Goal: Complete application form: Complete application form

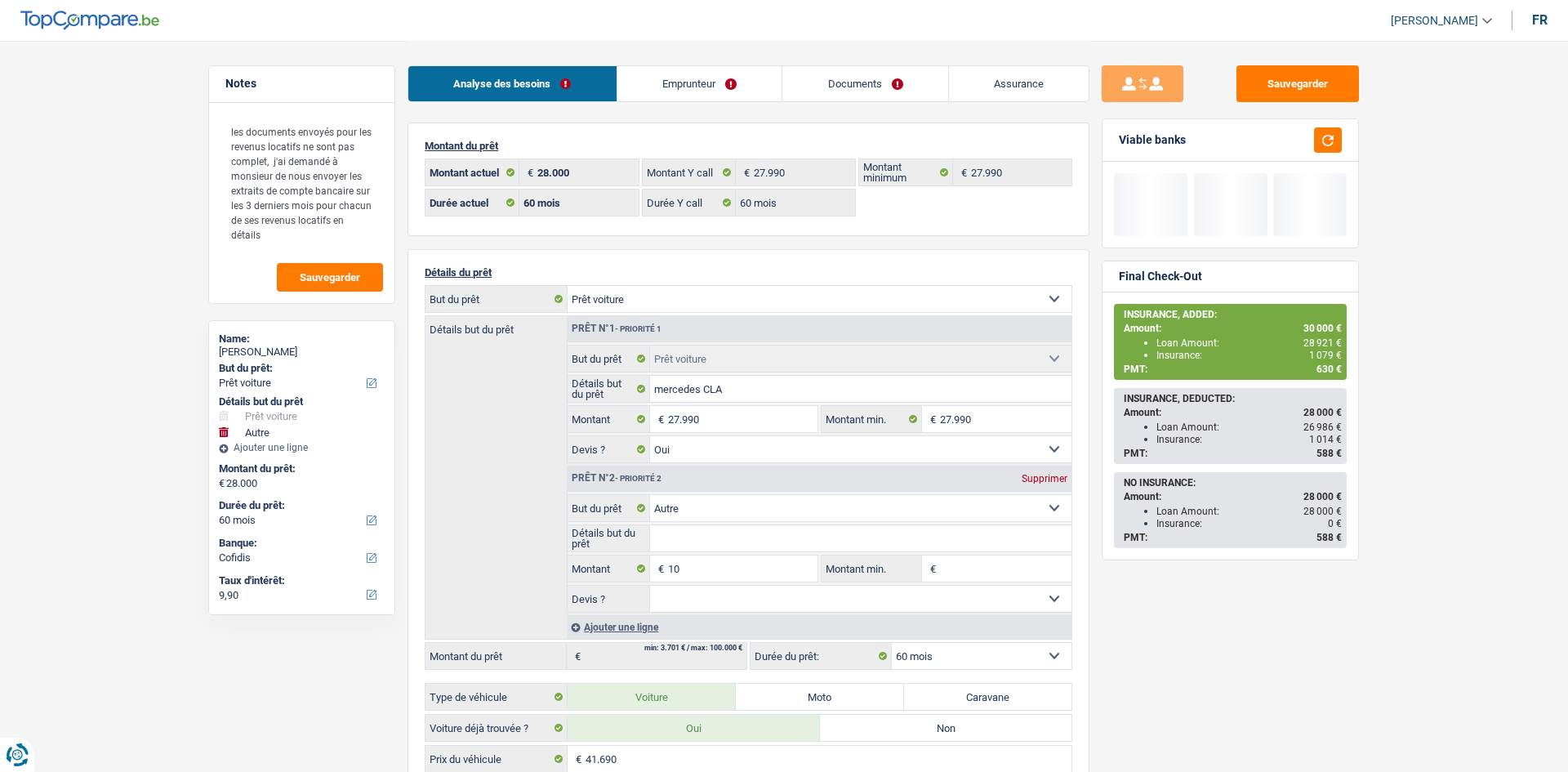
select select "car"
select select "other"
select select "60"
select select "cofidis"
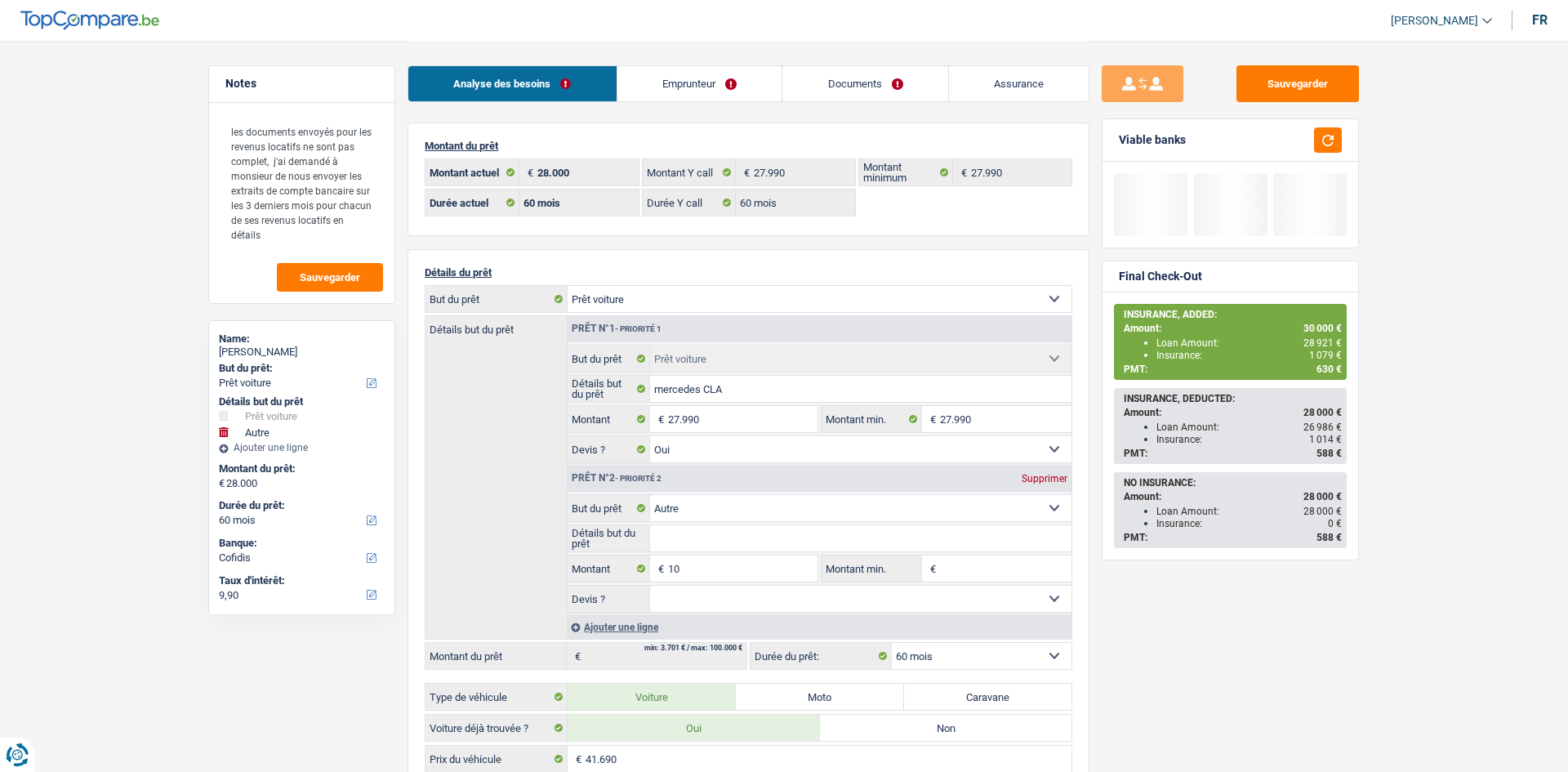
select select "60"
select select "car"
select select "yes"
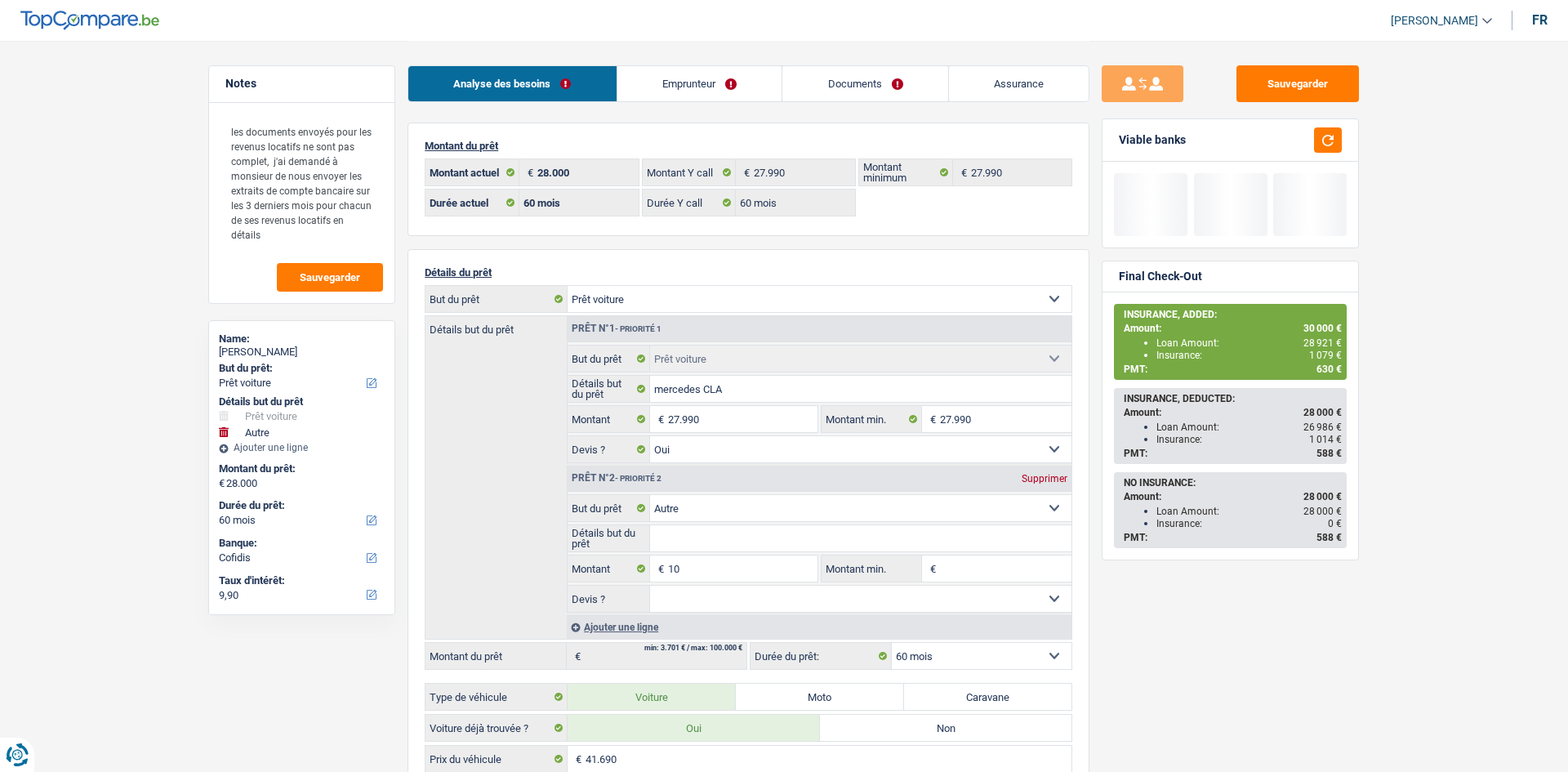
select select "other"
select select "60"
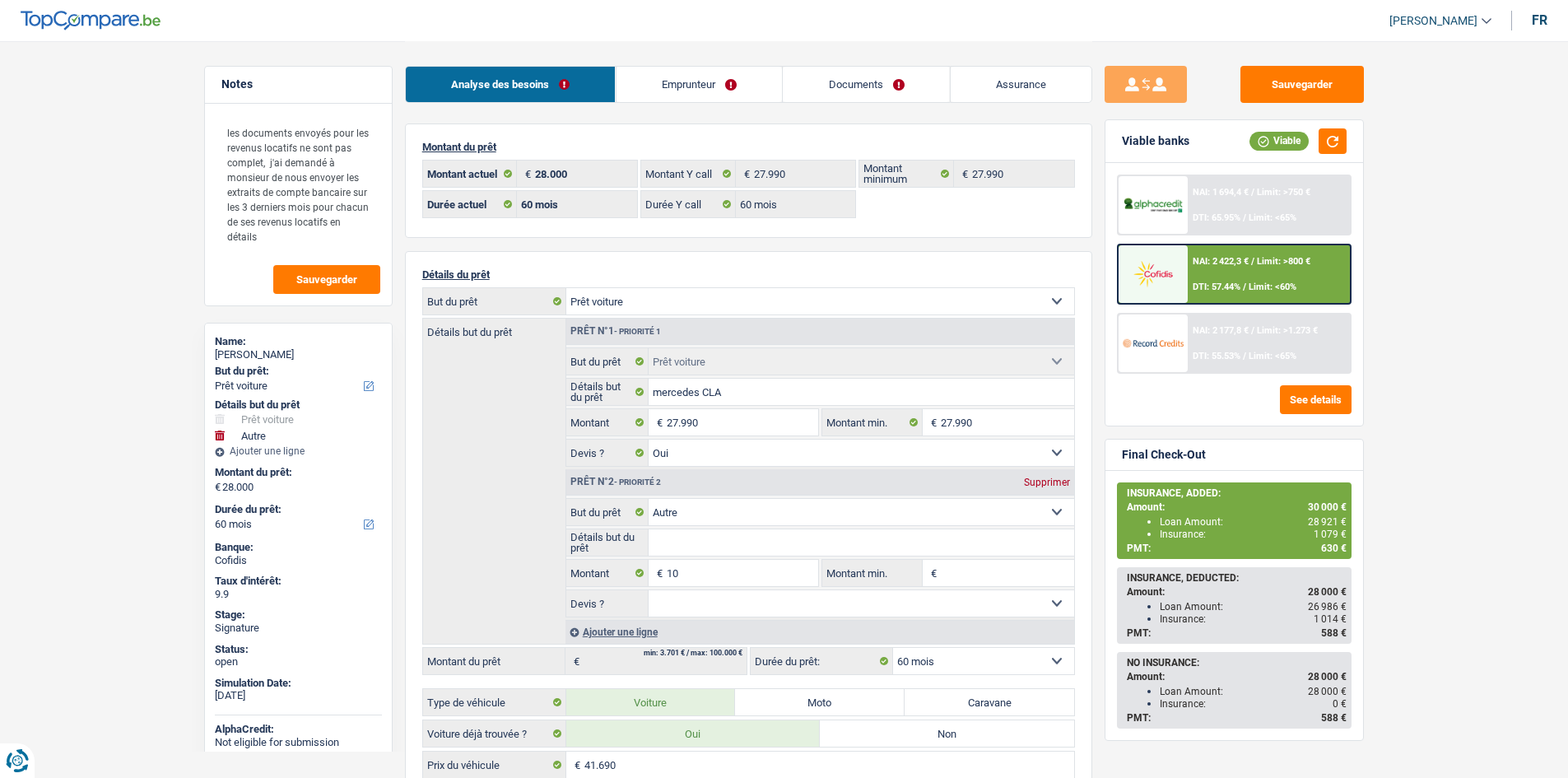
click at [50, 256] on main "Notes les documents envoyés pour les revenus locatifs ne sont pas complet, j'ai…" at bounding box center [784, 779] width 1568 height 1558
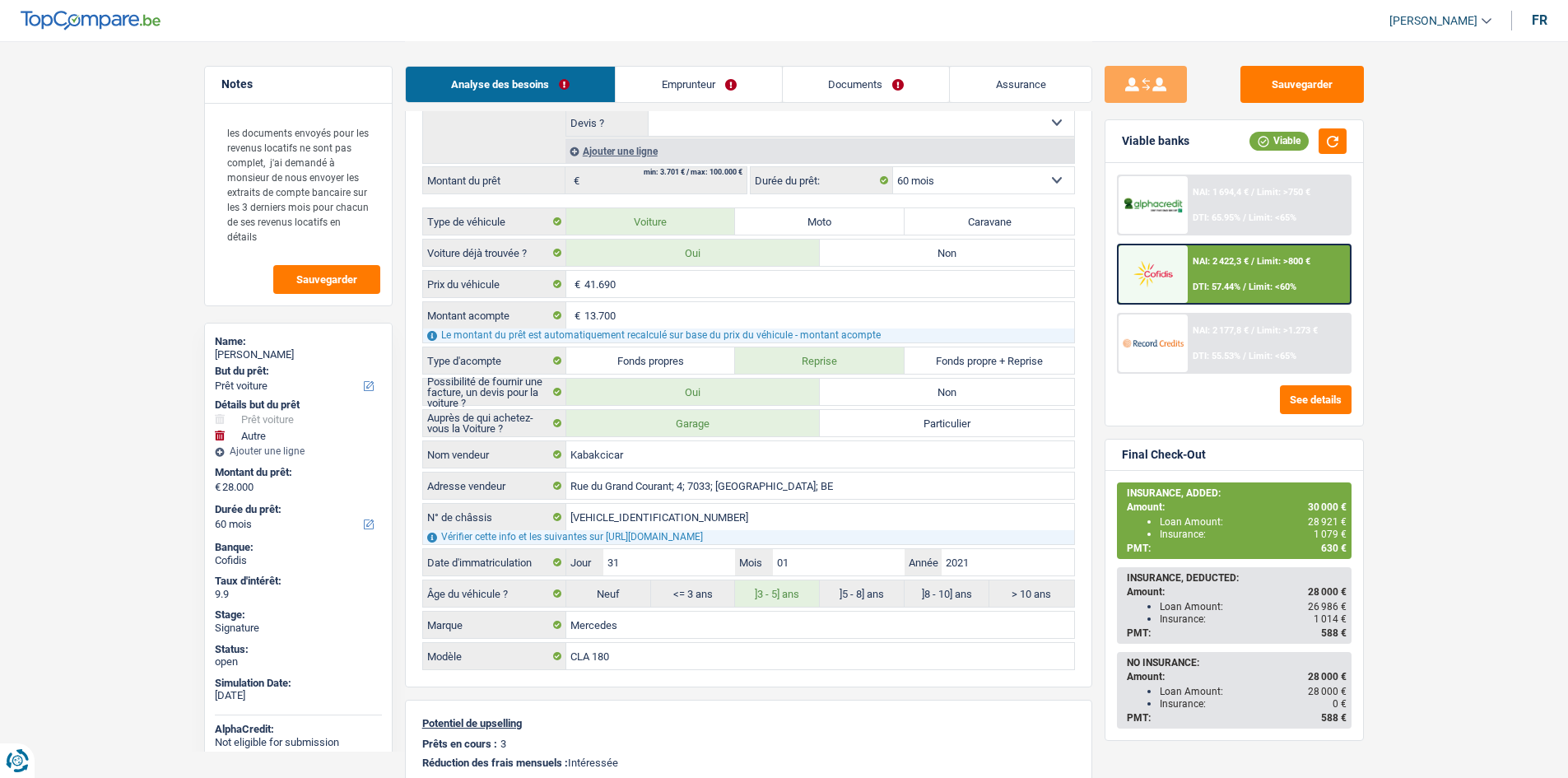
scroll to position [494, 0]
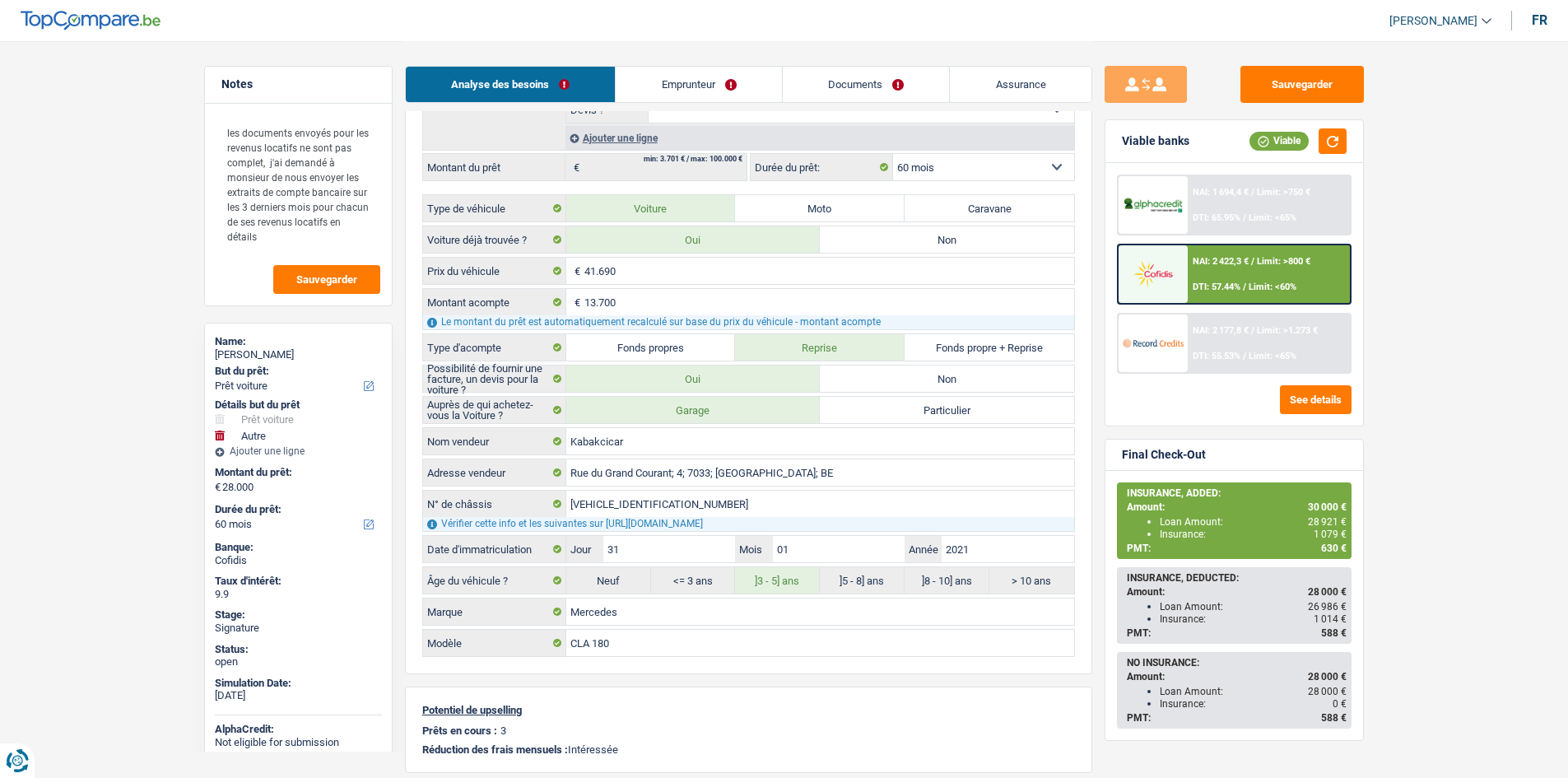
click at [1270, 268] on div "NAI: 2 422,3 € / Limit: >800 € DTI: 57.44% / Limit: <60%" at bounding box center [1268, 274] width 162 height 57
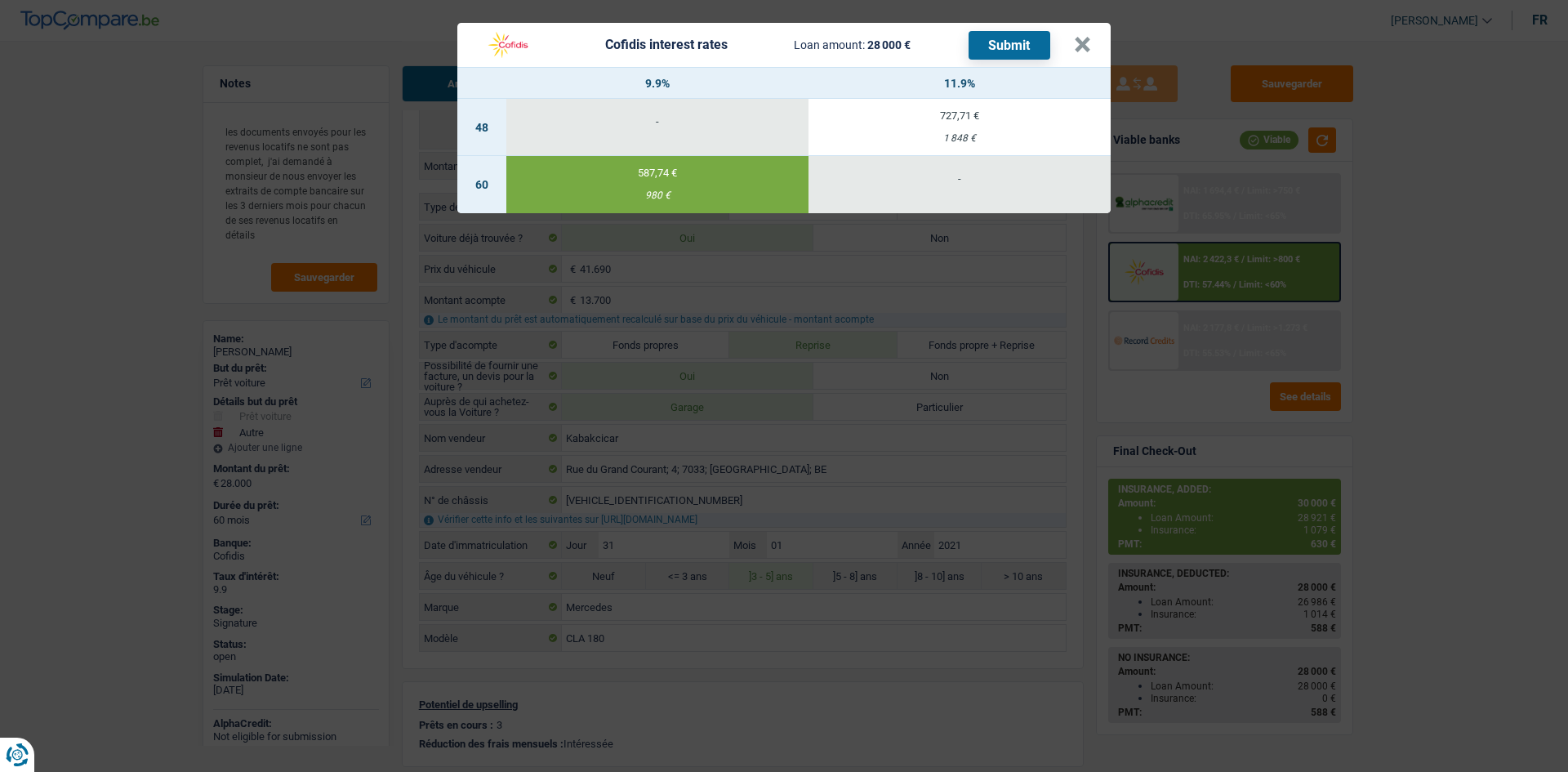
click at [1432, 345] on div "Cofidis interest rates Loan amount: 28 000 € Submit × 9.9% 11.9% 48 - 727,71 € …" at bounding box center [784, 386] width 1568 height 772
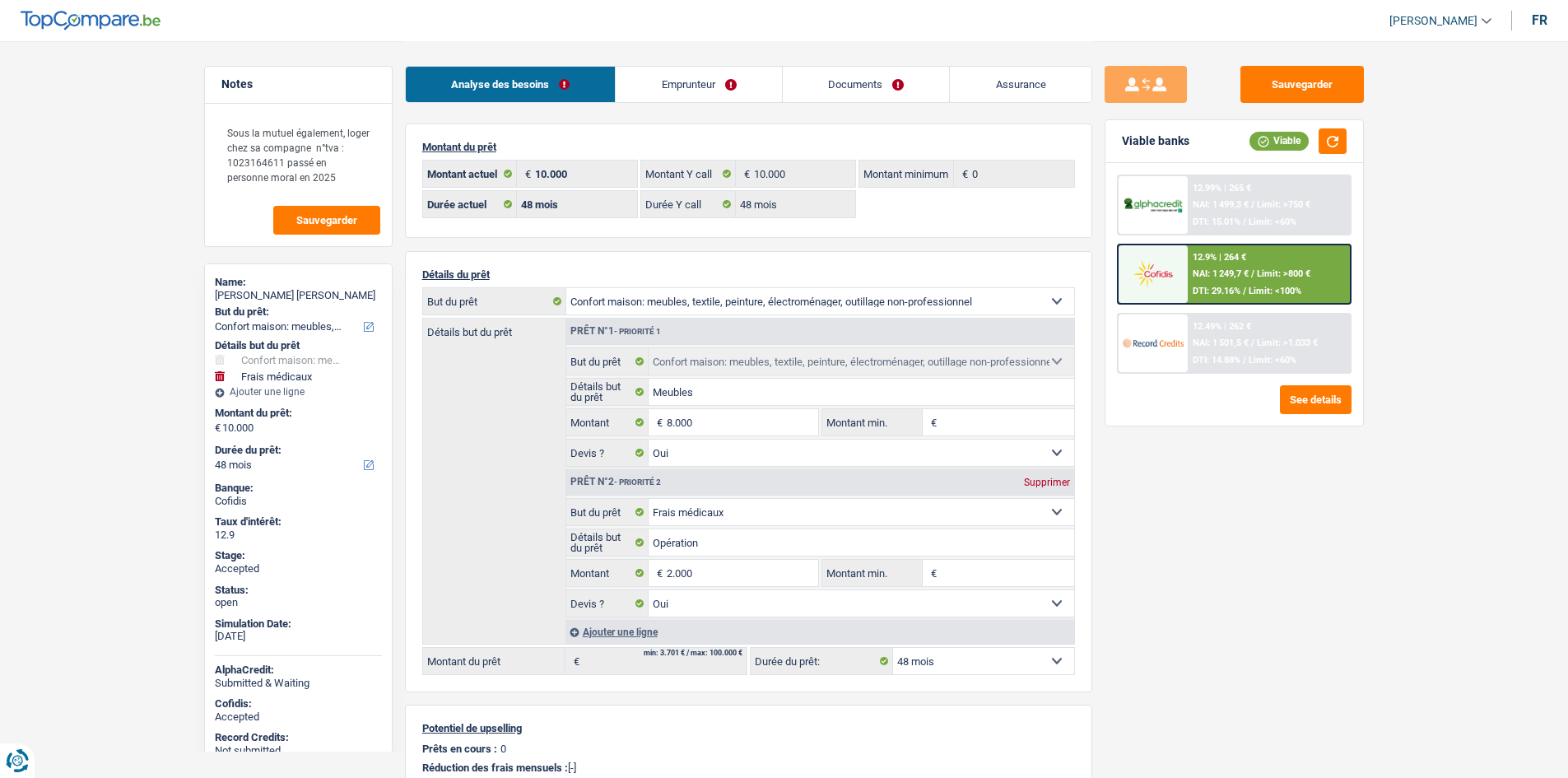
select select "household"
select select "medical"
select select "48"
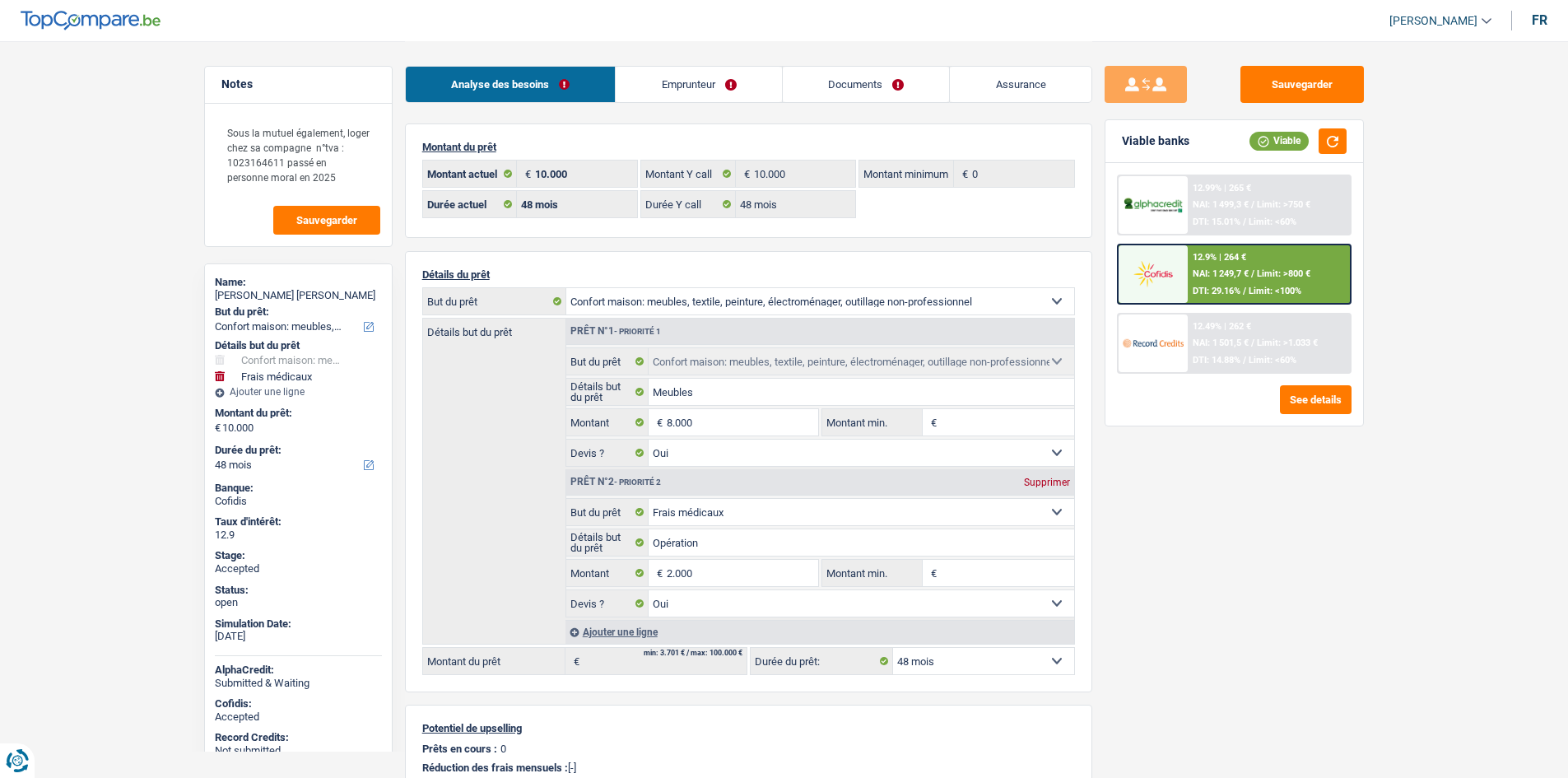
select select "48"
select select "household"
select select "yes"
select select "medical"
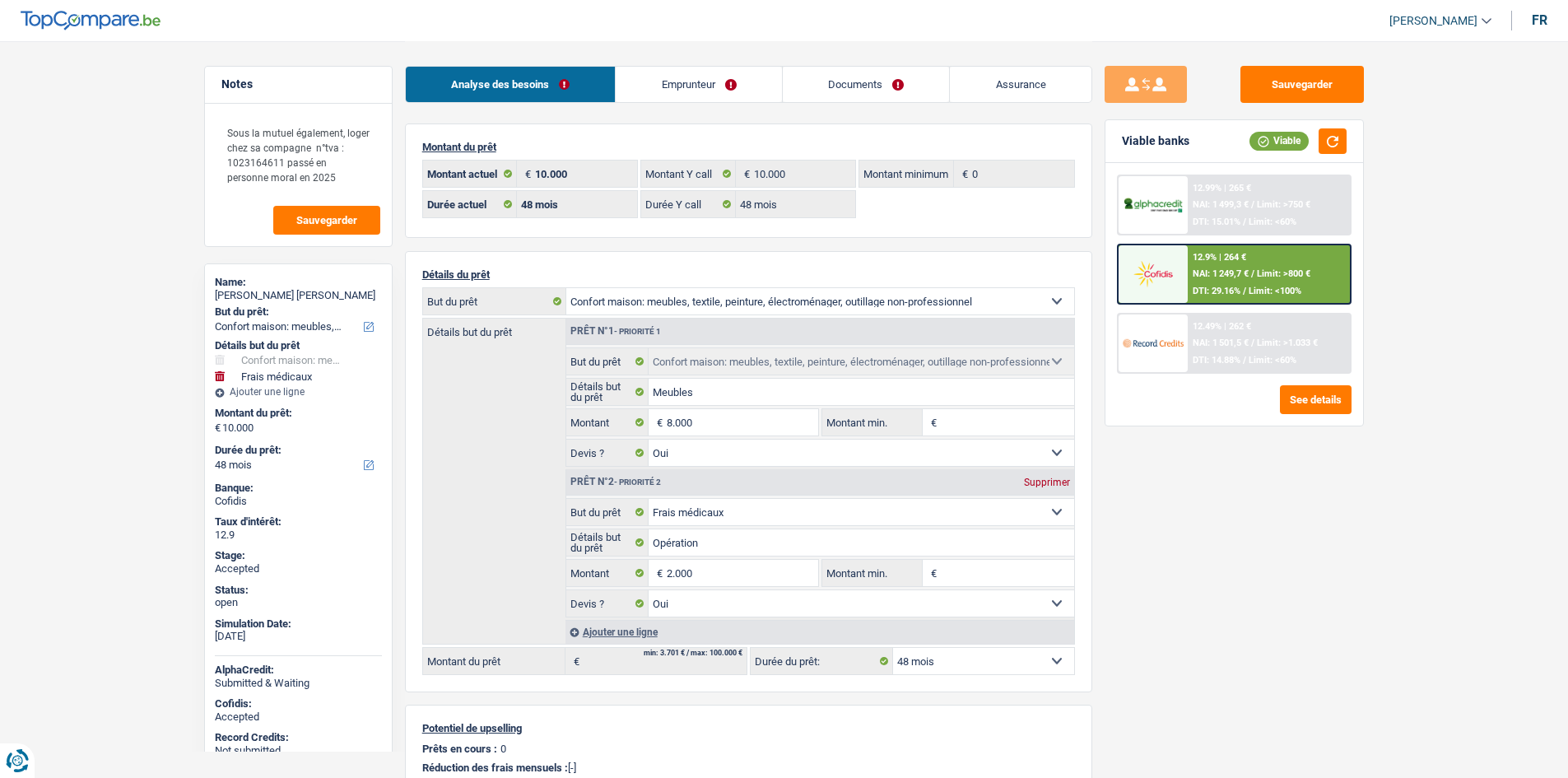
select select "yes"
select select "48"
select select "liveWithParents"
select select "BE"
click at [1020, 87] on link "Assurance" at bounding box center [1021, 84] width 142 height 35
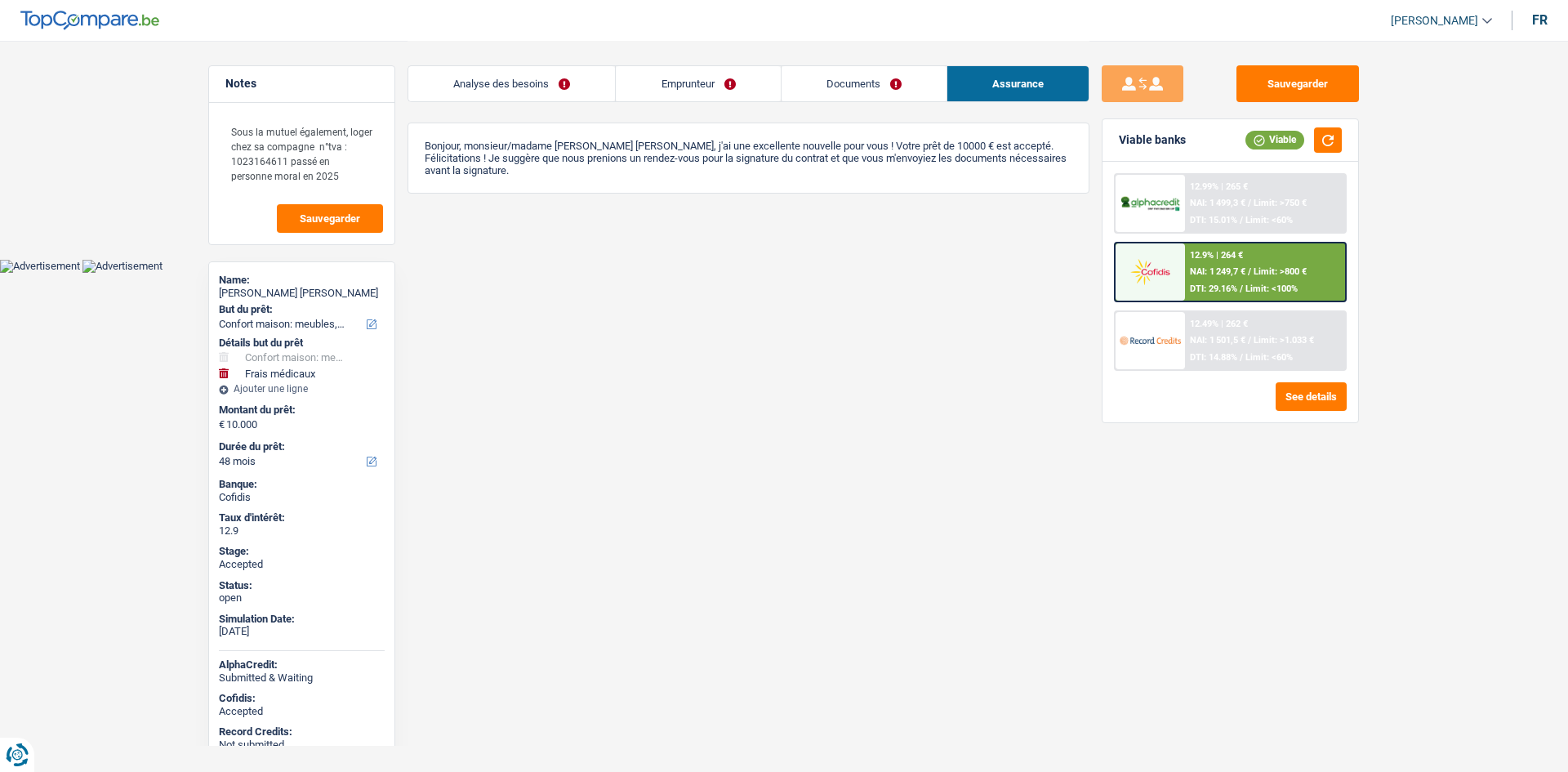
click at [826, 86] on link "Documents" at bounding box center [864, 83] width 165 height 35
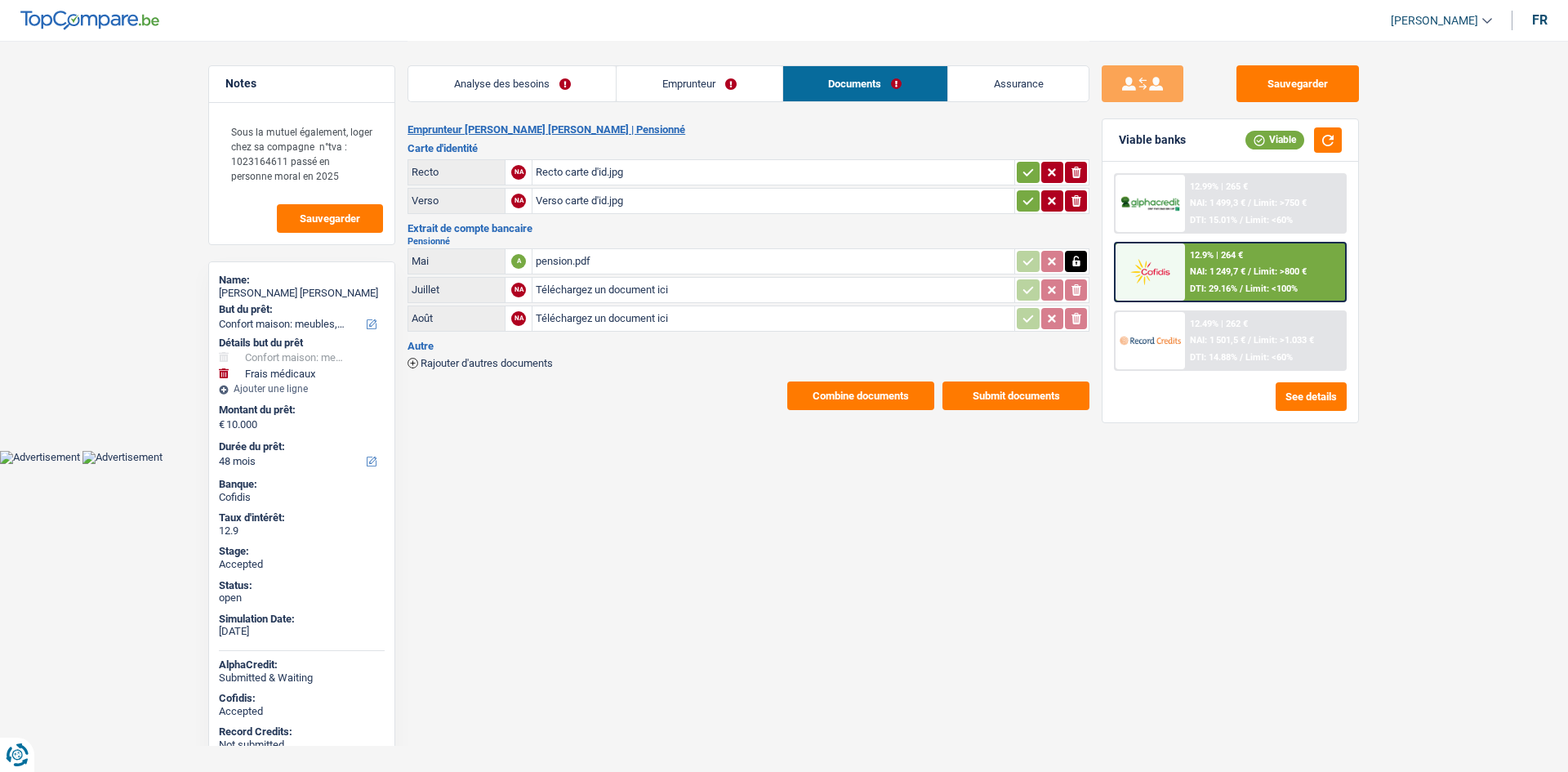
click at [724, 90] on link "Emprunteur" at bounding box center [699, 83] width 165 height 35
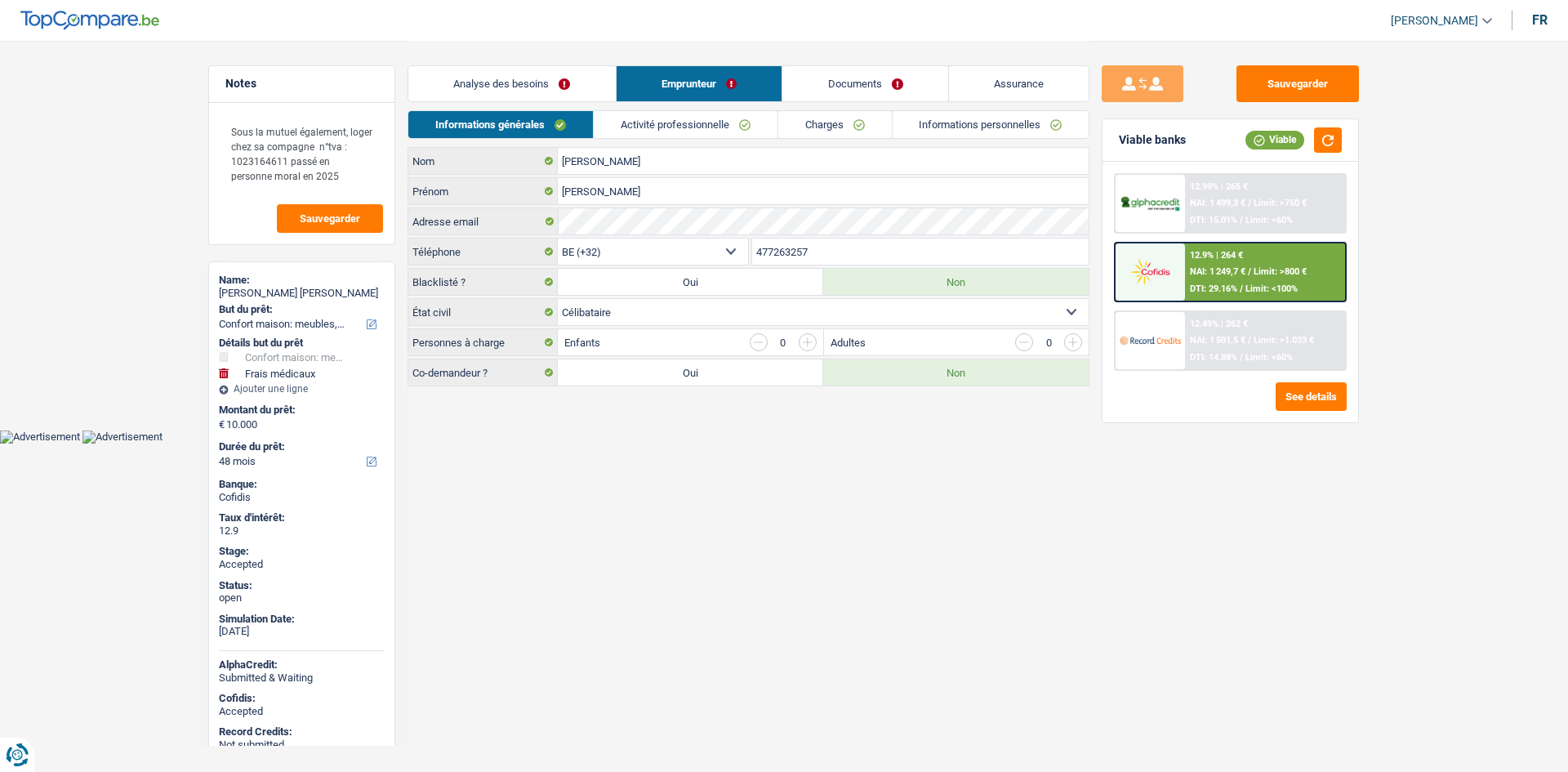
click at [820, 110] on li "Charges" at bounding box center [834, 124] width 114 height 29
drag, startPoint x: 819, startPoint y: 125, endPoint x: 802, endPoint y: 150, distance: 30.2
click at [820, 125] on link "Charges" at bounding box center [834, 124] width 113 height 27
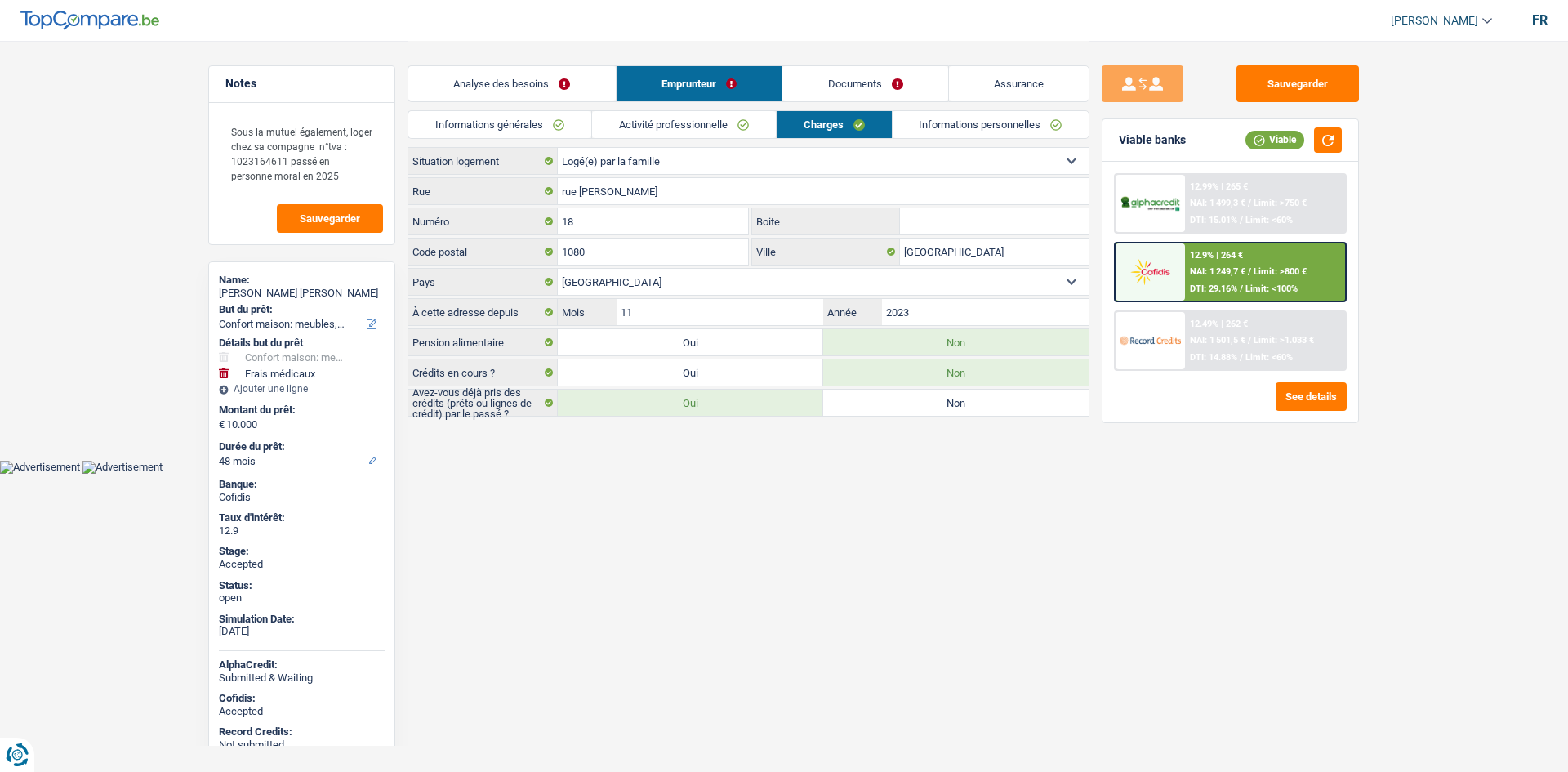
click at [883, 474] on html "Vous avez le contrôle de vos données Nous utilisons des cookies, tout comme nos…" at bounding box center [784, 236] width 1568 height 474
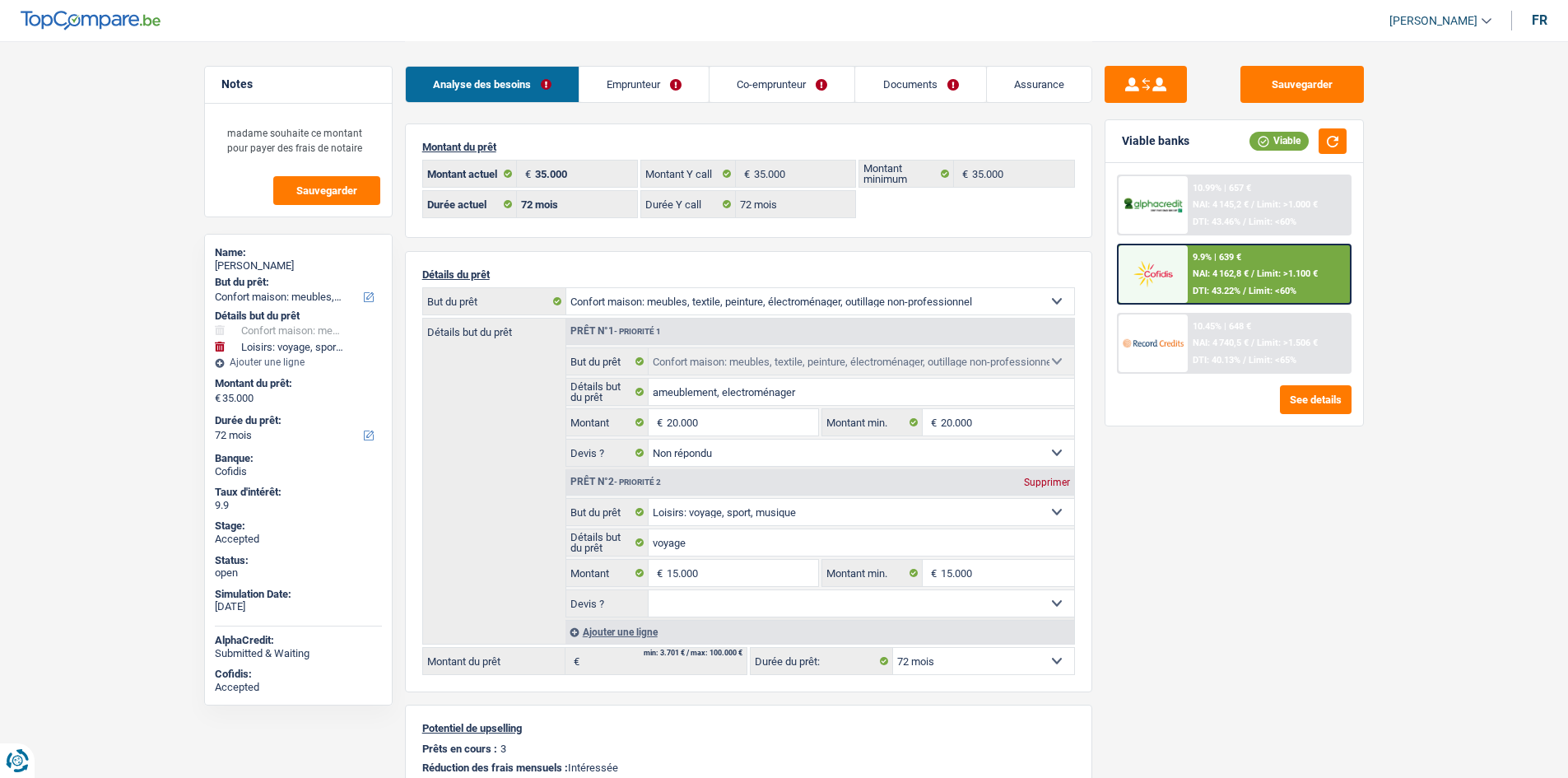
select select "household"
select select "hobbies"
select select "72"
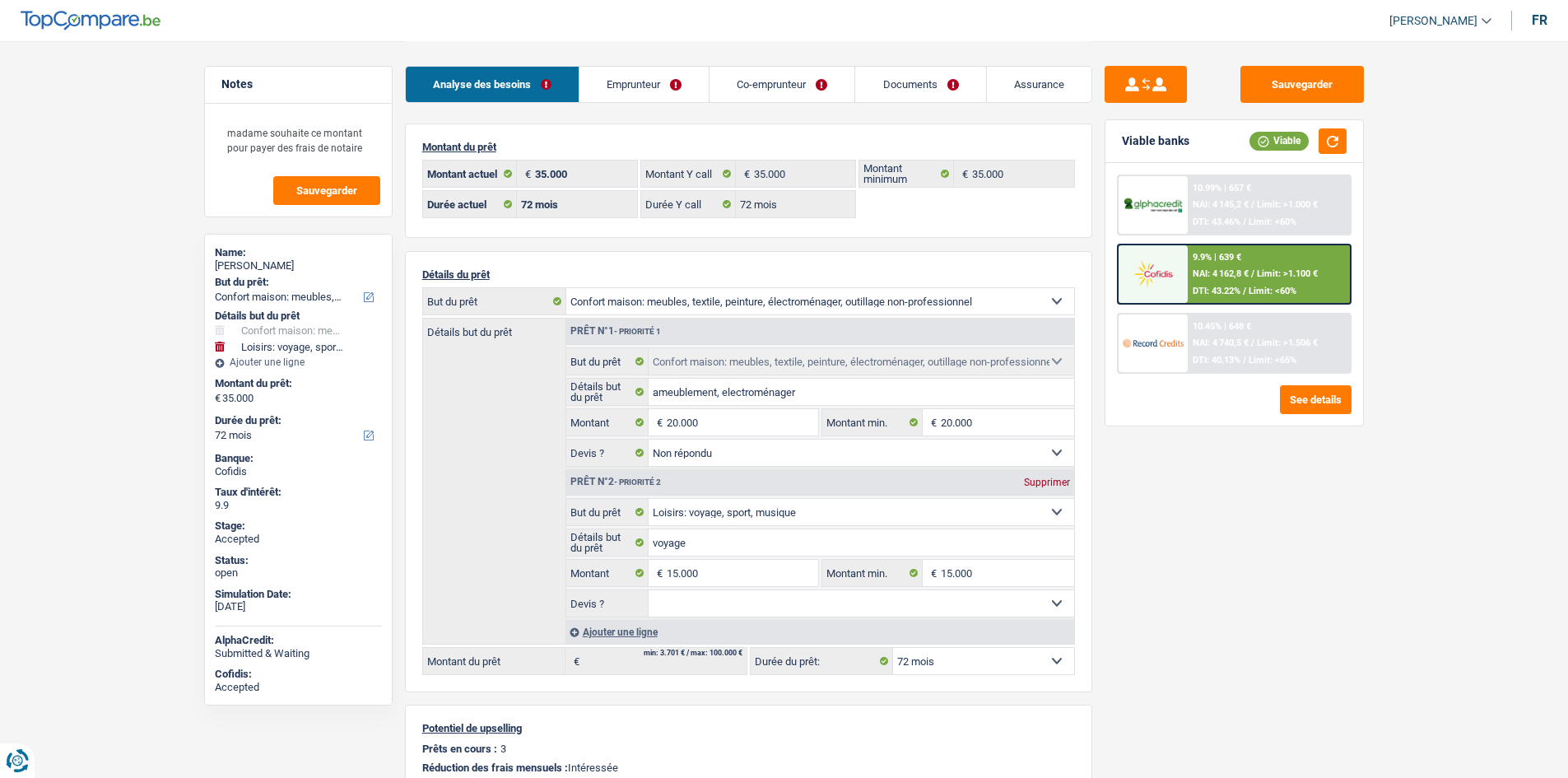
select select "72"
select select "household"
select select "not_answered"
select select "hobbies"
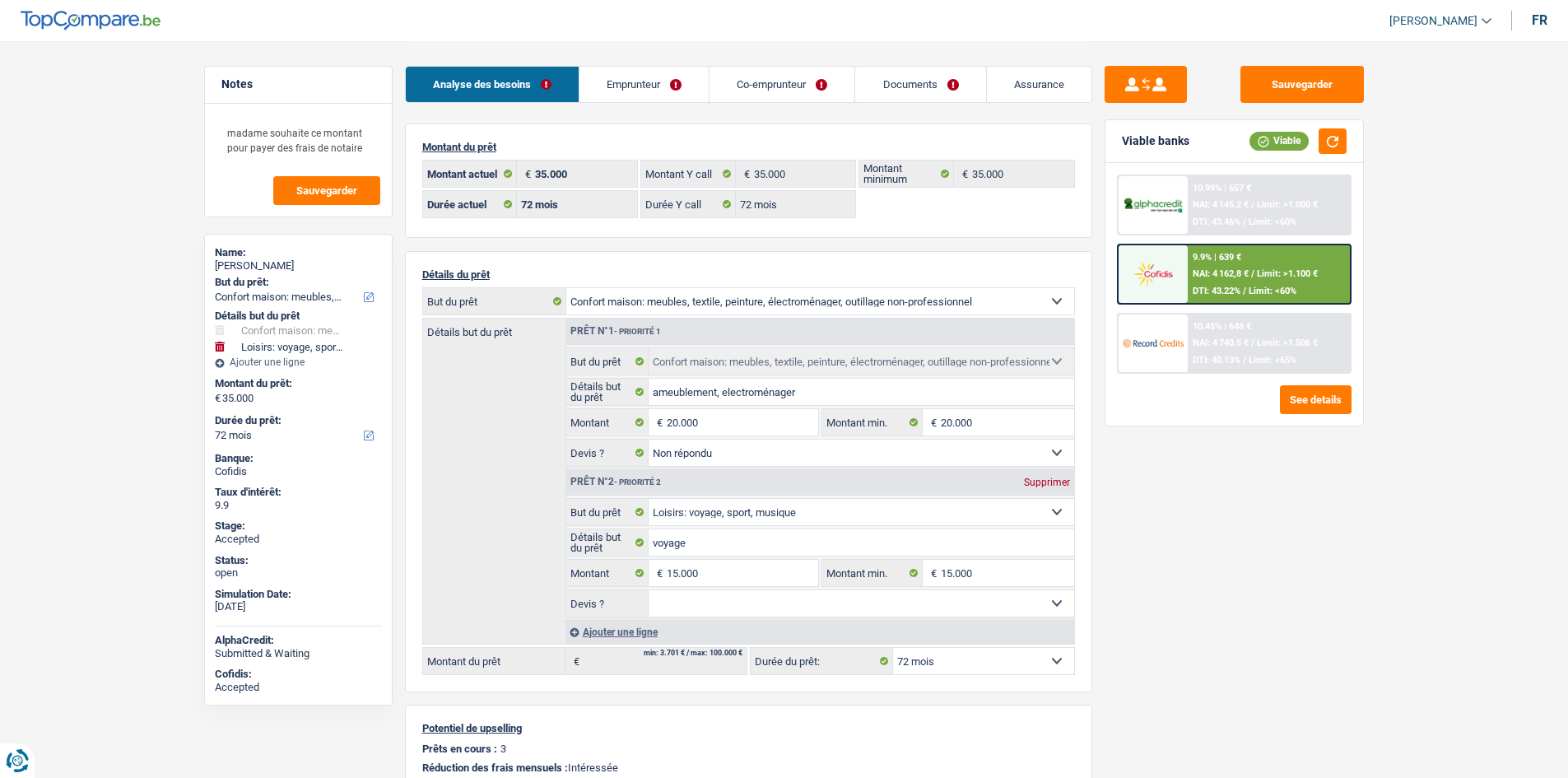
select select "72"
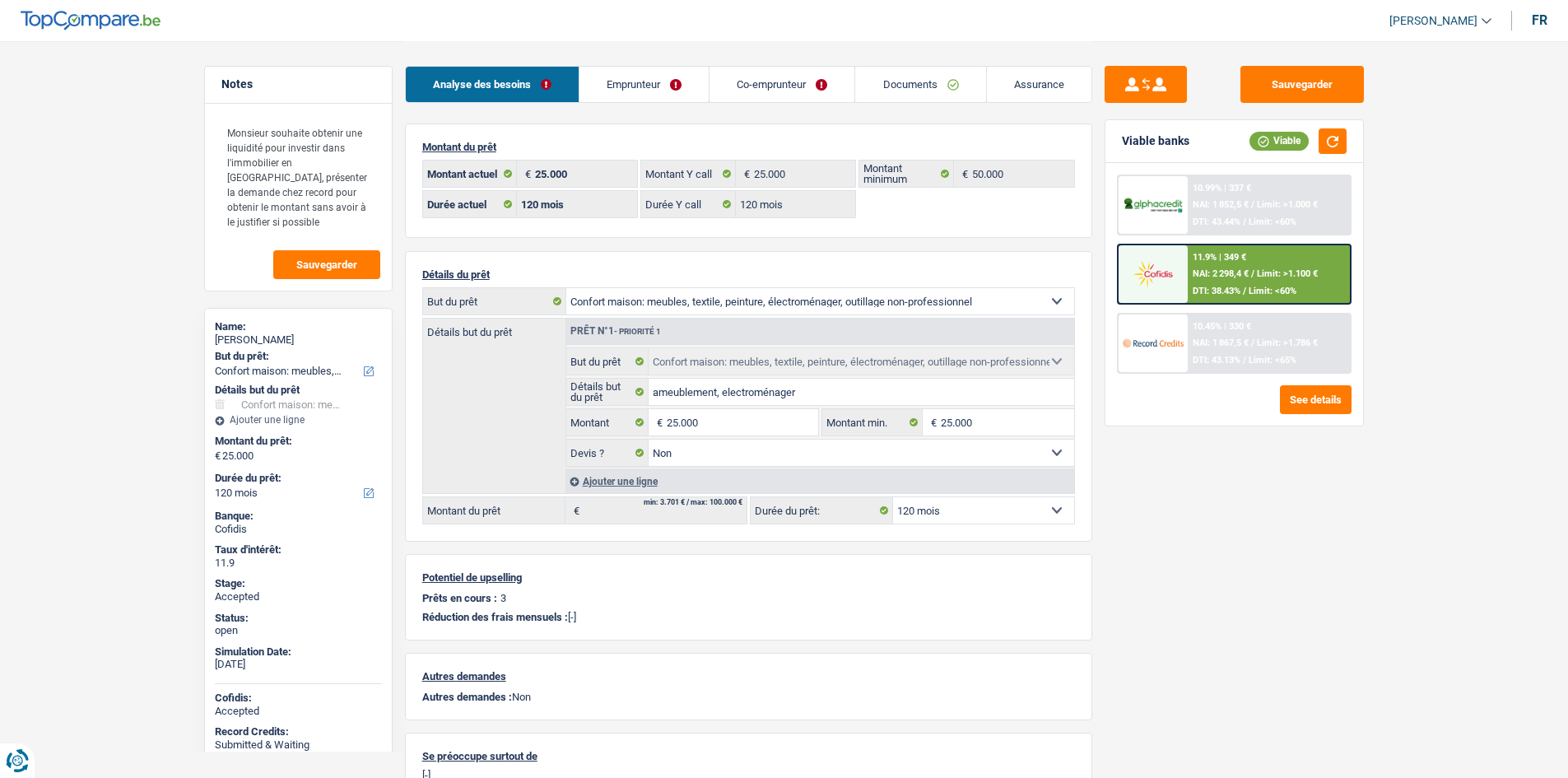
select select "household"
select select "120"
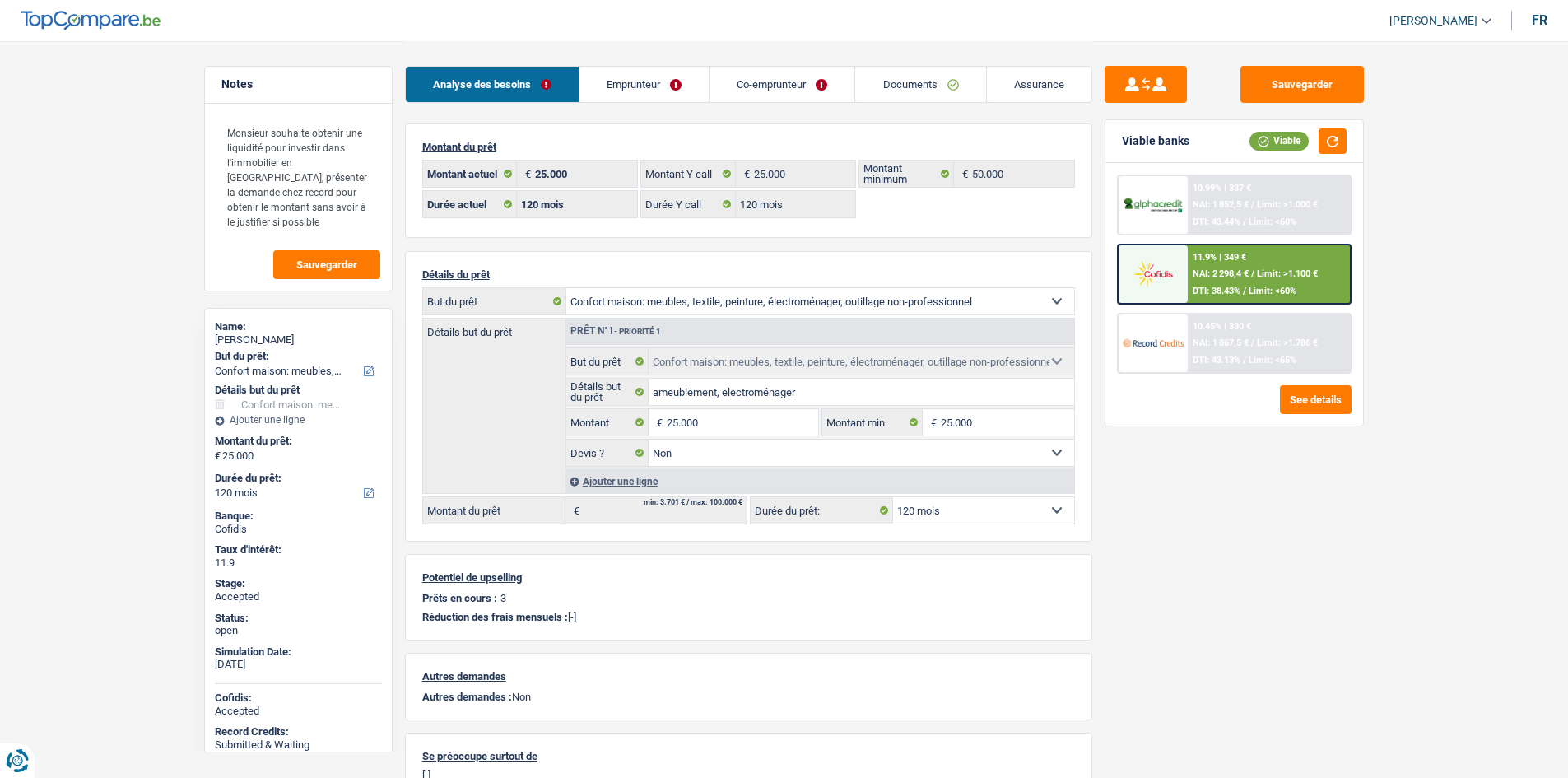
select select "household"
select select "false"
select select "120"
click at [621, 73] on link "Emprunteur" at bounding box center [644, 84] width 129 height 35
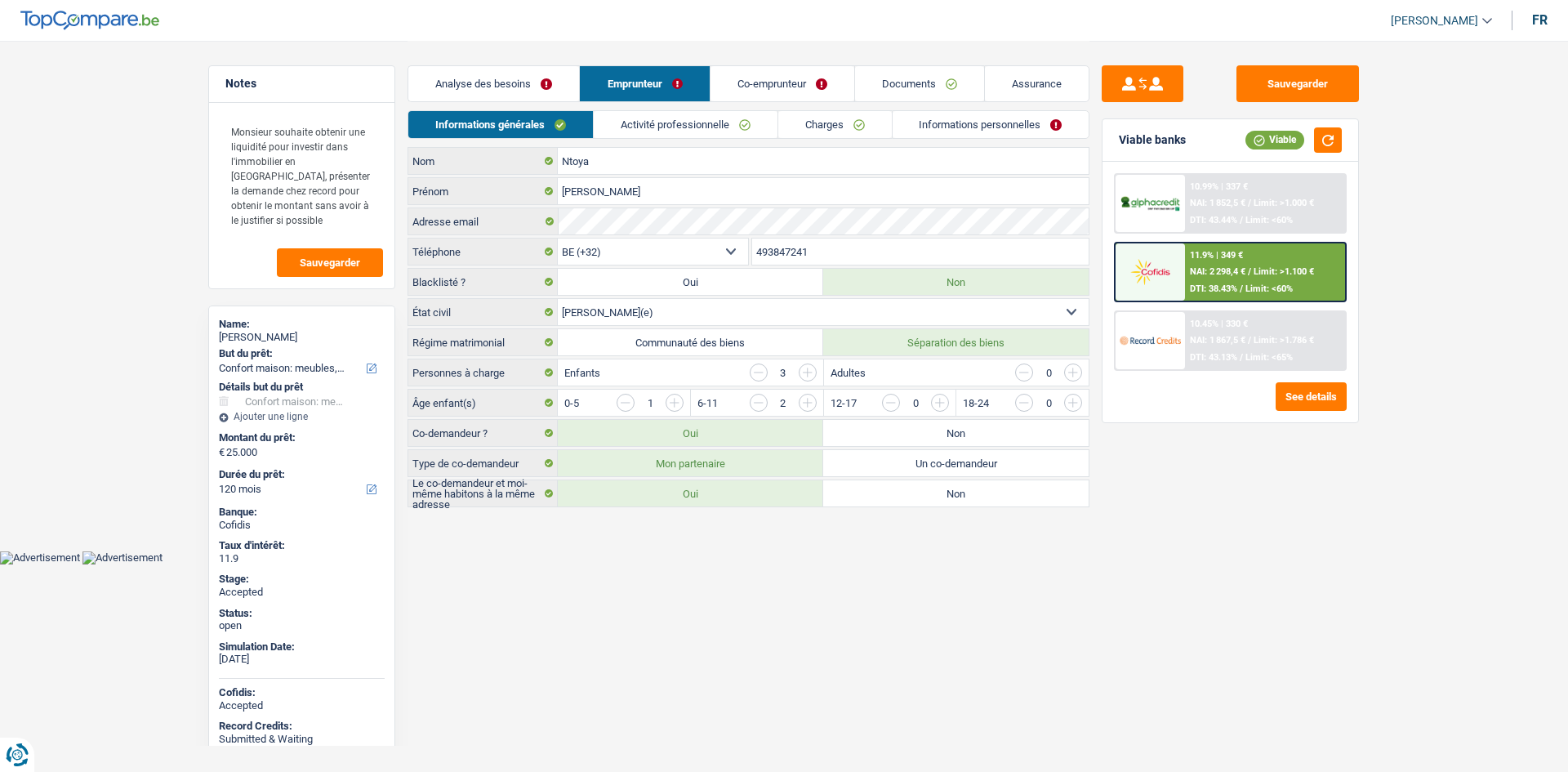
click at [848, 132] on link "Charges" at bounding box center [834, 124] width 113 height 27
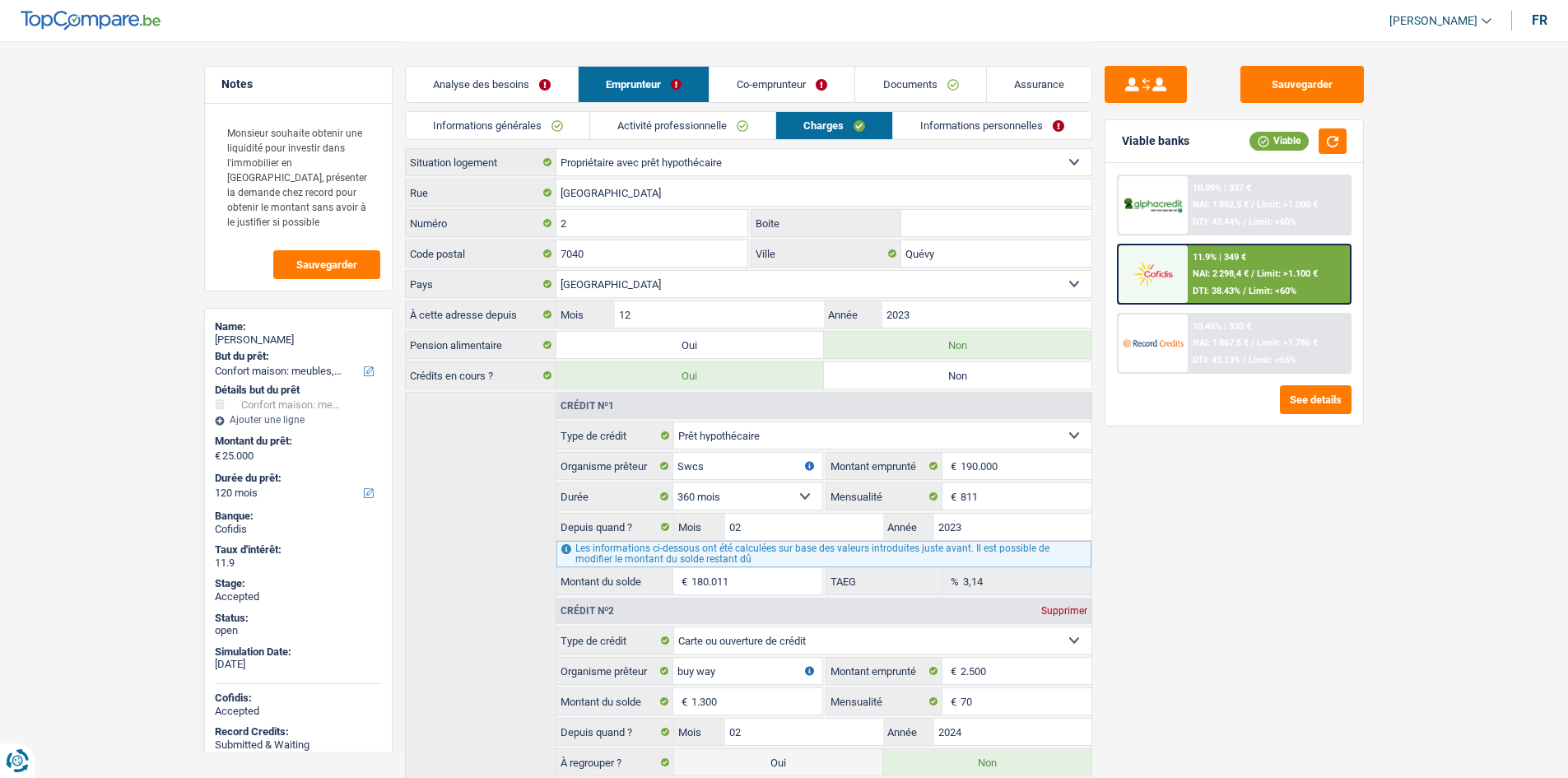
click at [1282, 529] on div "Sauvegarder Viable banks Viable 10.99% | 337 € NAI: 1 852,5 € / Limit: >1.000 €…" at bounding box center [1234, 408] width 284 height 686
click at [982, 10] on header "Habib Tasan Se déconnecter fr" at bounding box center [784, 21] width 1568 height 42
click at [266, 337] on div "Arnold Ntoya" at bounding box center [298, 340] width 167 height 13
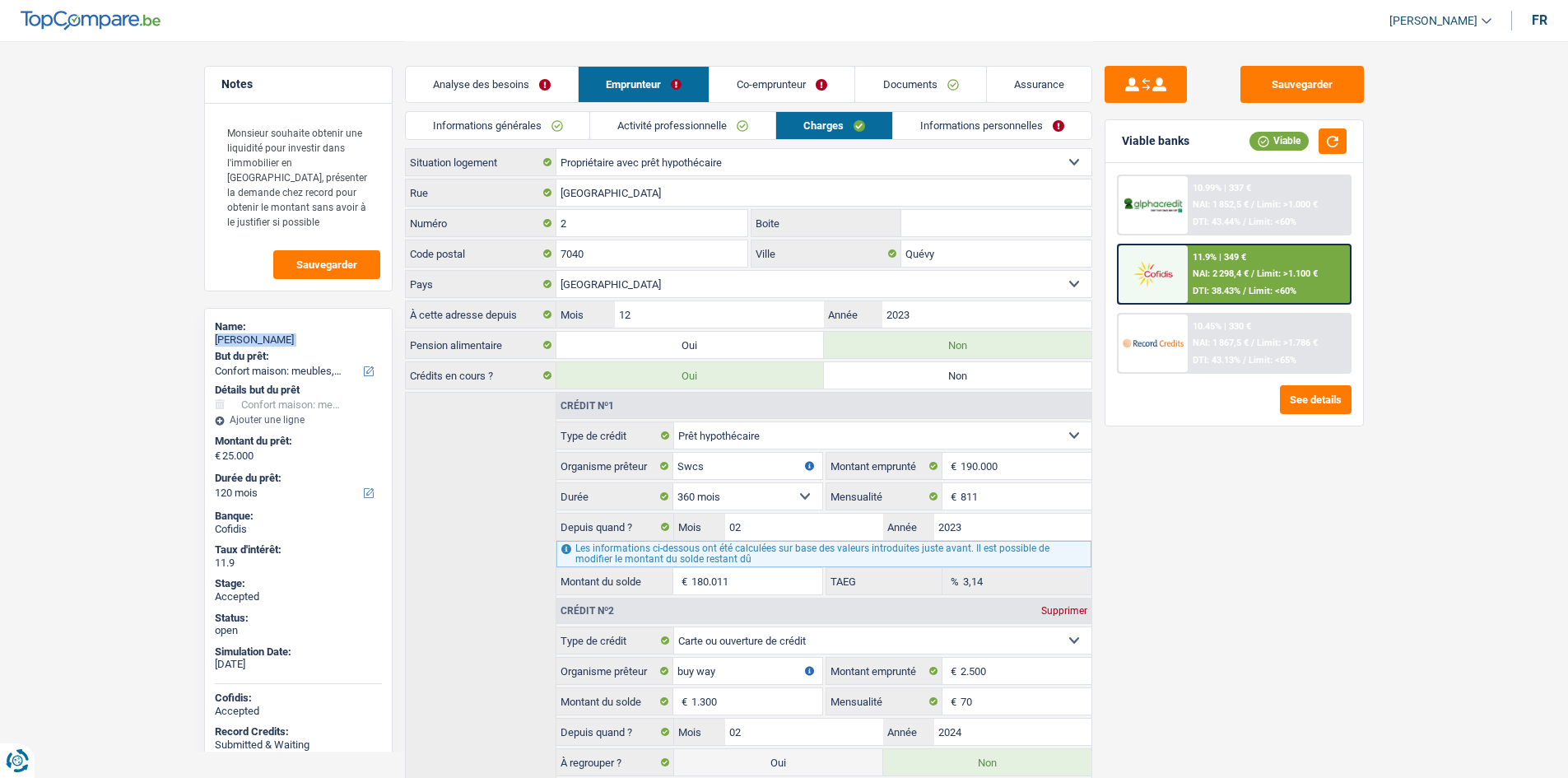
copy div "Arnold Ntoya"
click at [537, 117] on link "Informations générales" at bounding box center [497, 125] width 184 height 27
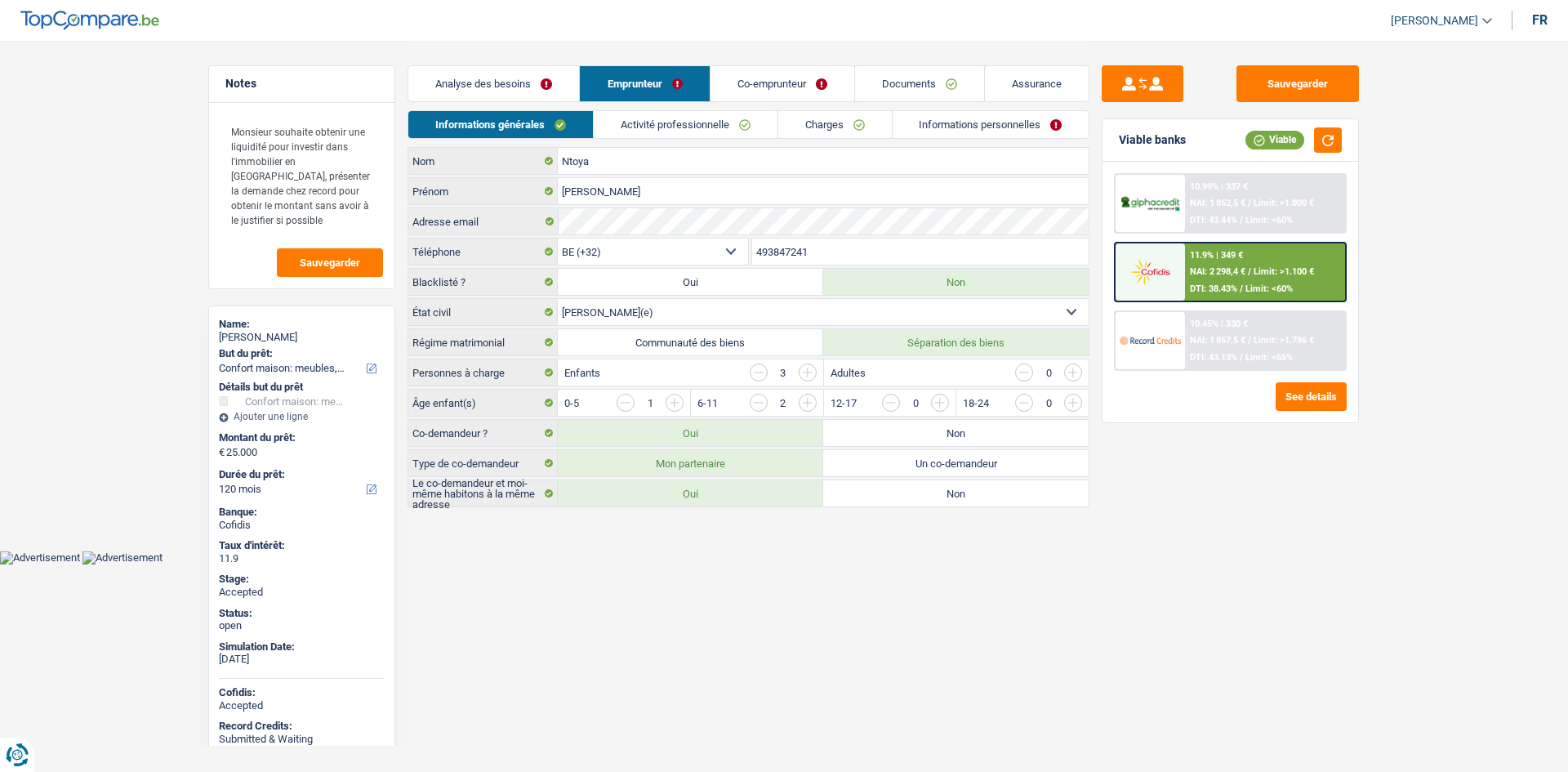
click at [824, 255] on input "493847241" at bounding box center [920, 252] width 337 height 26
click at [676, 129] on link "Activité professionnelle" at bounding box center [686, 124] width 183 height 27
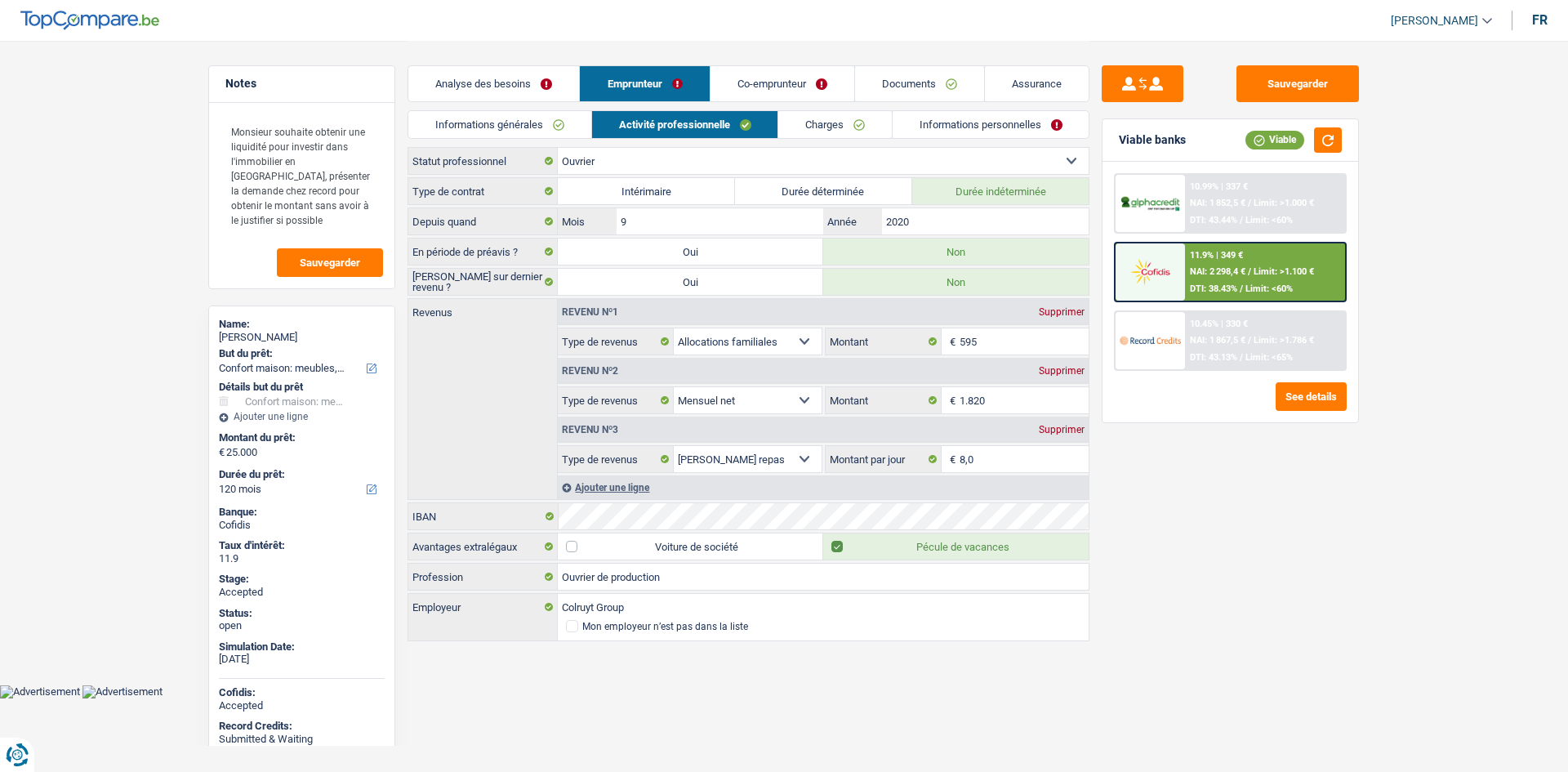
click at [744, 88] on link "Co-emprunteur" at bounding box center [782, 83] width 144 height 35
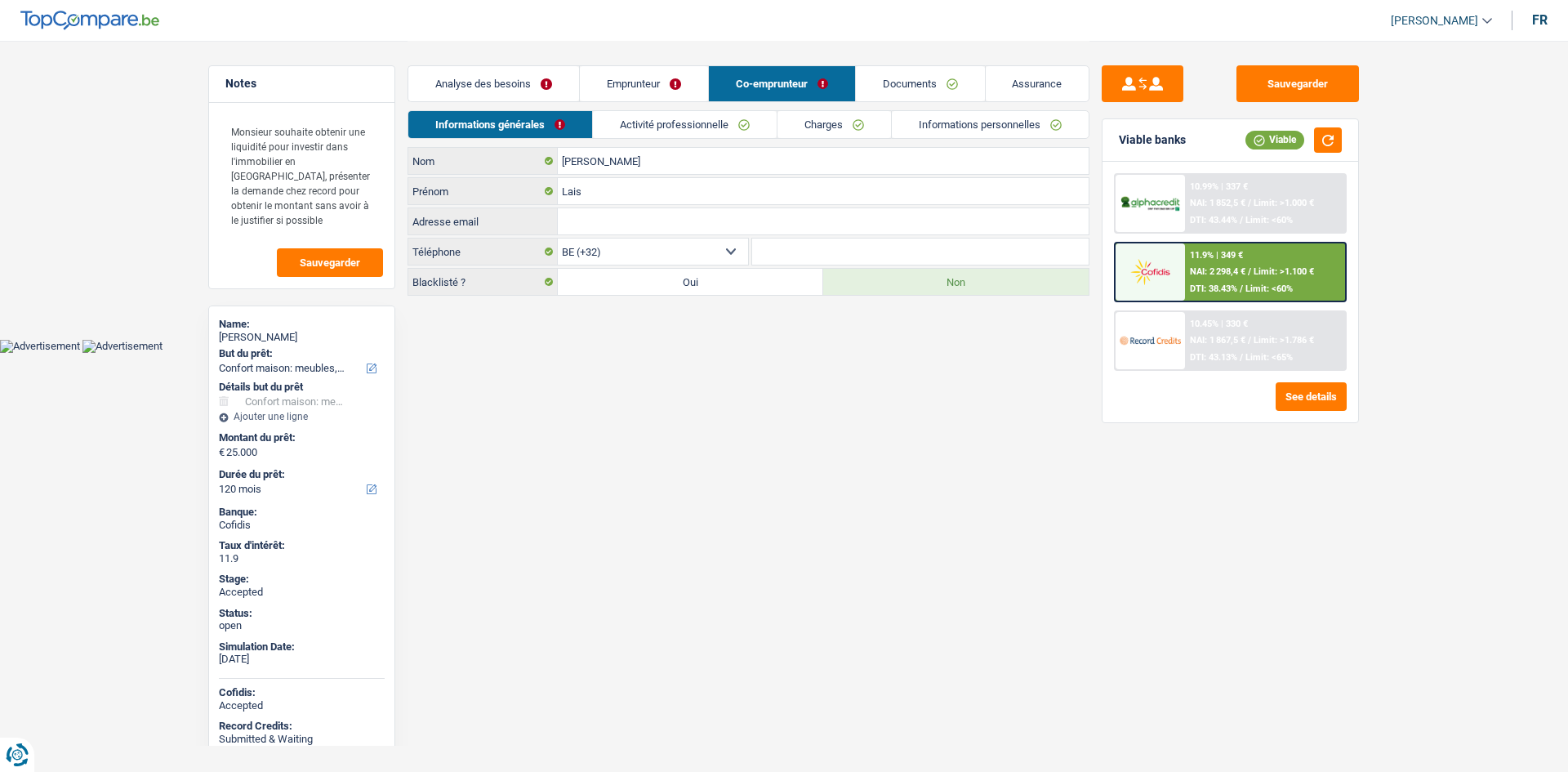
click at [692, 122] on link "Activité professionnelle" at bounding box center [685, 124] width 183 height 27
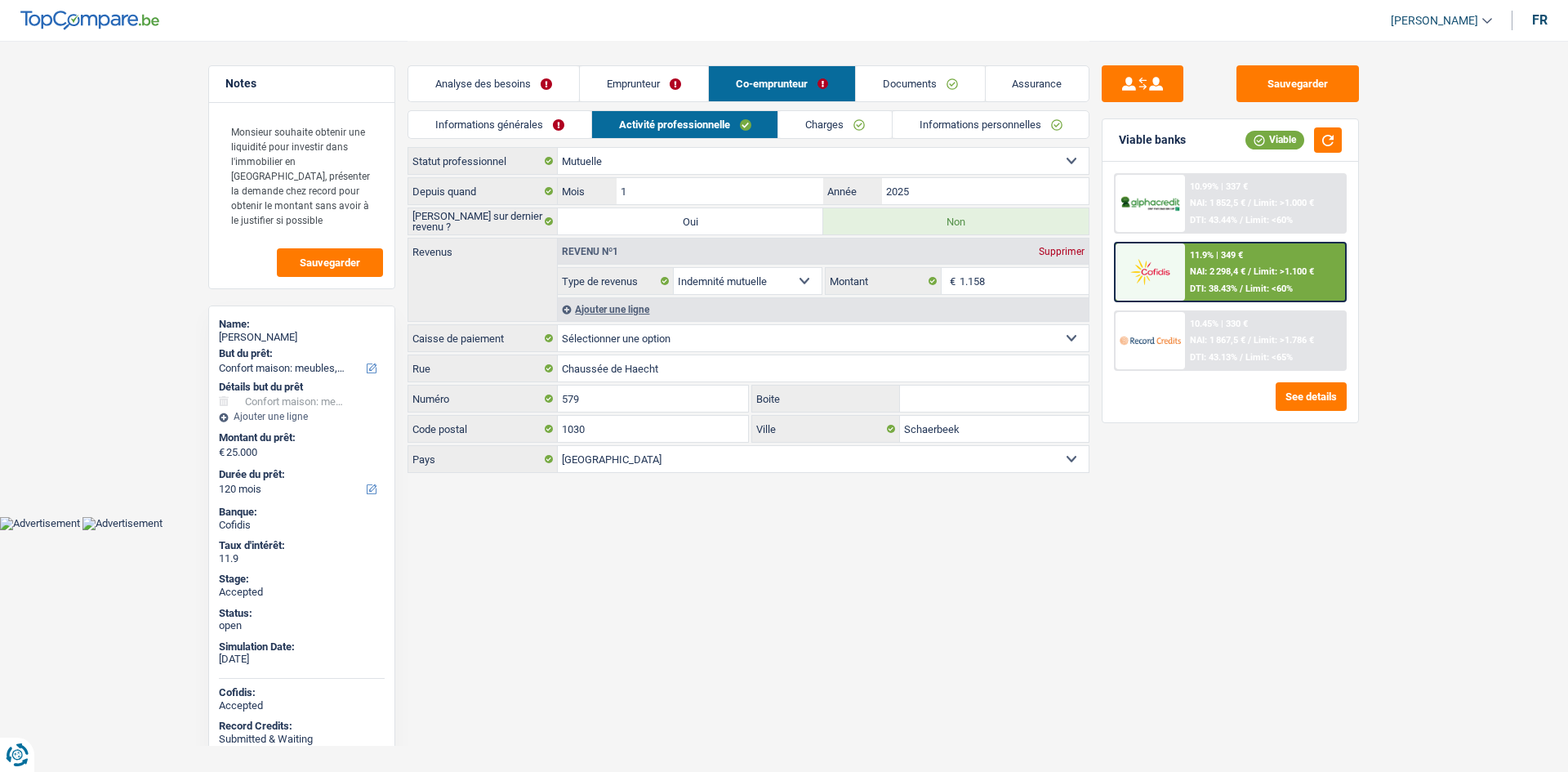
click at [668, 74] on link "Emprunteur" at bounding box center [644, 83] width 128 height 35
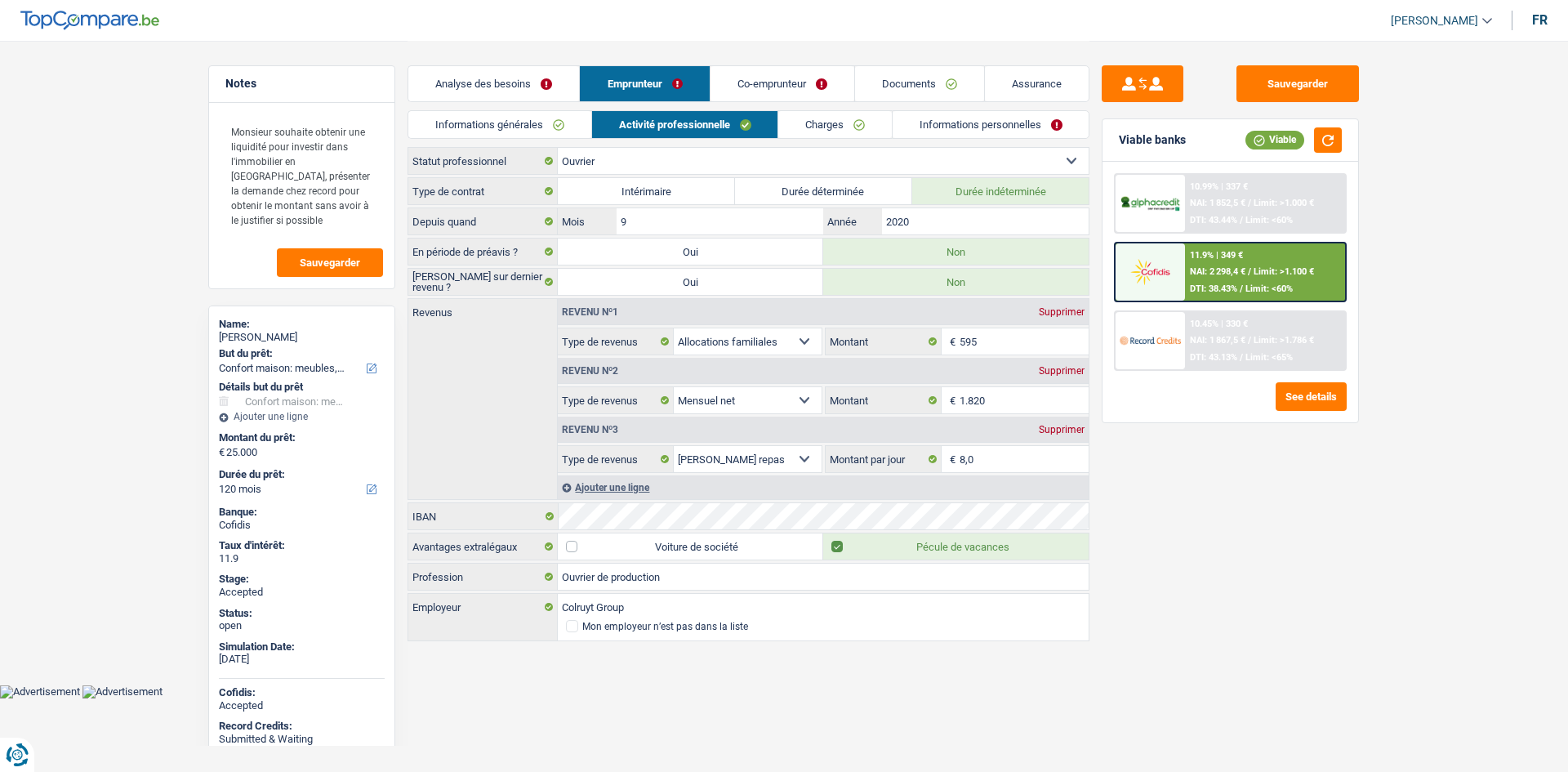
click at [831, 128] on link "Charges" at bounding box center [834, 124] width 113 height 27
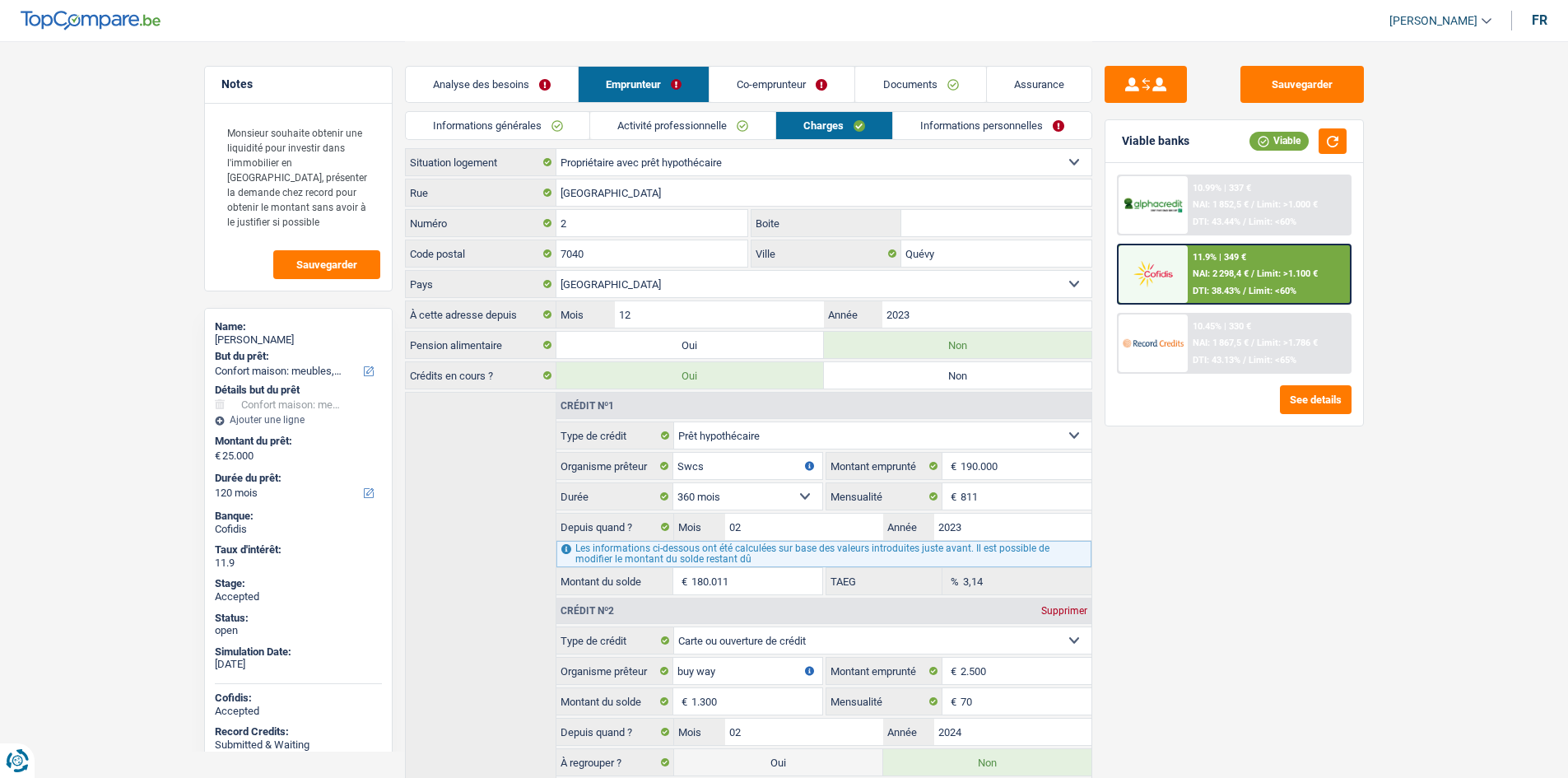
click at [782, 102] on link "Co-emprunteur" at bounding box center [782, 84] width 145 height 35
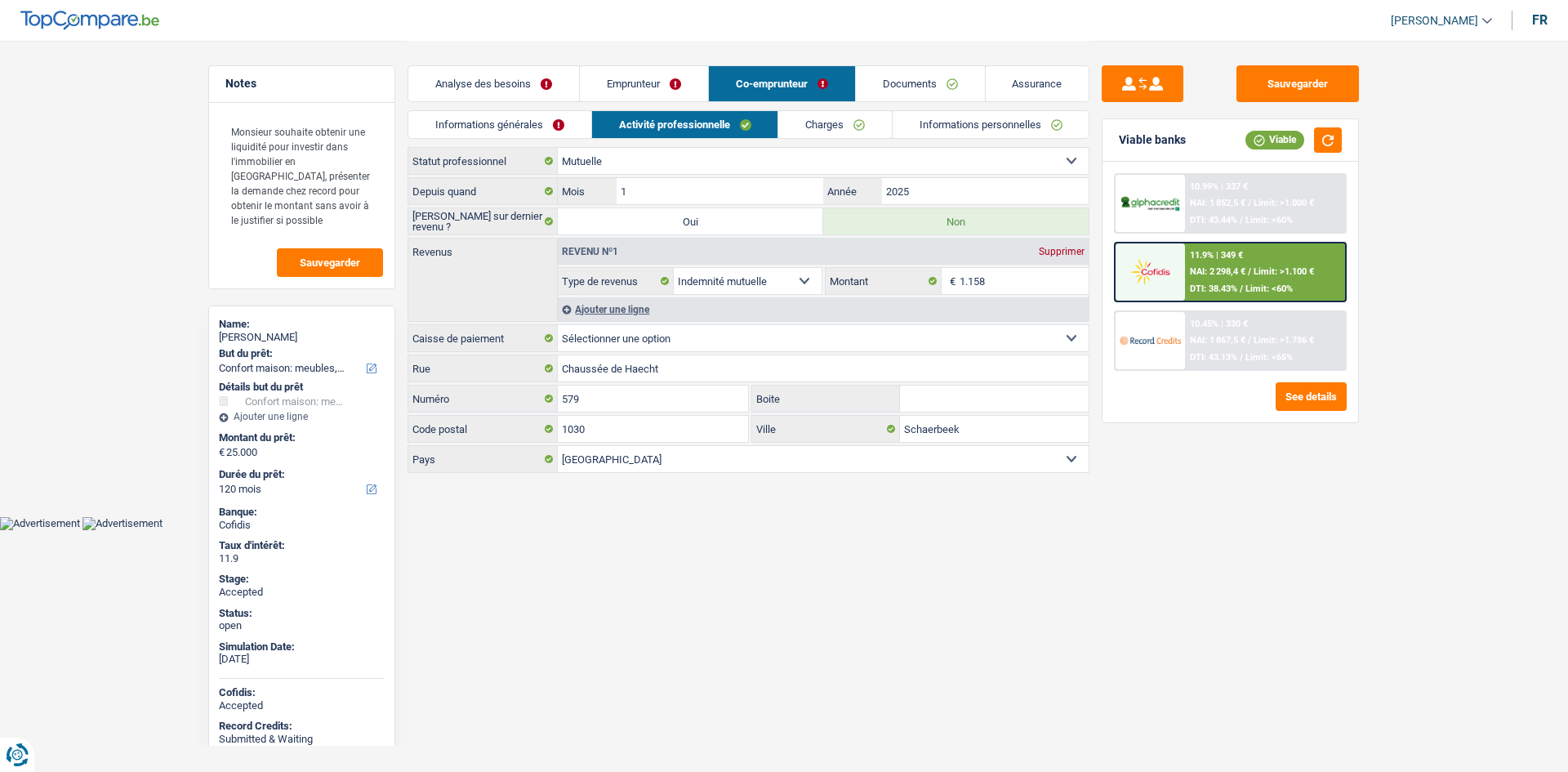
click at [839, 122] on link "Charges" at bounding box center [834, 124] width 113 height 27
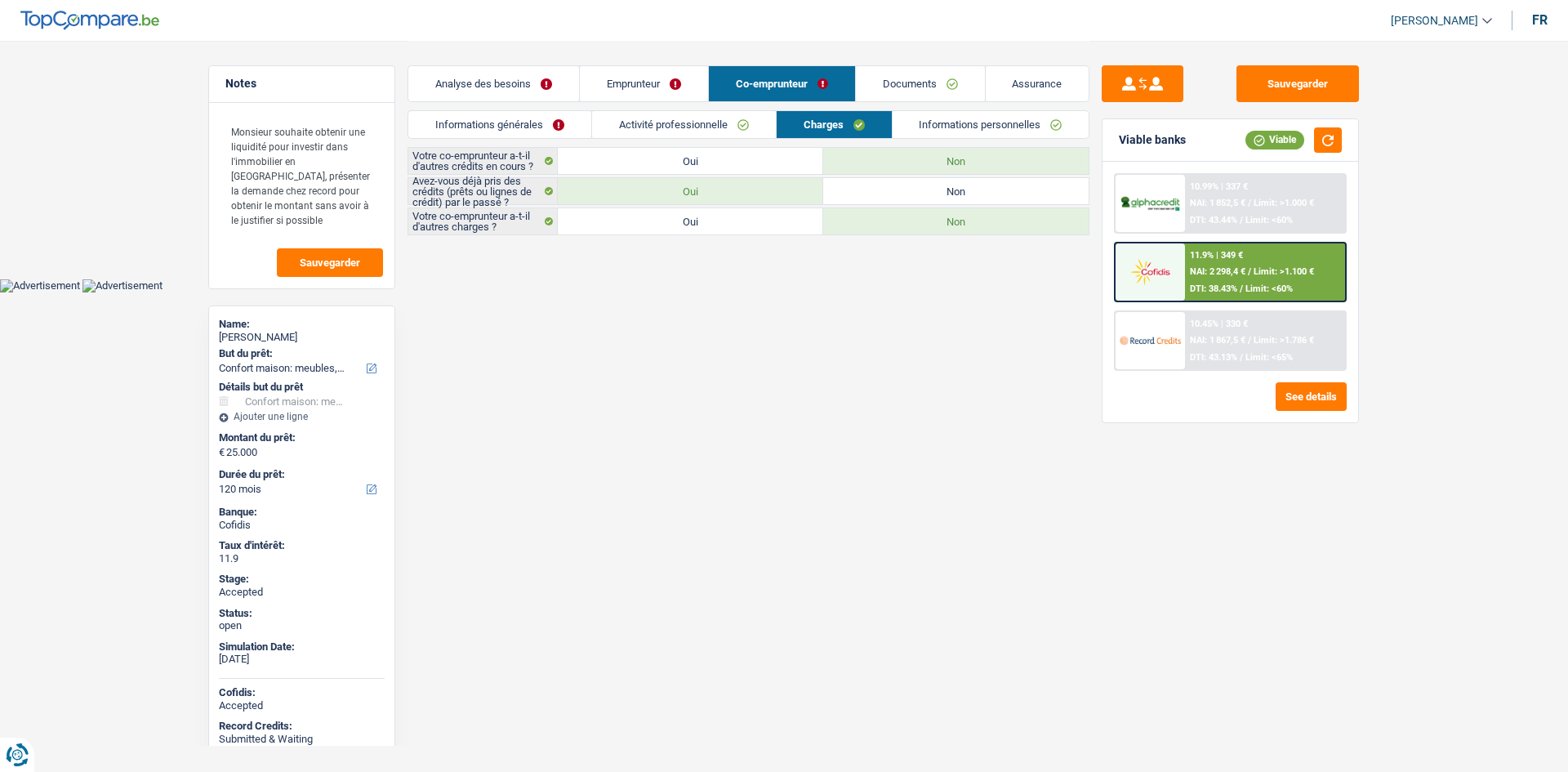
click at [939, 127] on link "Informations personnelles" at bounding box center [991, 124] width 197 height 27
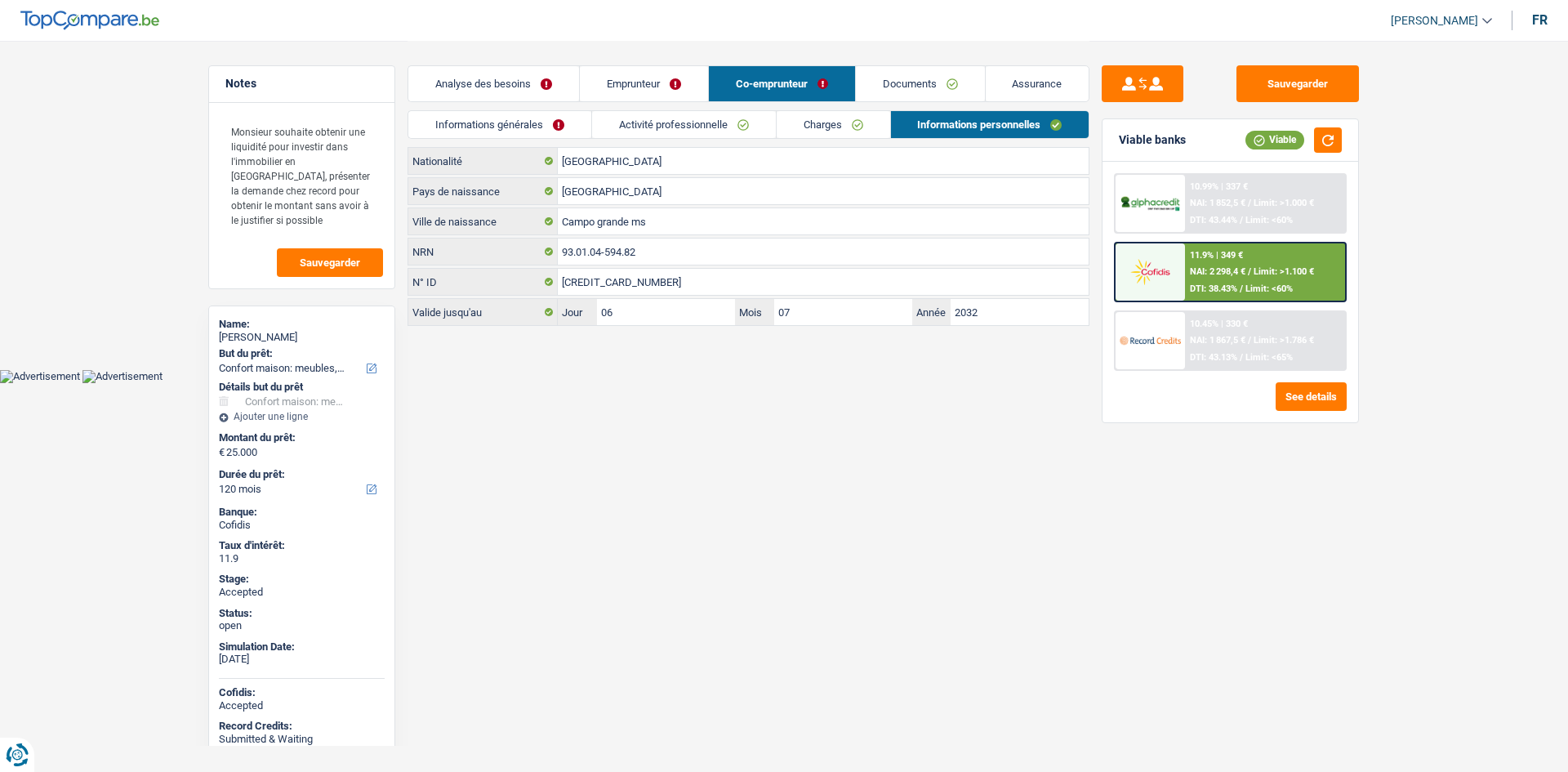
click at [917, 96] on link "Documents" at bounding box center [920, 83] width 129 height 35
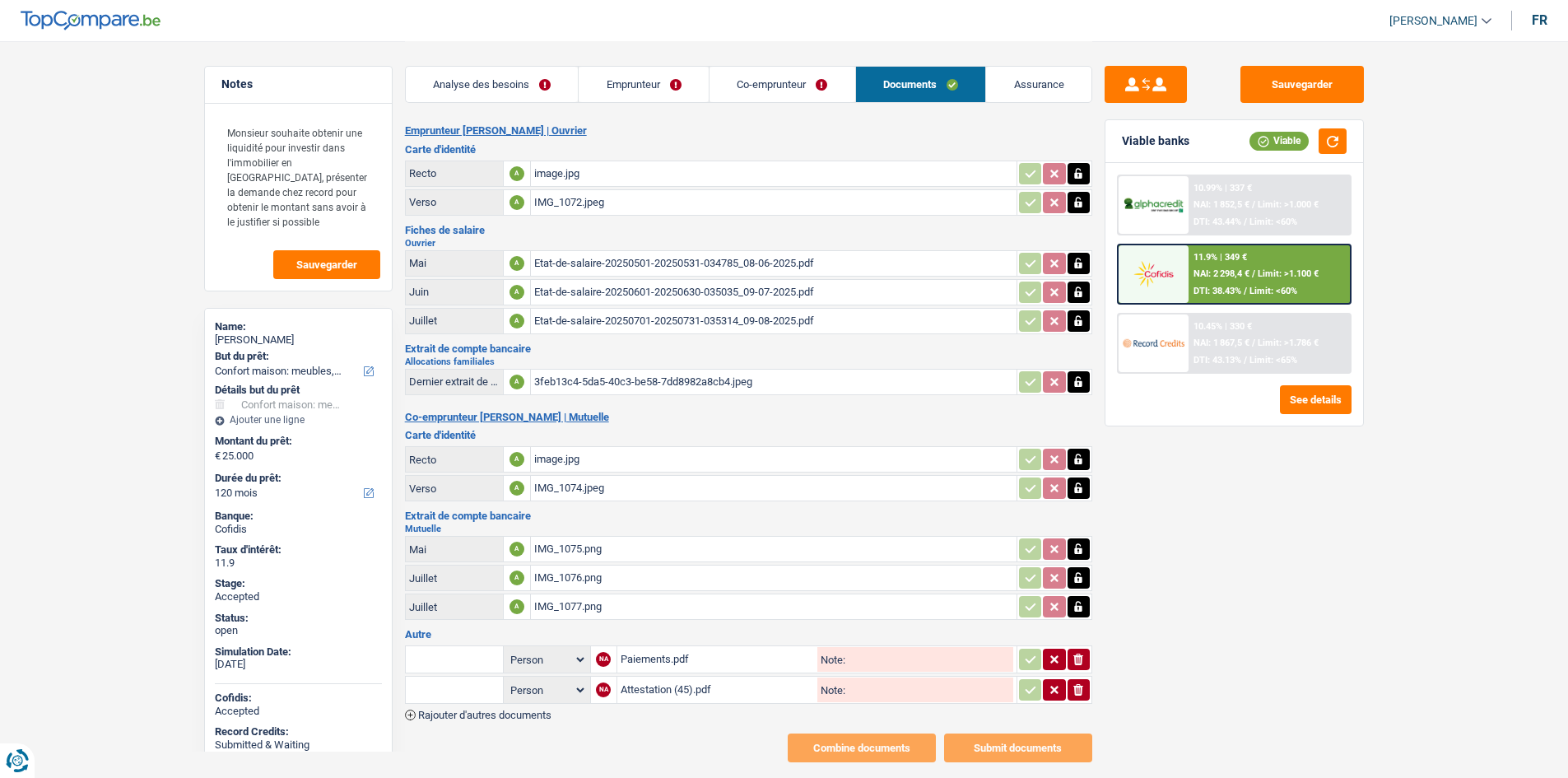
click at [1028, 87] on link "Assurance" at bounding box center [1038, 84] width 106 height 35
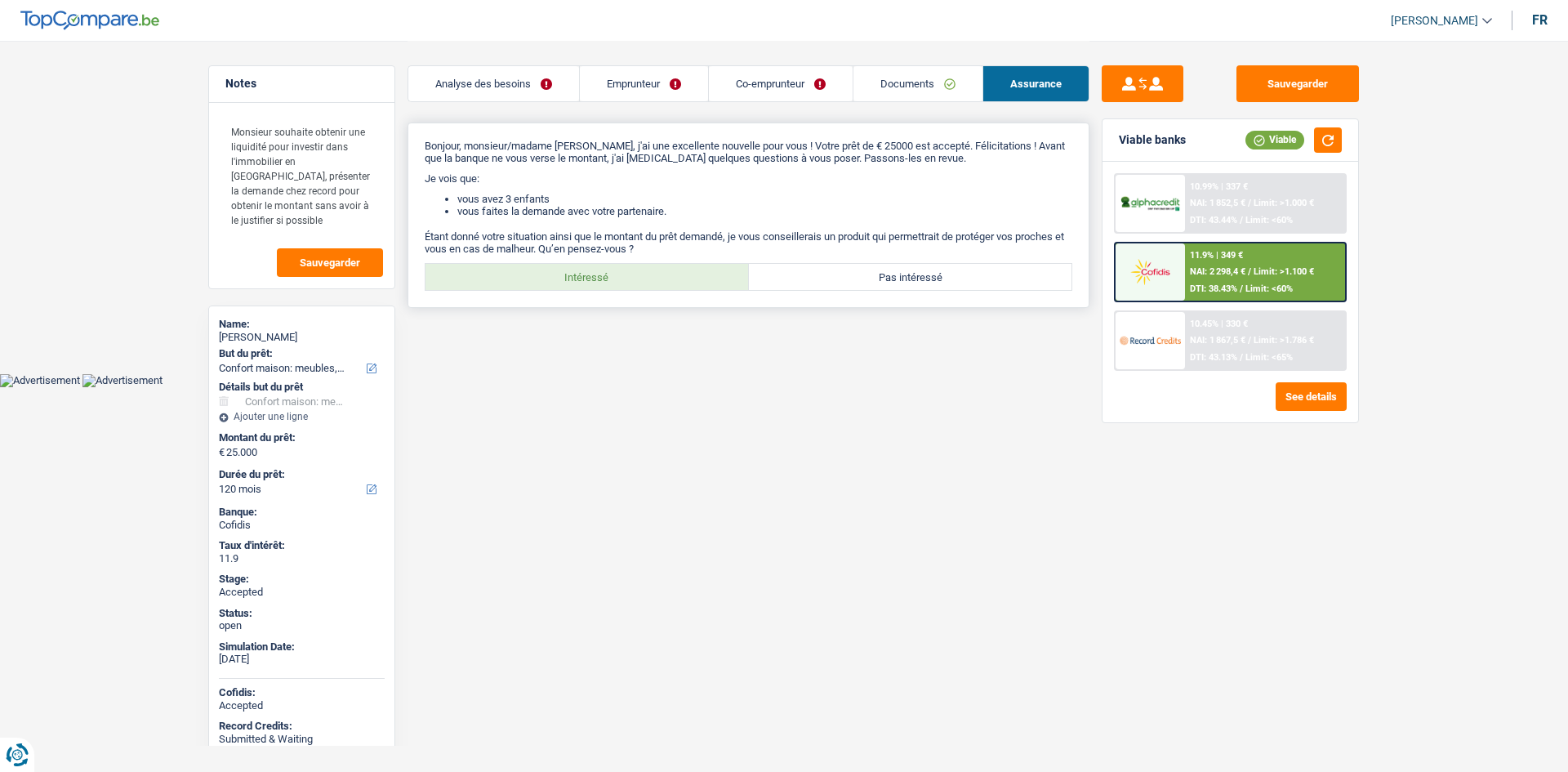
click at [602, 262] on div "Bonjour, monsieur/madame Arnold Ntoya, j'ai une excellente nouvelle pour vous !…" at bounding box center [748, 215] width 682 height 185
click at [625, 280] on label "Intéressé" at bounding box center [587, 277] width 323 height 26
click at [625, 280] on input "Intéressé" at bounding box center [587, 277] width 323 height 26
radio input "true"
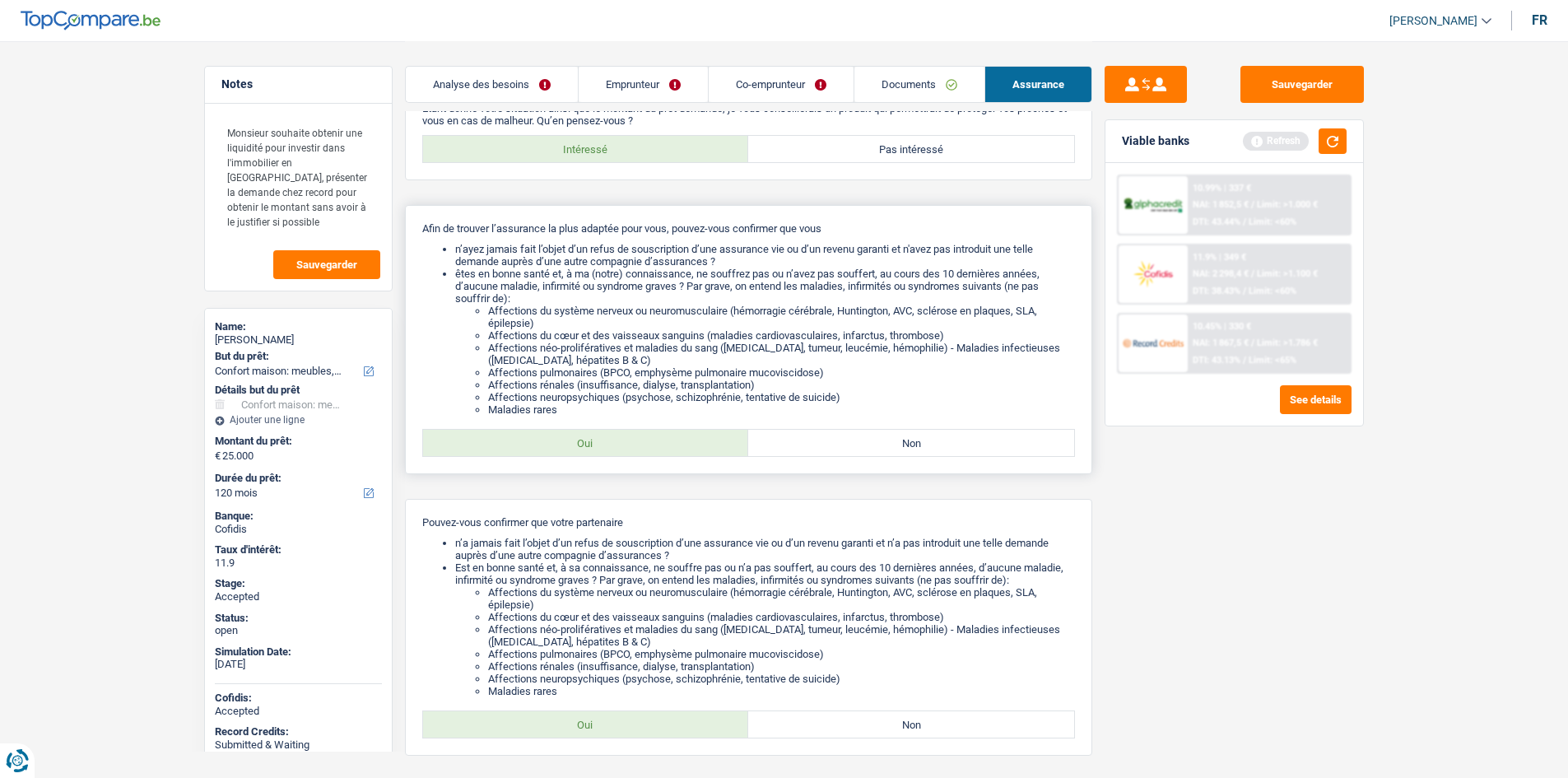
scroll to position [274, 0]
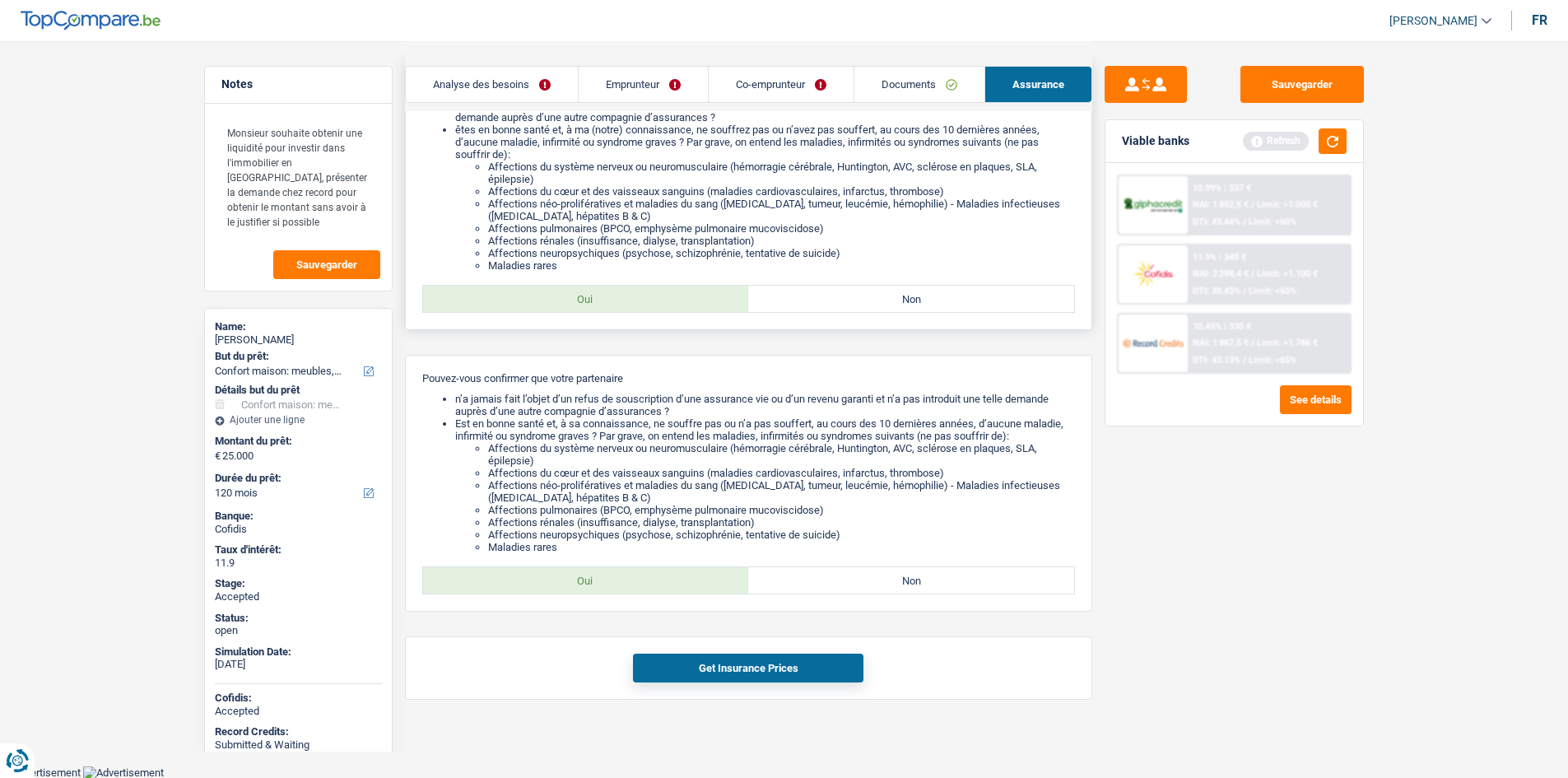
click at [702, 289] on label "Oui" at bounding box center [585, 299] width 326 height 27
click at [702, 289] on input "Oui" at bounding box center [585, 299] width 326 height 27
radio input "true"
click at [630, 583] on label "Oui" at bounding box center [585, 581] width 326 height 27
click at [630, 583] on input "Oui" at bounding box center [585, 581] width 326 height 27
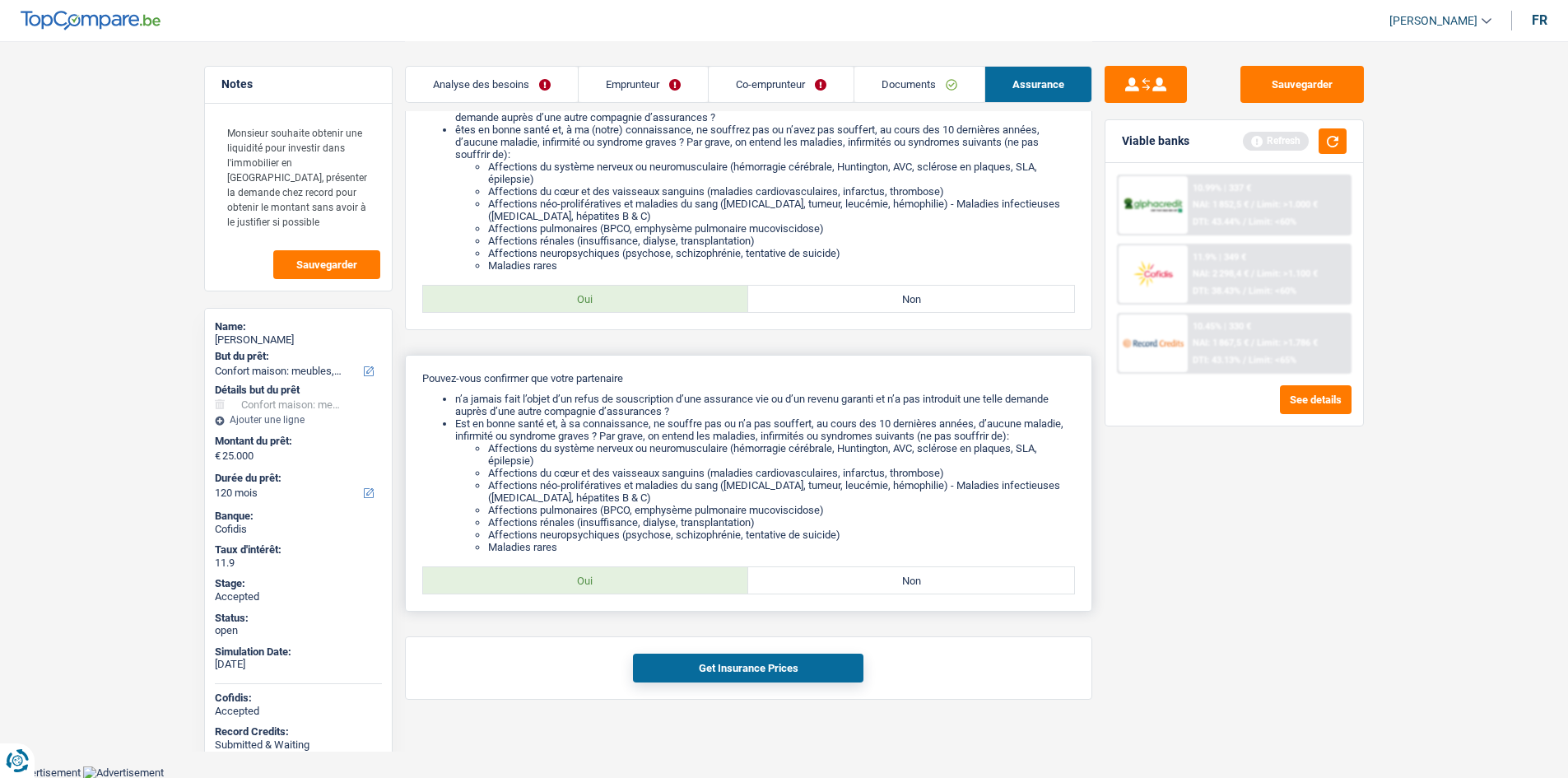
radio input "true"
click at [770, 678] on button "Get Insurance Prices" at bounding box center [748, 668] width 231 height 29
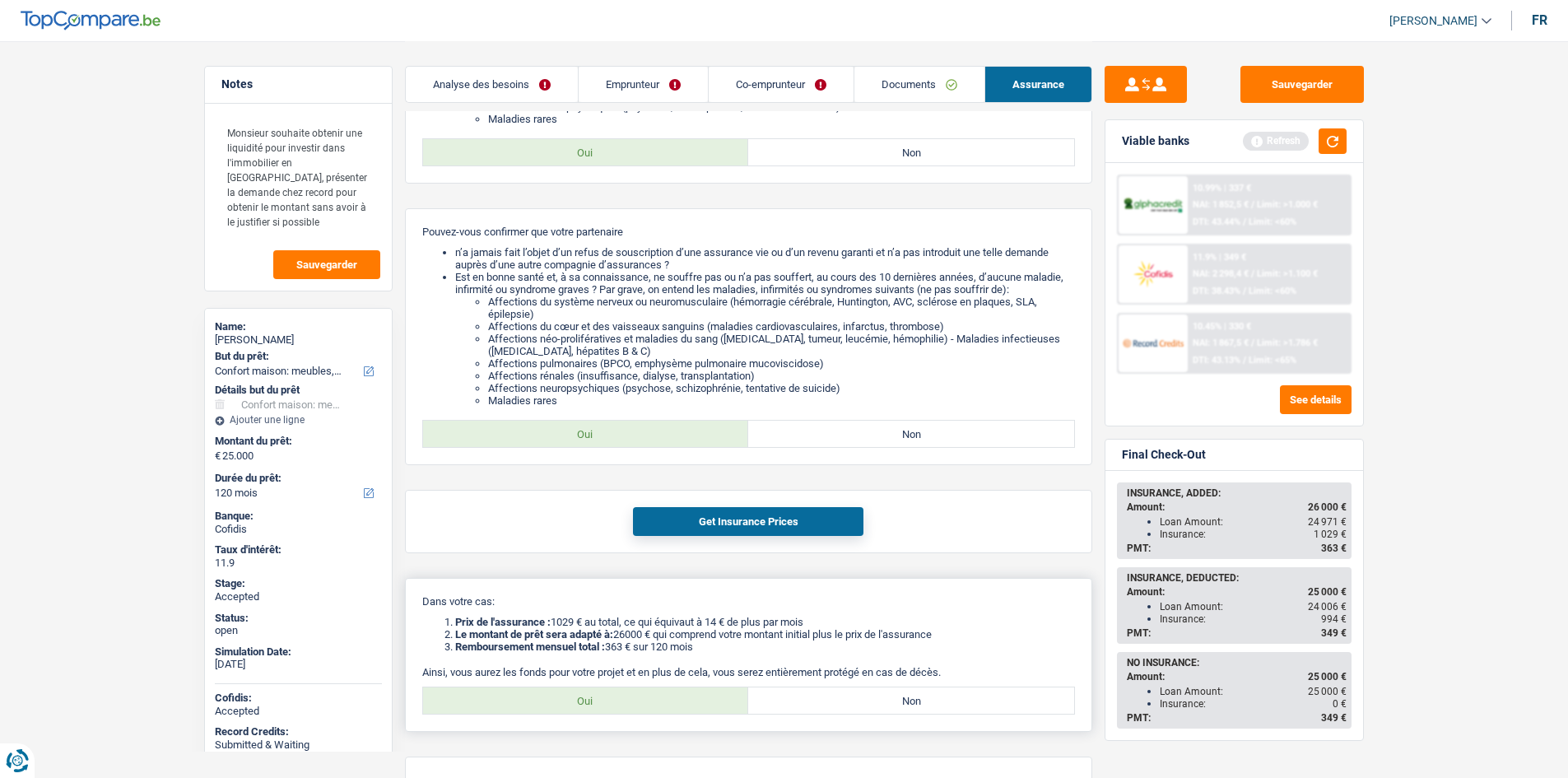
scroll to position [512, 0]
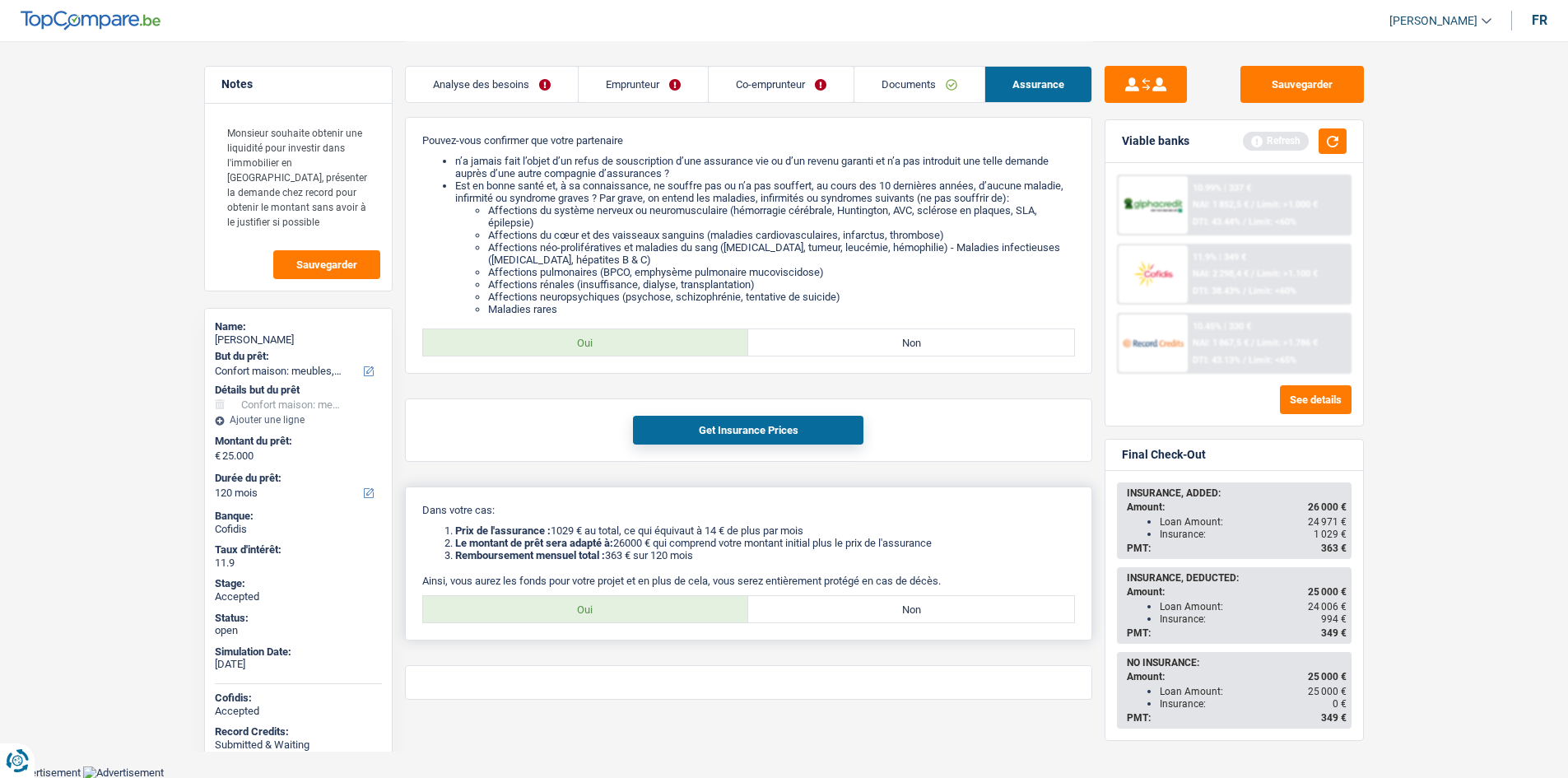
click at [667, 610] on label "Oui" at bounding box center [585, 610] width 326 height 27
click at [667, 610] on input "Oui" at bounding box center [585, 610] width 326 height 27
radio input "true"
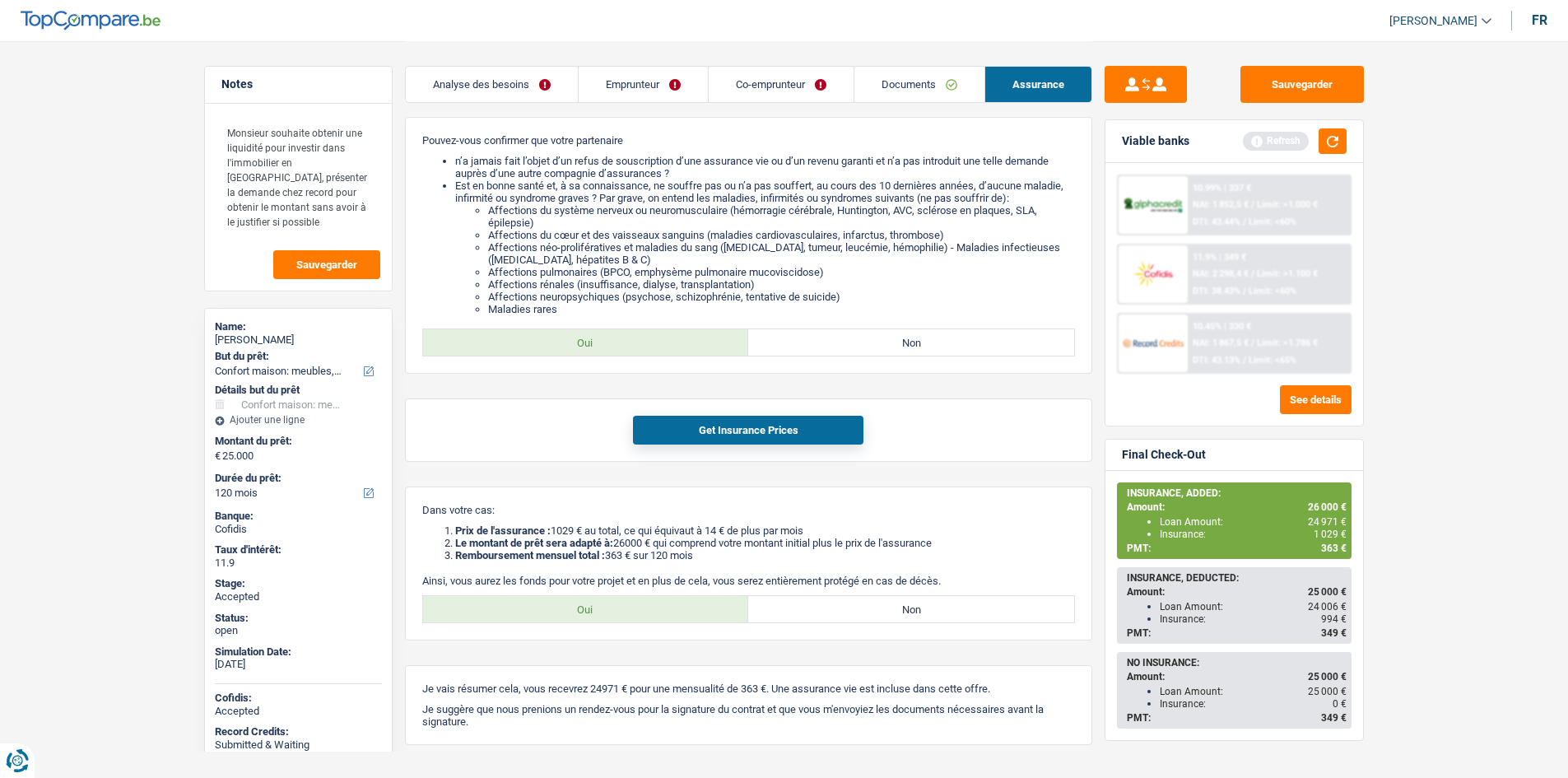
click at [1409, 558] on main "Notes Monsieur souhaite obtenir une liquidité pour investir dans l'immobilier e…" at bounding box center [784, 149] width 1568 height 1323
click at [1325, 531] on span "1 029 €" at bounding box center [1330, 535] width 33 height 12
copy span "1 029"
click at [1296, 83] on button "Sauvegarder" at bounding box center [1302, 84] width 123 height 37
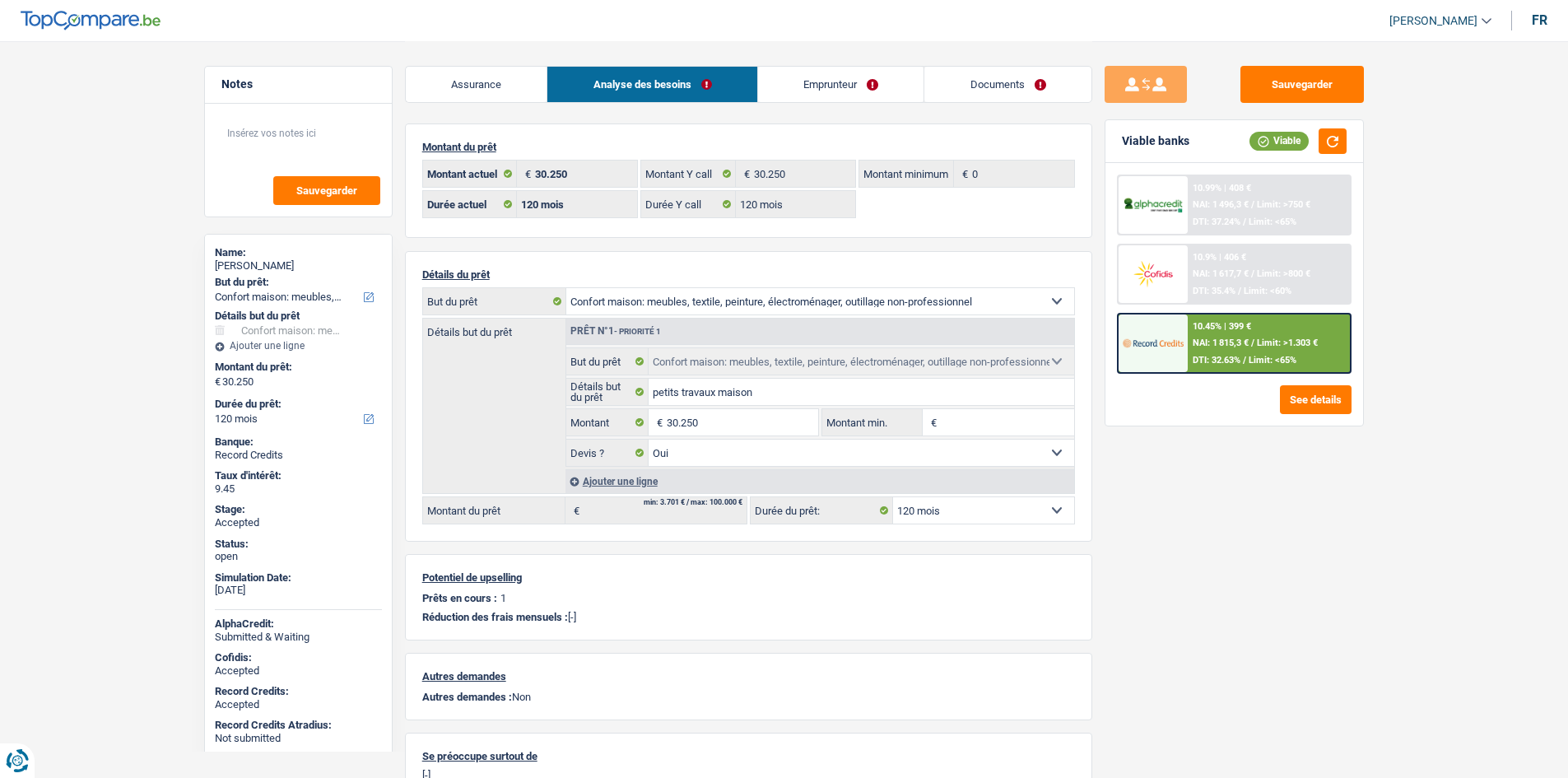
select select "household"
select select "120"
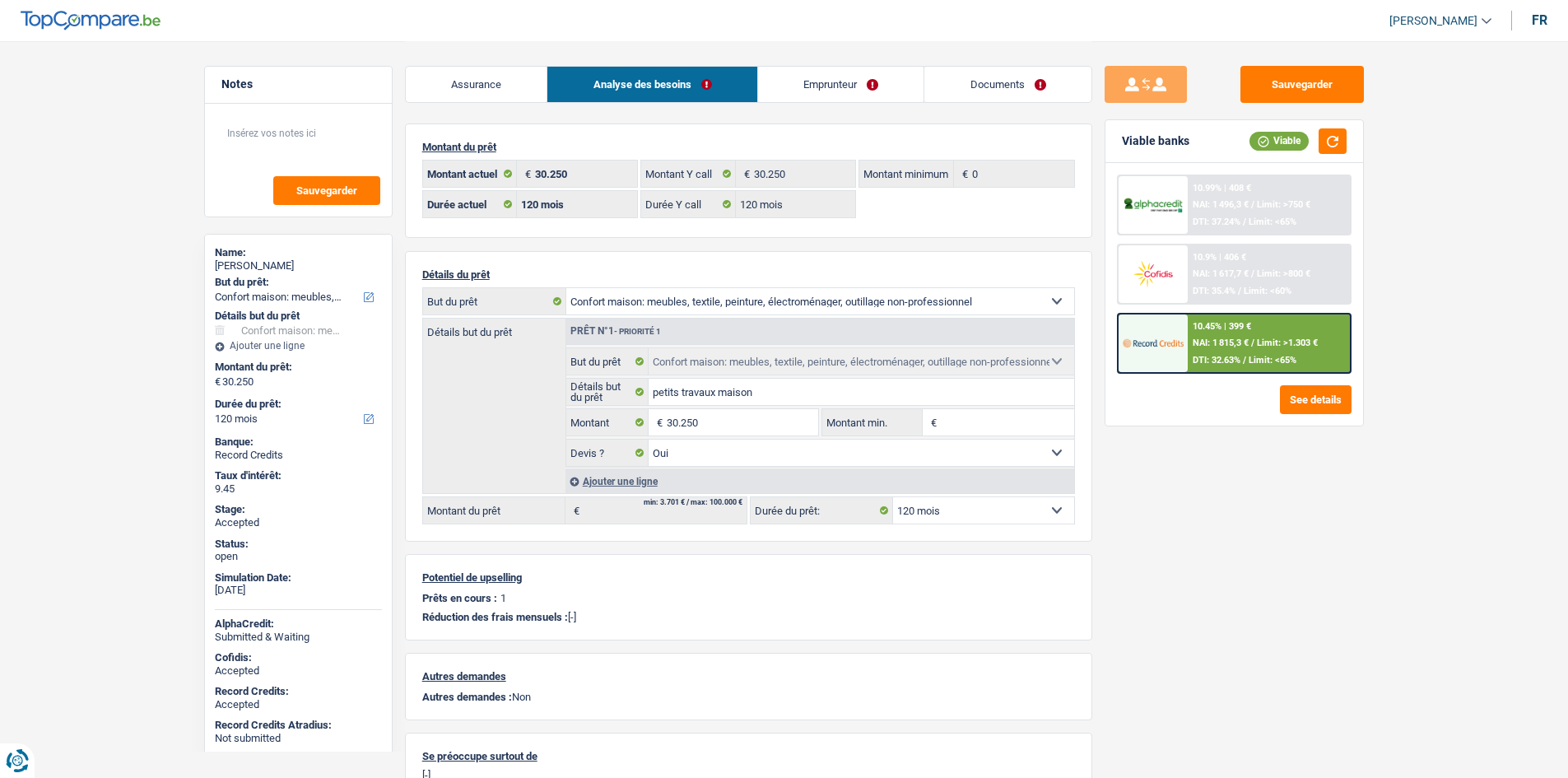
select select "household"
select select "yes"
select select "120"
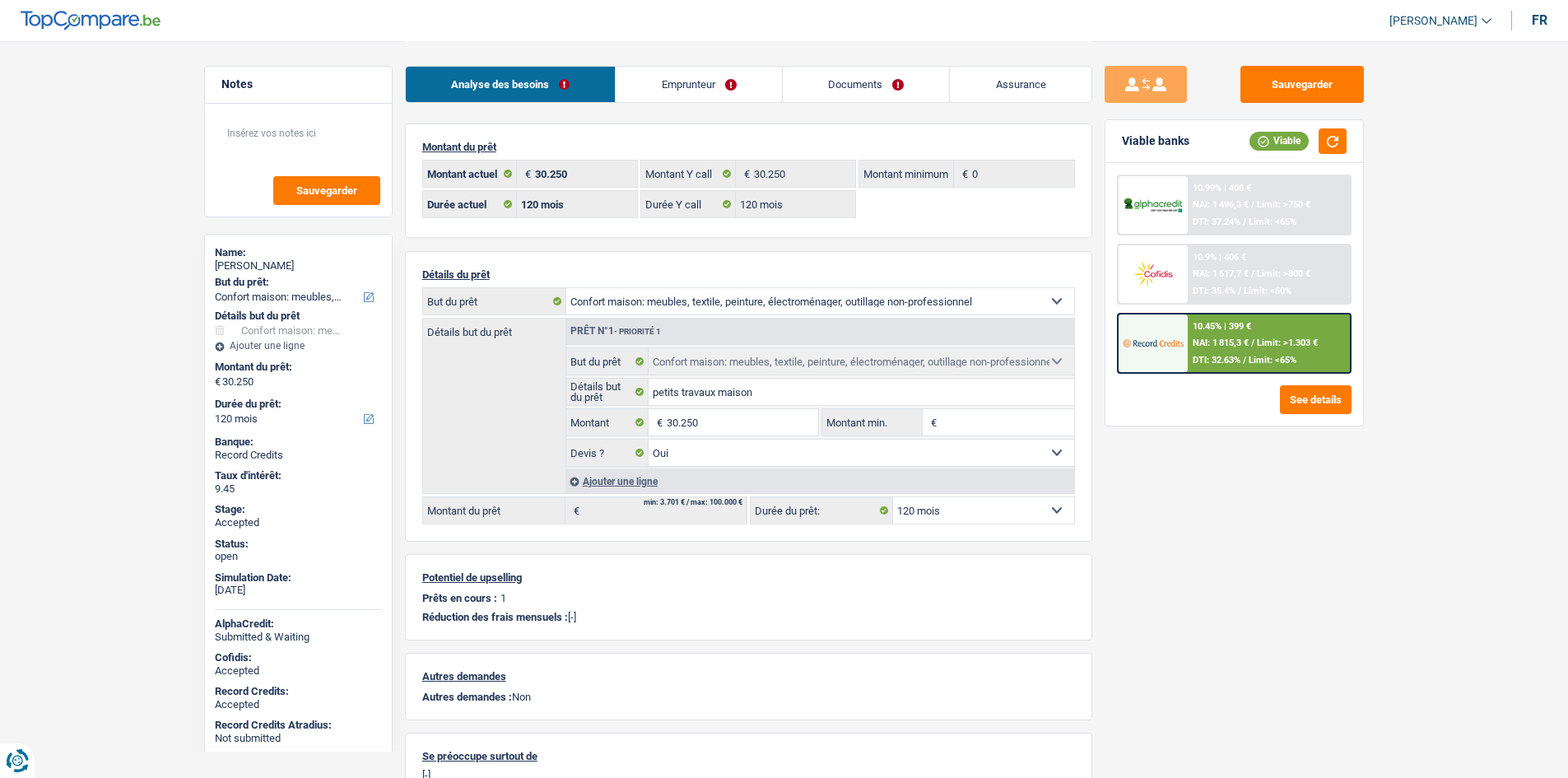
click at [1011, 72] on link "Assurance" at bounding box center [1021, 84] width 142 height 35
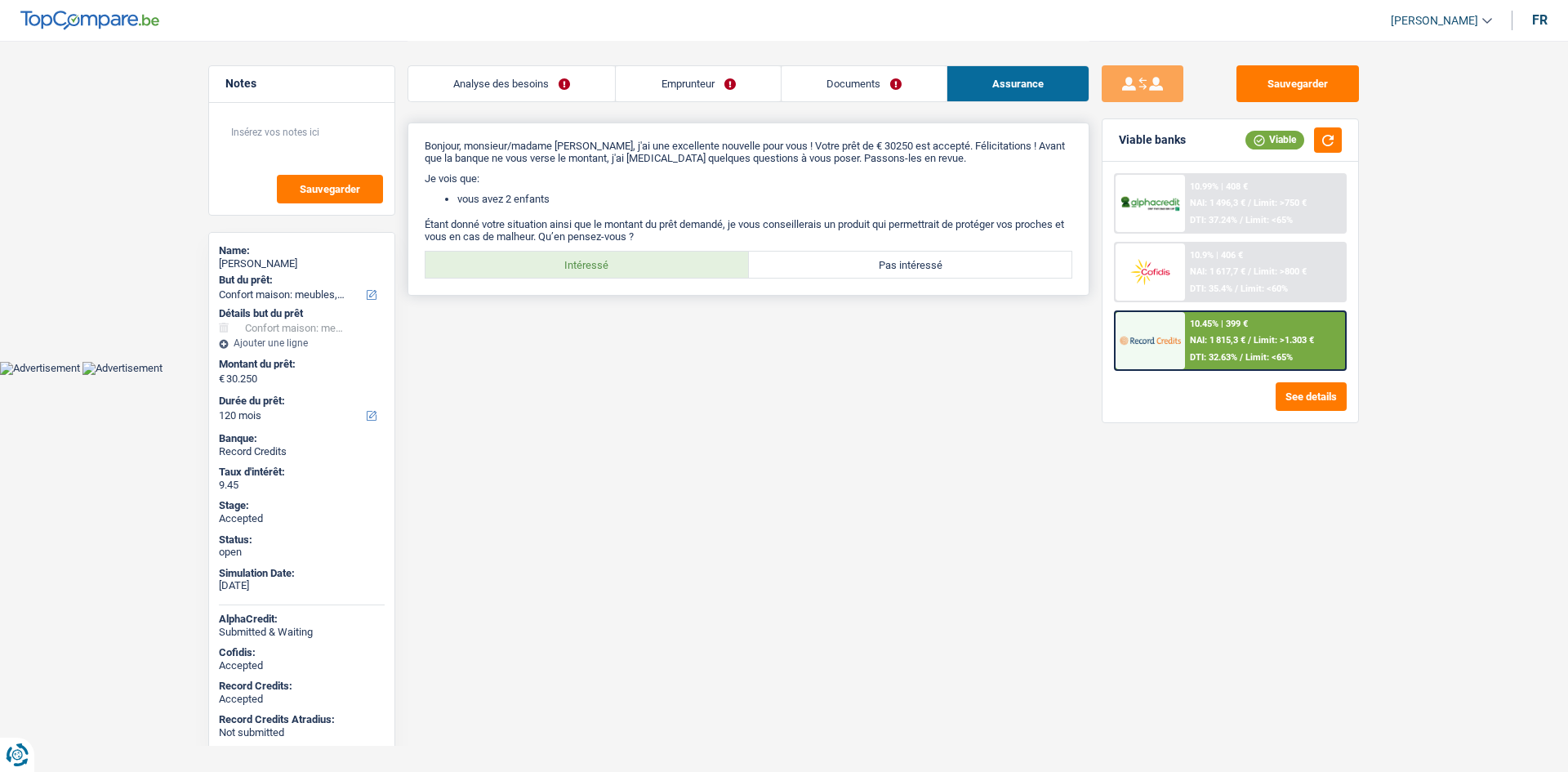
click at [655, 258] on label "Intéressé" at bounding box center [587, 264] width 323 height 26
click at [655, 258] on input "Intéressé" at bounding box center [587, 264] width 323 height 26
radio input "true"
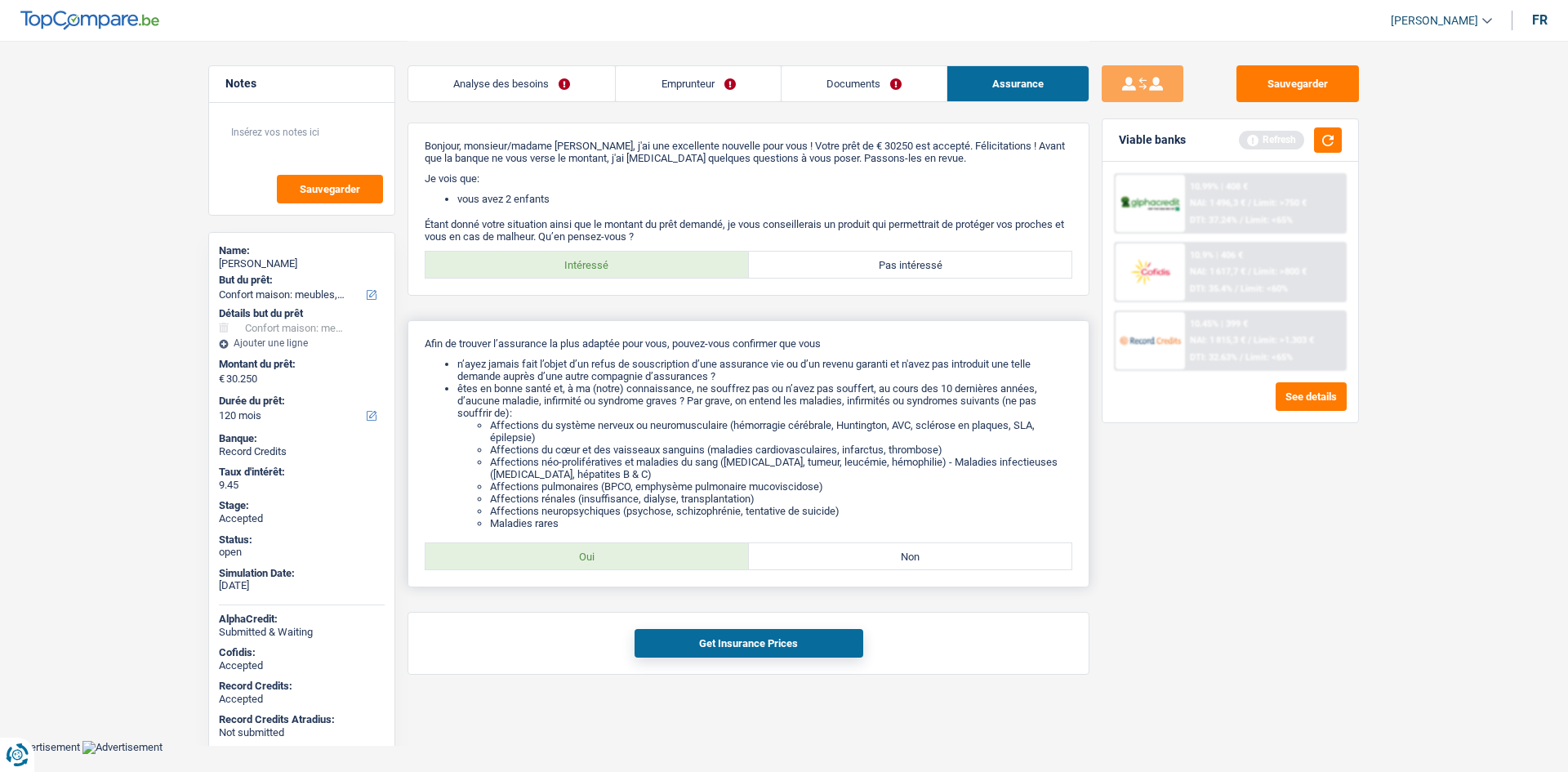
drag, startPoint x: 658, startPoint y: 559, endPoint x: 743, endPoint y: 484, distance: 113.4
click at [663, 562] on label "Oui" at bounding box center [587, 556] width 323 height 26
click at [663, 562] on input "Oui" at bounding box center [587, 556] width 323 height 26
radio input "true"
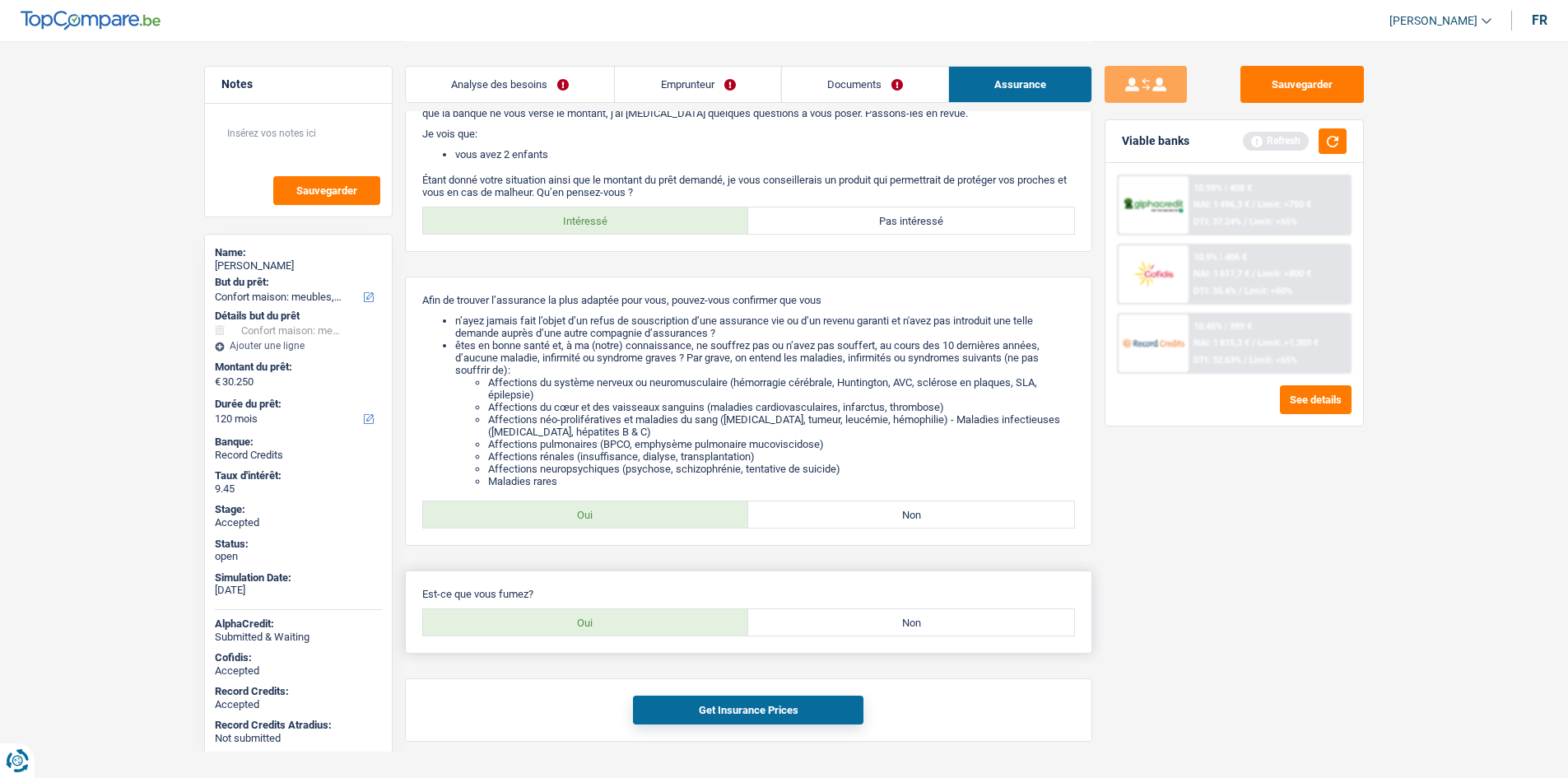
scroll to position [88, 0]
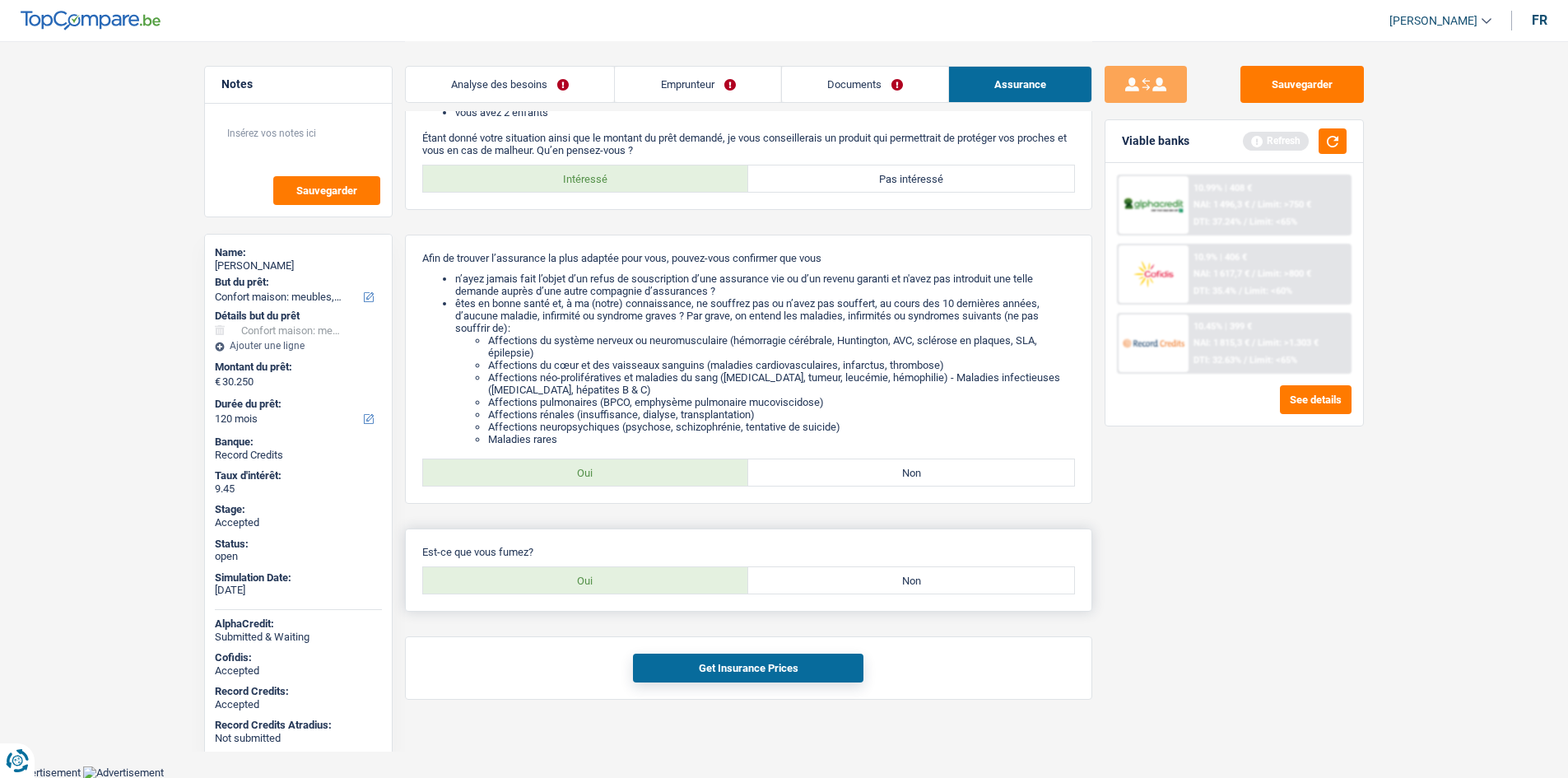
click at [693, 590] on label "Oui" at bounding box center [585, 581] width 326 height 27
click at [693, 590] on input "Oui" at bounding box center [585, 581] width 326 height 27
radio input "true"
click at [741, 663] on button "Get Insurance Prices" at bounding box center [748, 668] width 231 height 29
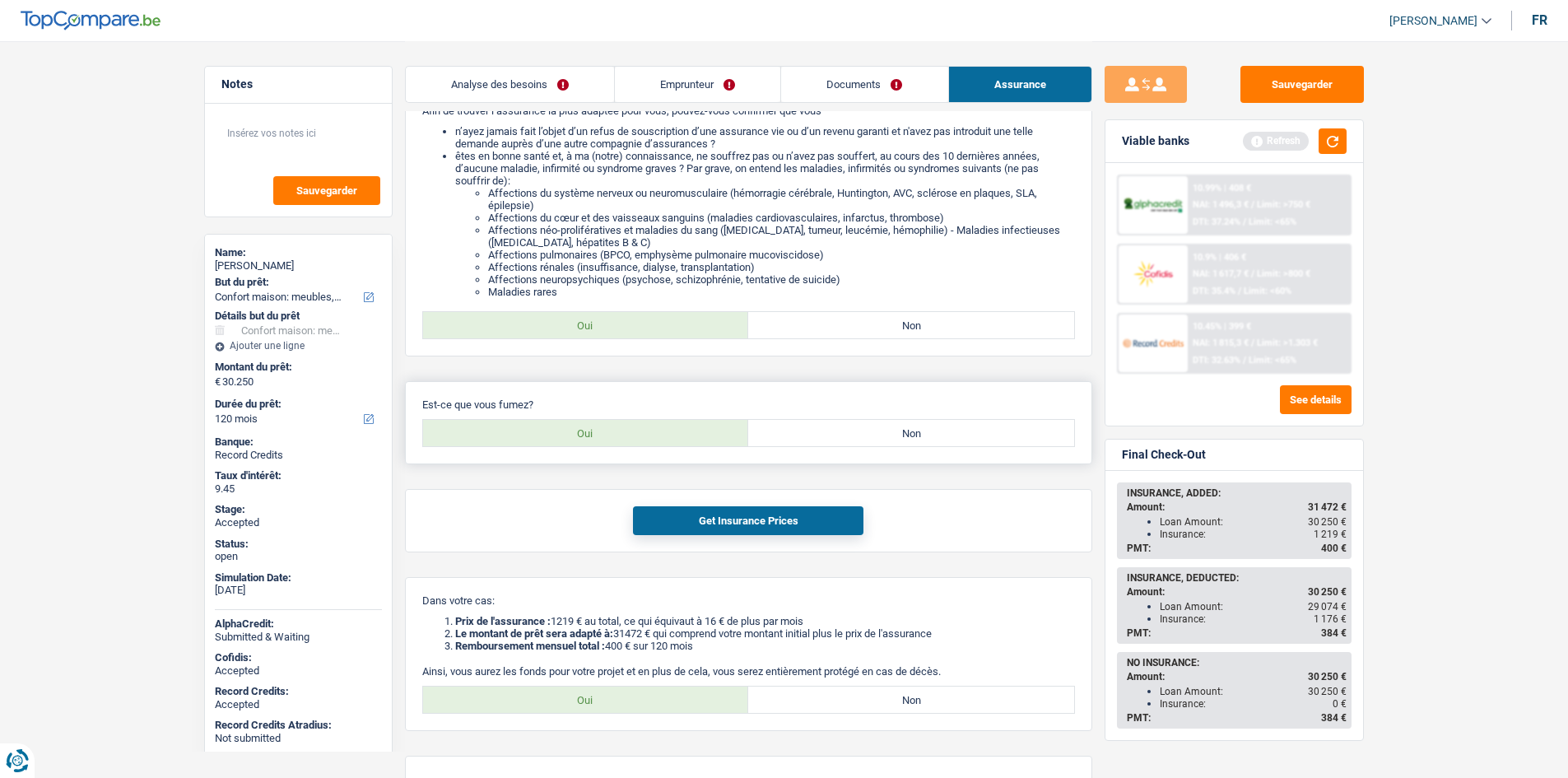
scroll to position [326, 0]
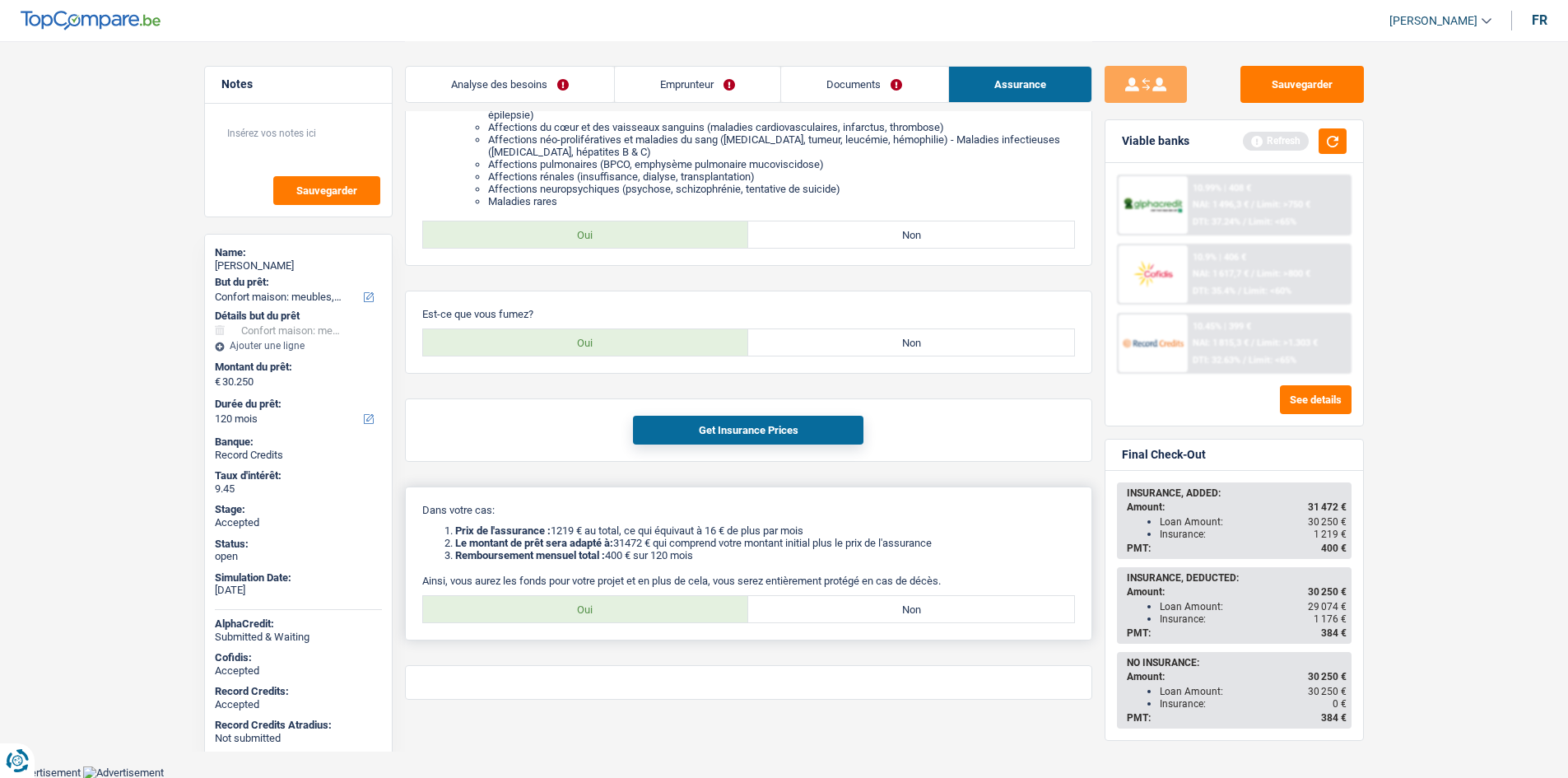
click at [655, 613] on label "Oui" at bounding box center [585, 610] width 326 height 27
click at [655, 613] on input "Oui" at bounding box center [585, 610] width 326 height 27
radio input "true"
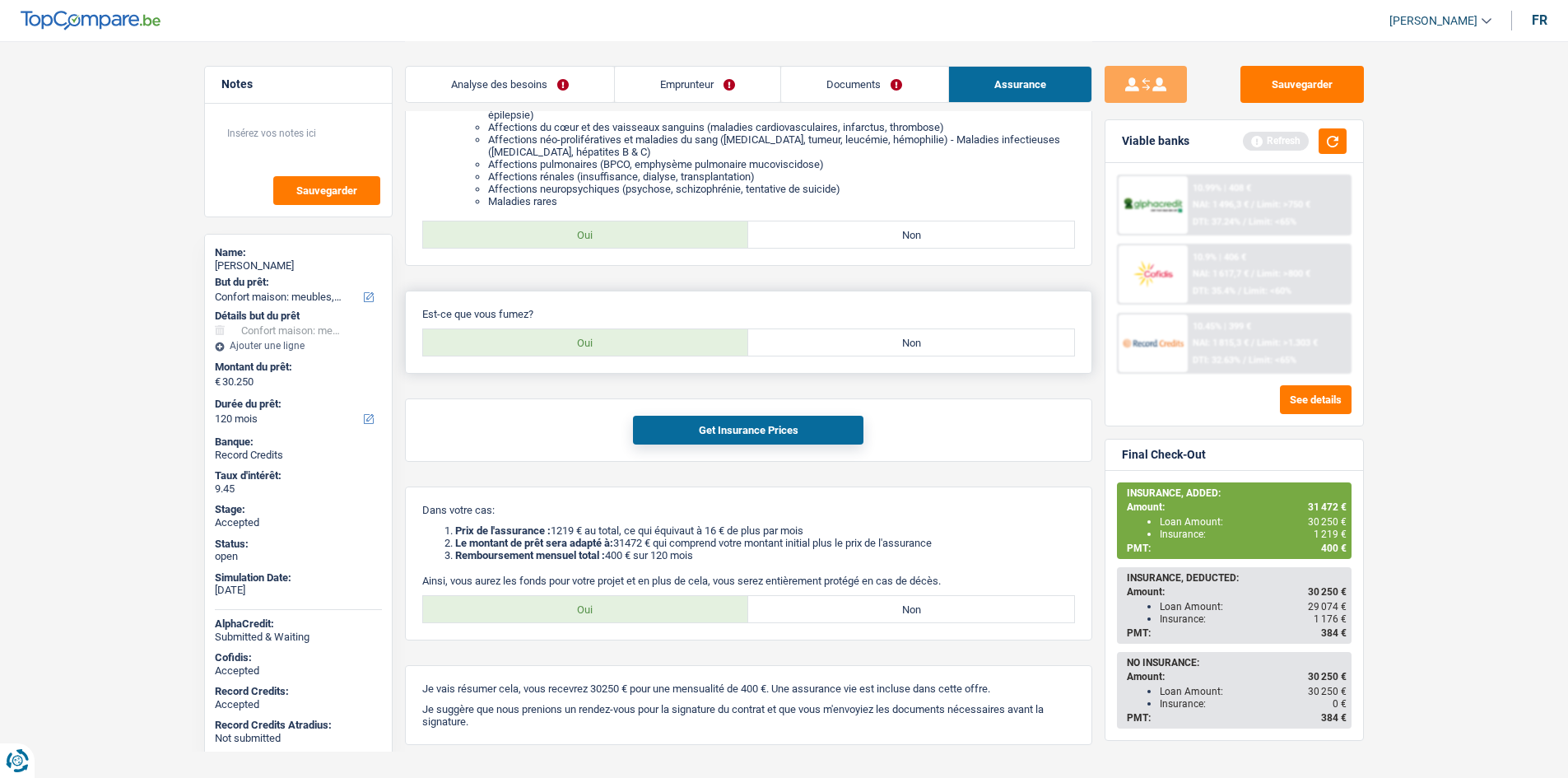
click at [828, 335] on label "Non" at bounding box center [910, 342] width 326 height 27
click at [828, 335] on input "Non" at bounding box center [910, 342] width 326 height 27
radio input "true"
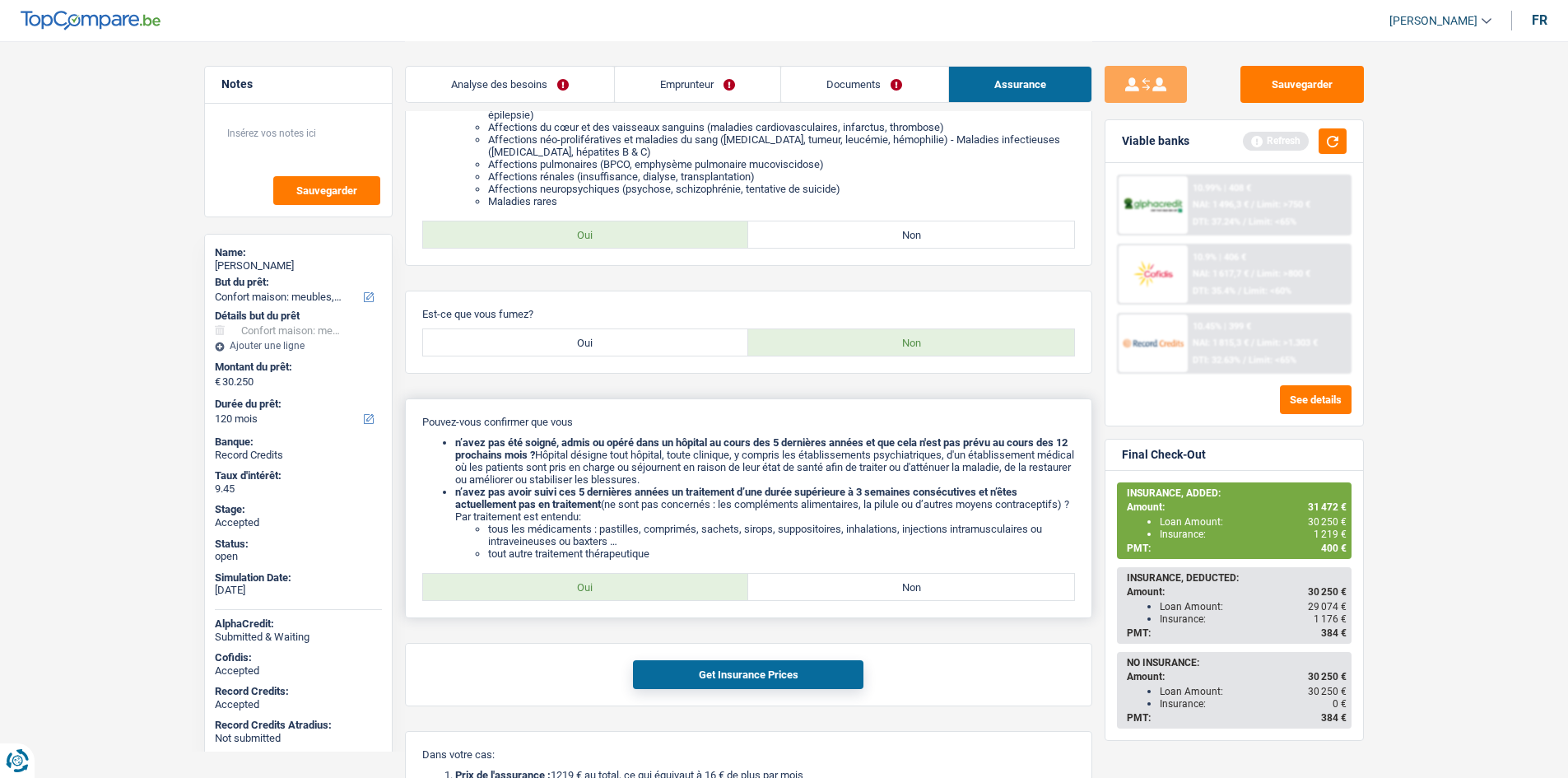
click at [620, 591] on label "Oui" at bounding box center [585, 587] width 326 height 27
click at [620, 591] on input "Oui" at bounding box center [585, 587] width 326 height 27
radio input "true"
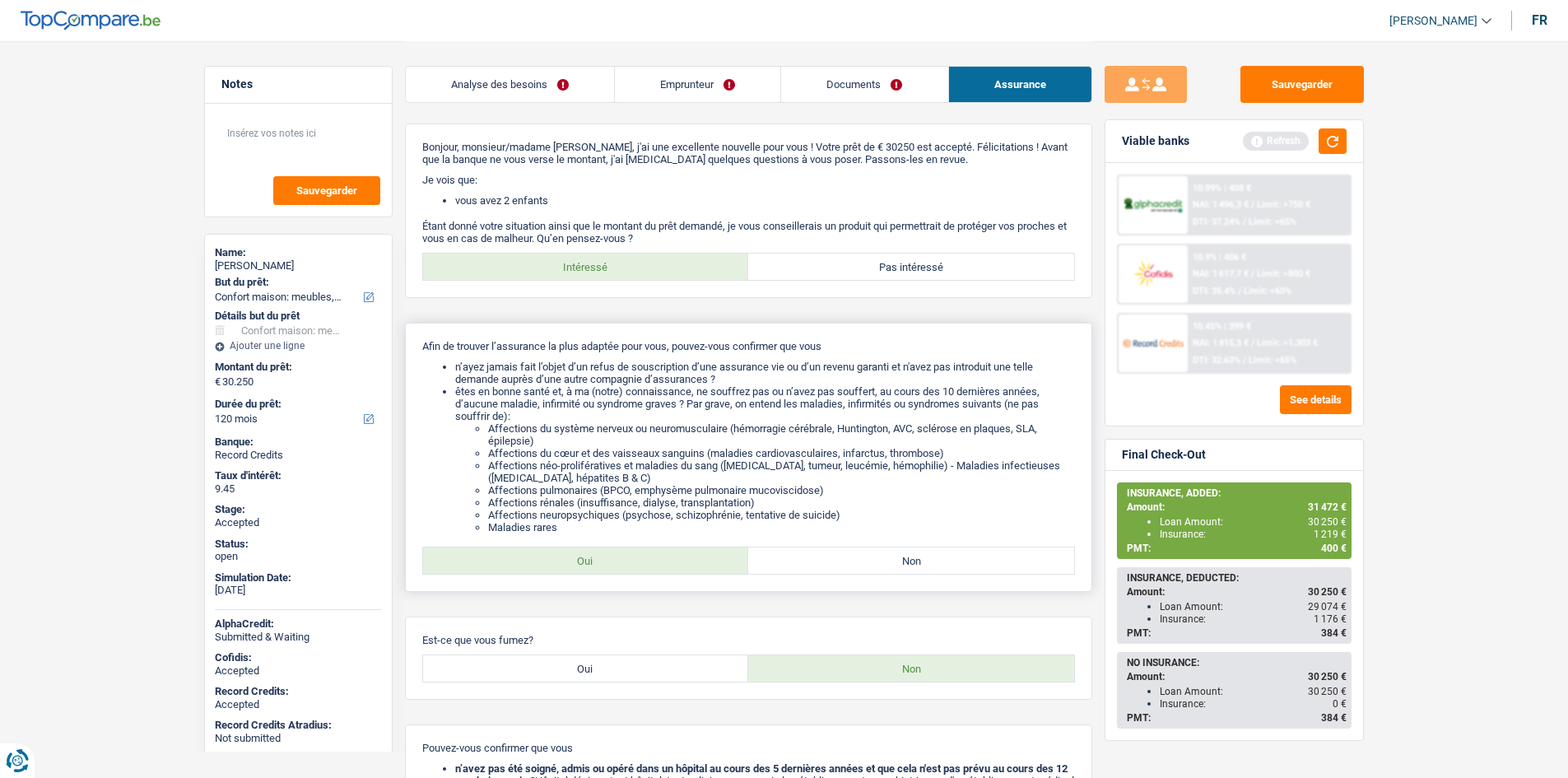
scroll to position [616, 0]
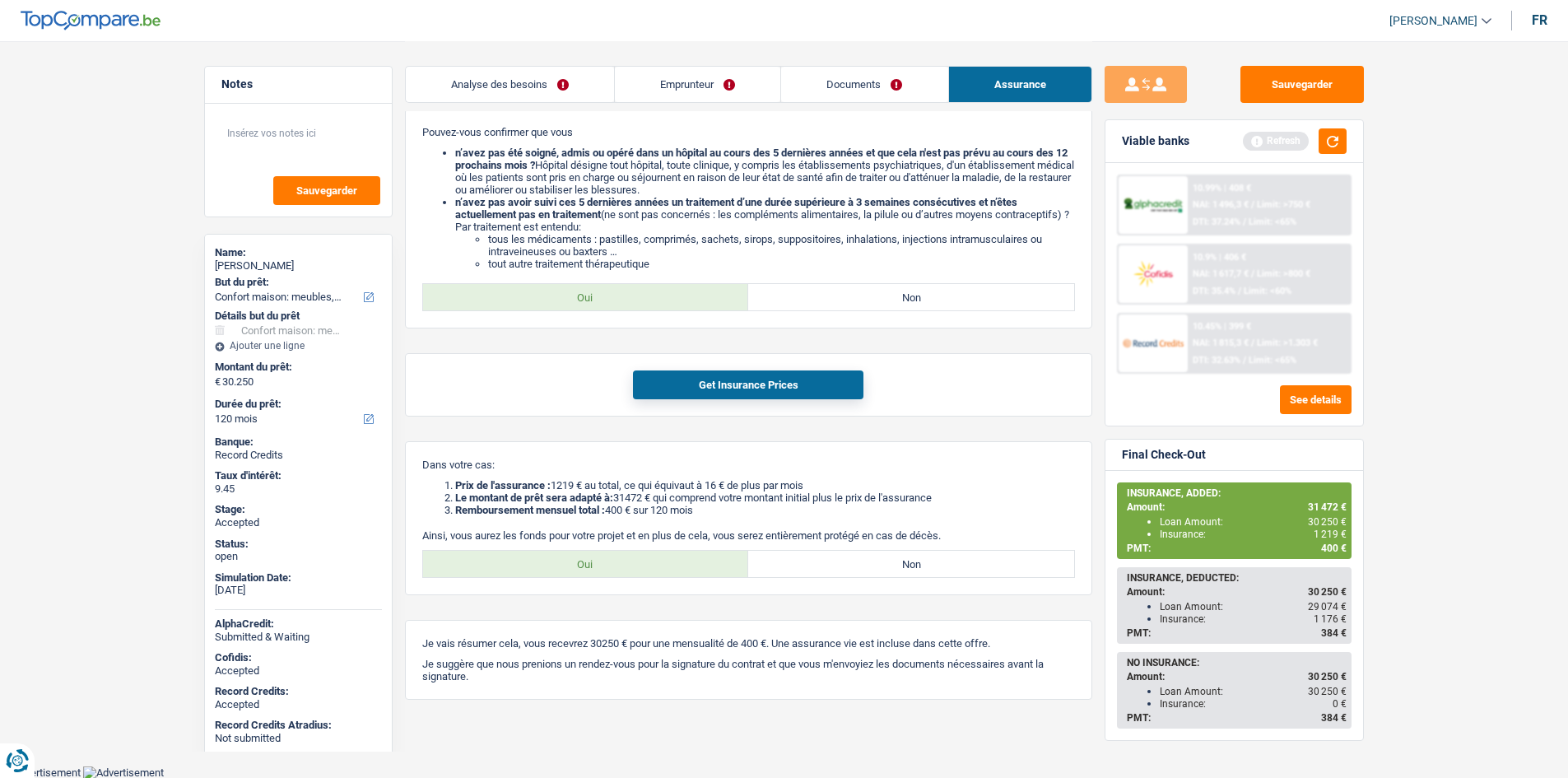
click at [1289, 362] on span "Limit: <65%" at bounding box center [1272, 360] width 47 height 11
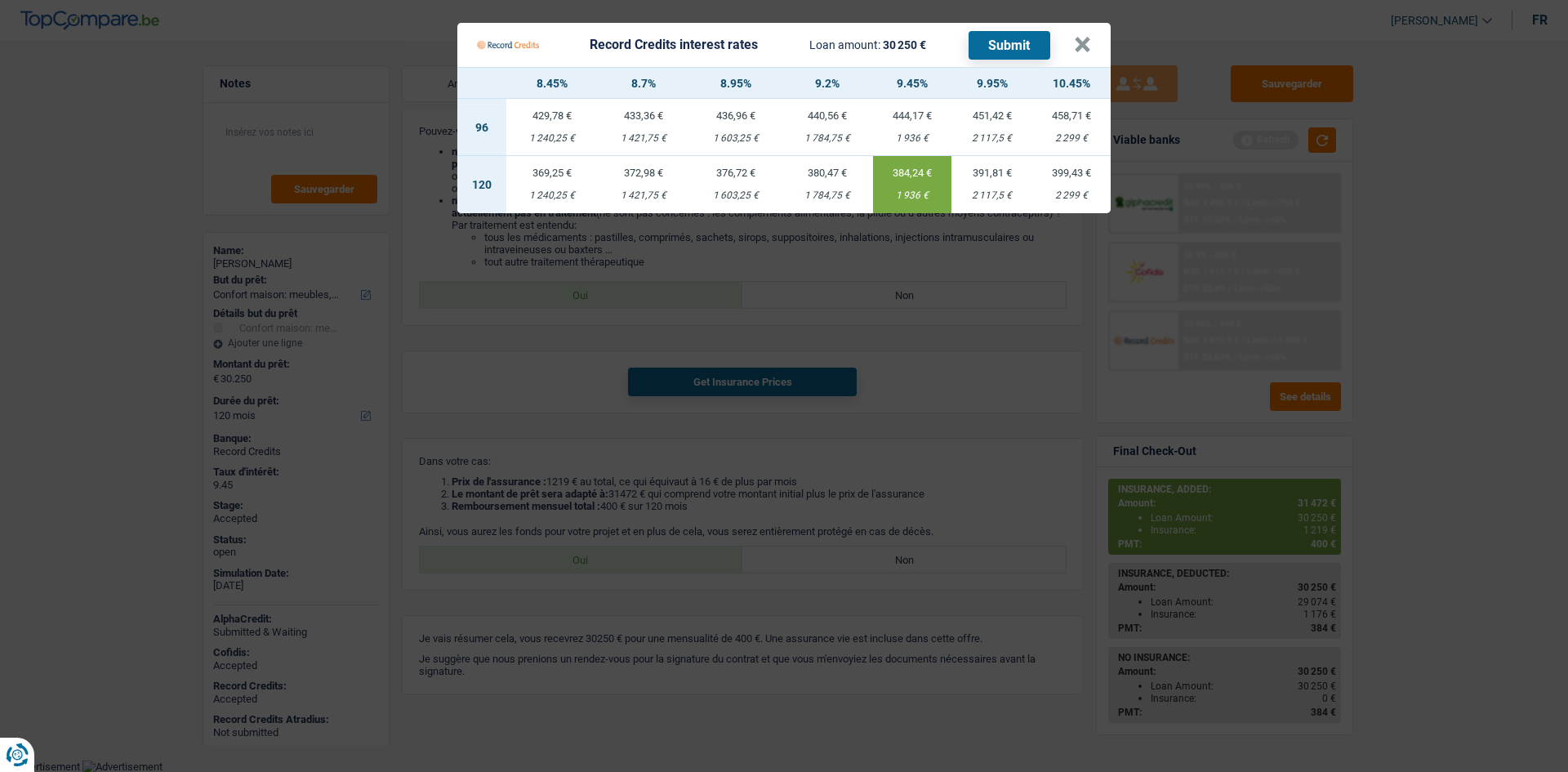
click at [990, 190] on div "2 117,5 €" at bounding box center [991, 195] width 80 height 11
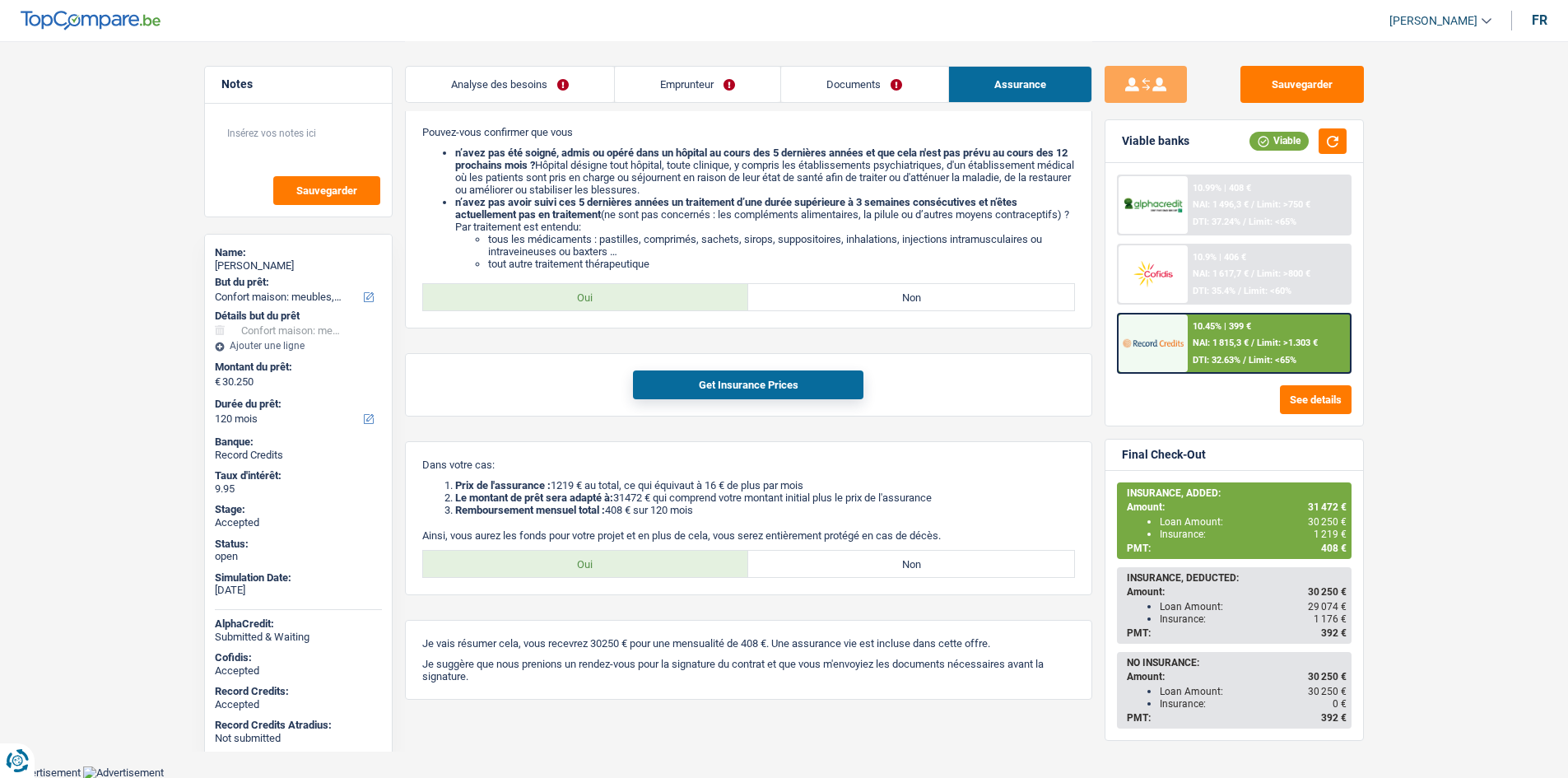
click at [1440, 437] on main "Notes Sauvegarder Name: [PERSON_NAME] But du prêt: Confort maison: meubles, tex…" at bounding box center [784, 75] width 1568 height 1381
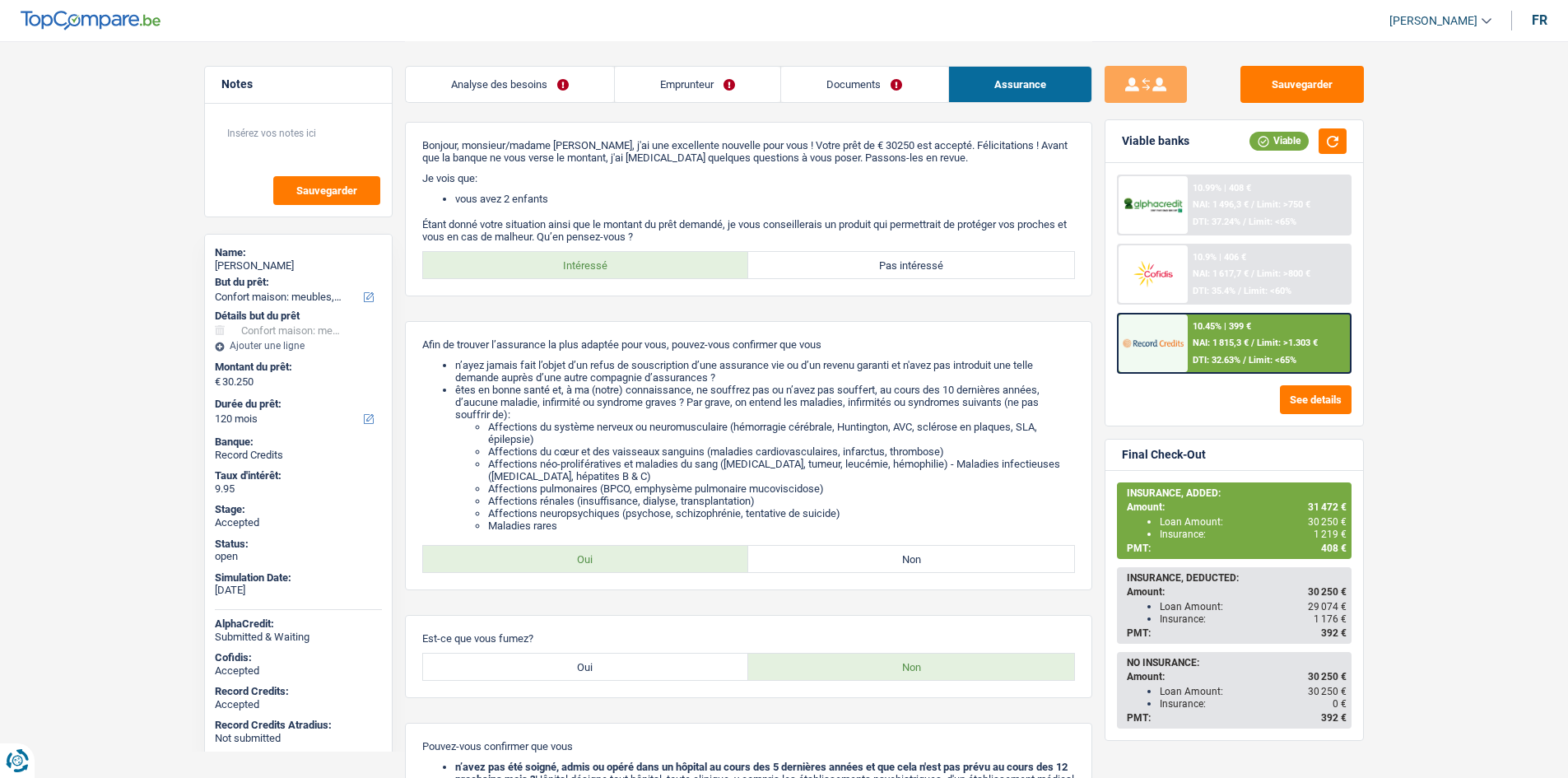
scroll to position [0, 0]
click at [1252, 342] on span "/" at bounding box center [1252, 342] width 3 height 11
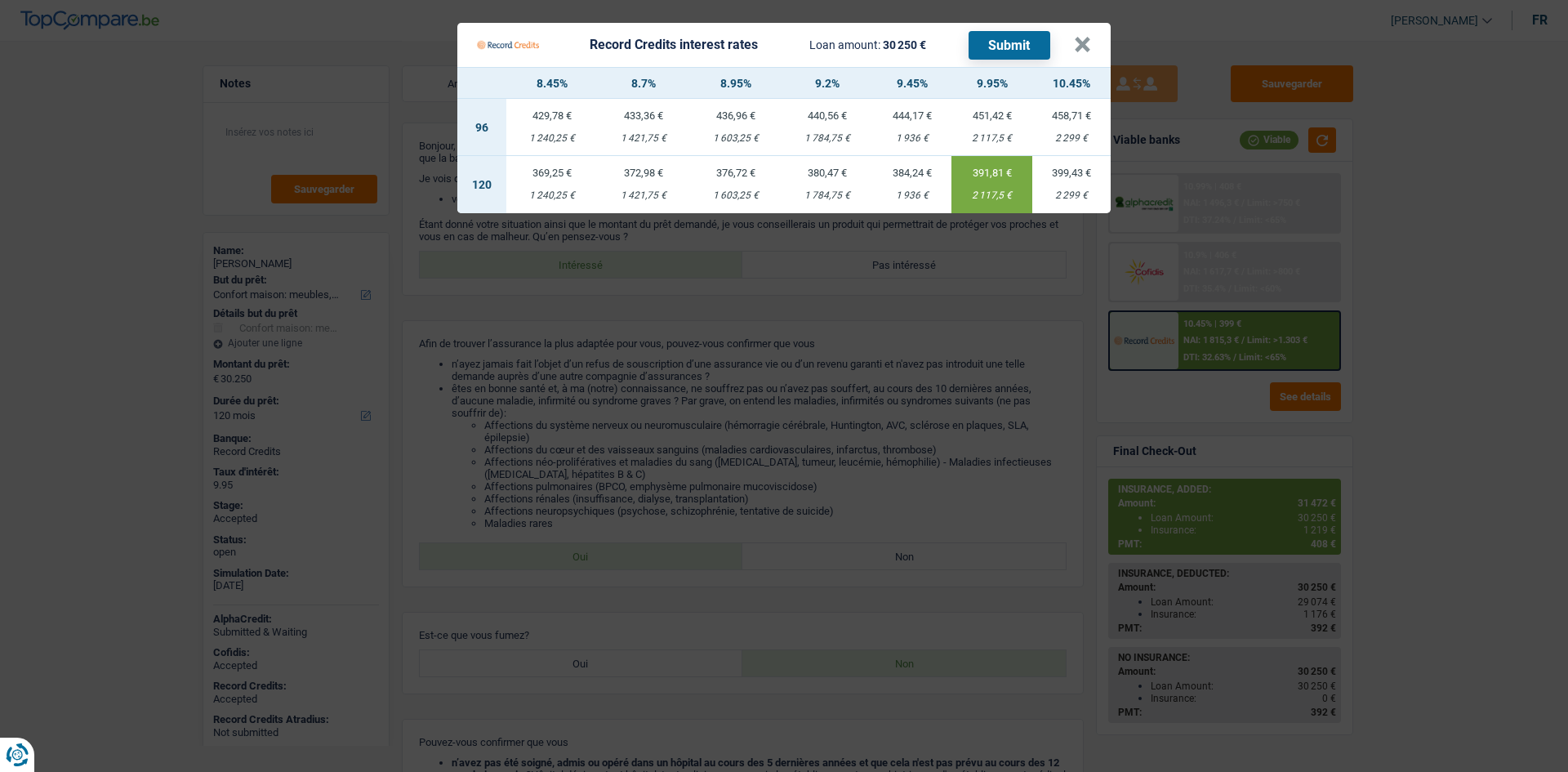
click at [137, 160] on Credits "Record Credits interest rates Loan amount: 30 250 € Submit × 8.45% 8.7% 8.95% 9…" at bounding box center [784, 386] width 1568 height 772
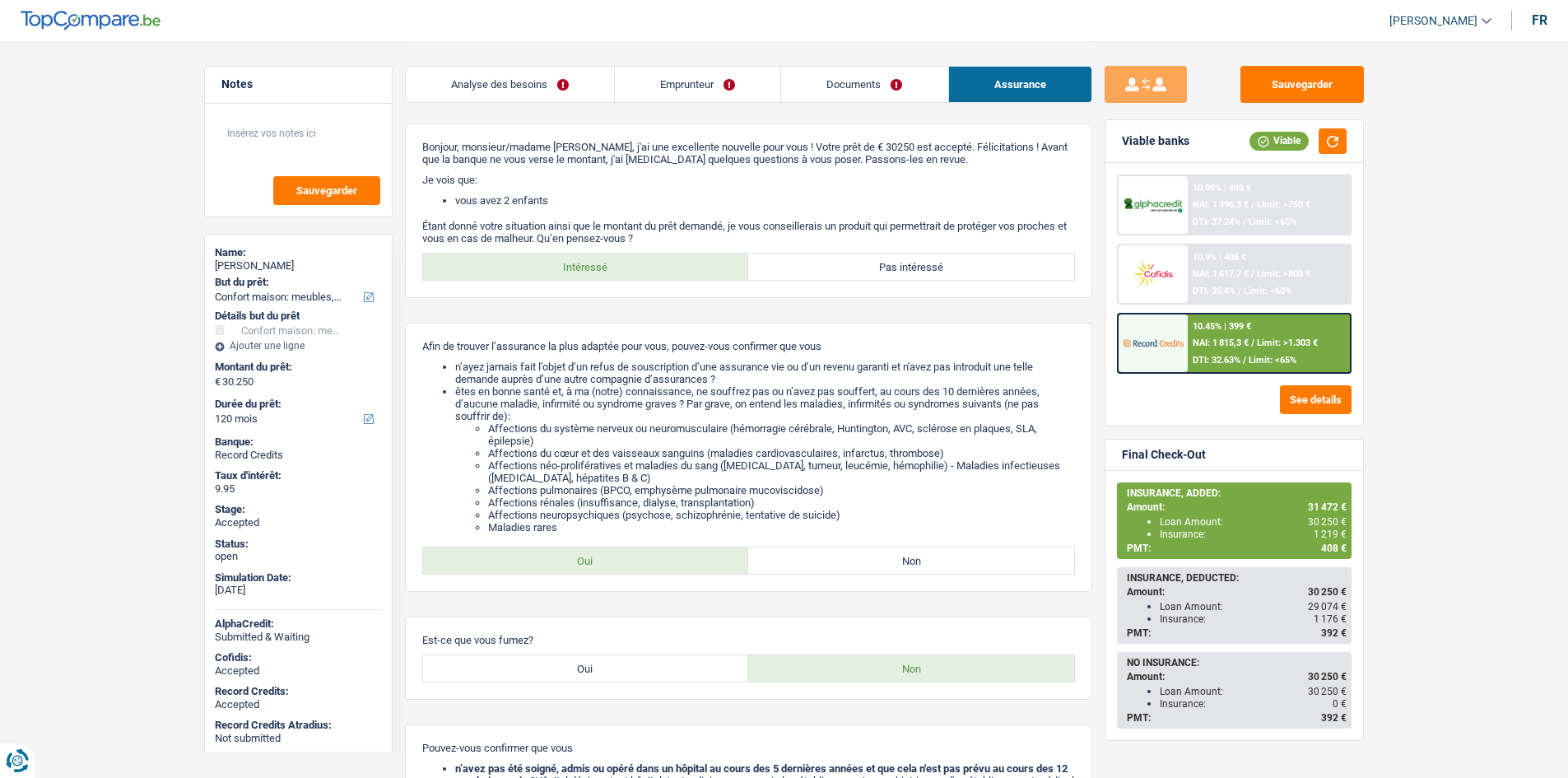
click at [1454, 416] on main "Notes Sauvegarder Name: [PERSON_NAME] But du prêt: Confort maison: meubles, tex…" at bounding box center [784, 691] width 1568 height 1381
click at [1267, 337] on span "Limit: >1.303 €" at bounding box center [1287, 342] width 61 height 11
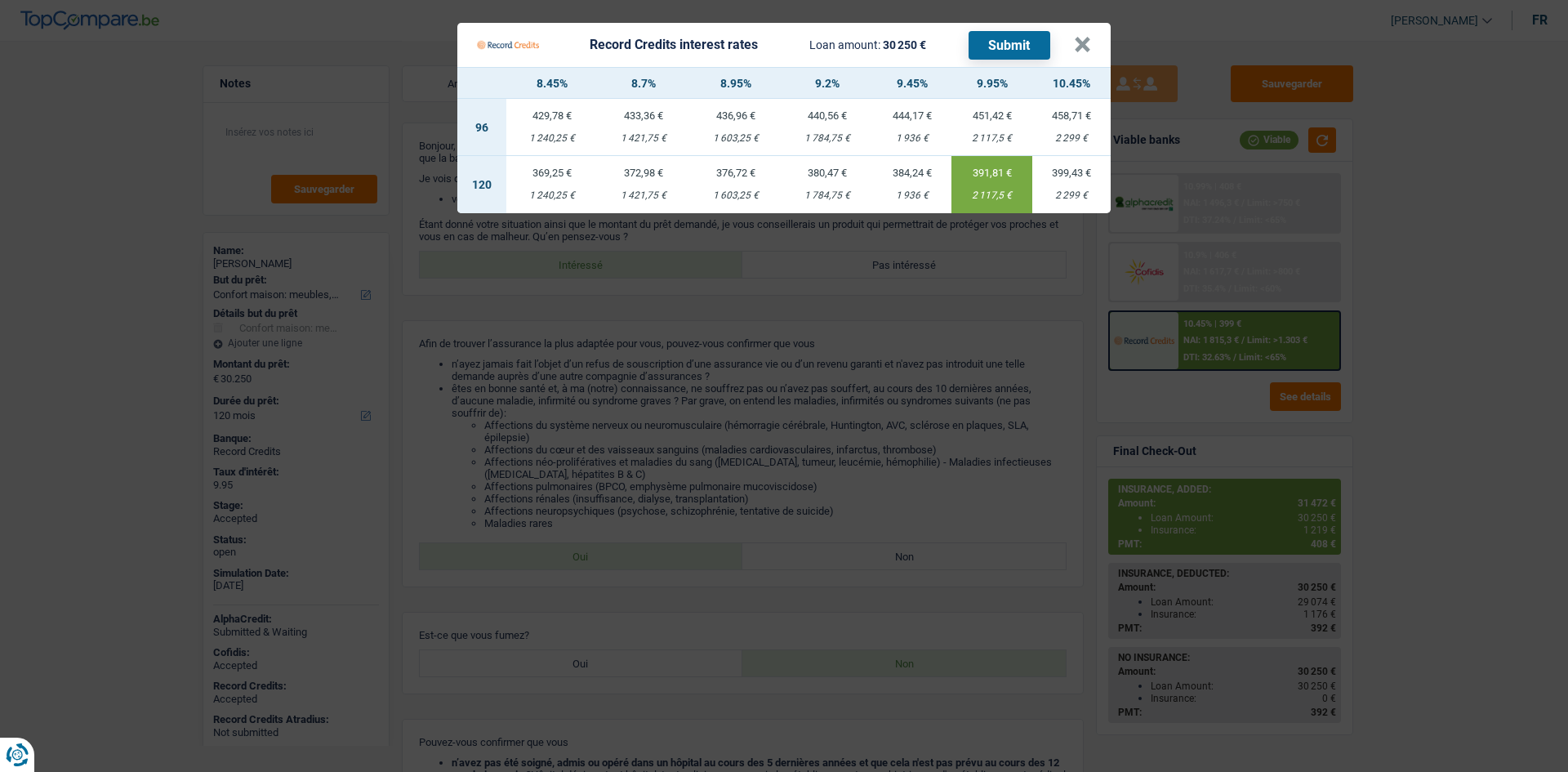
click at [620, 299] on Credits "Record Credits interest rates Loan amount: 30 250 € Submit × 8.45% 8.7% 8.95% 9…" at bounding box center [784, 386] width 1568 height 772
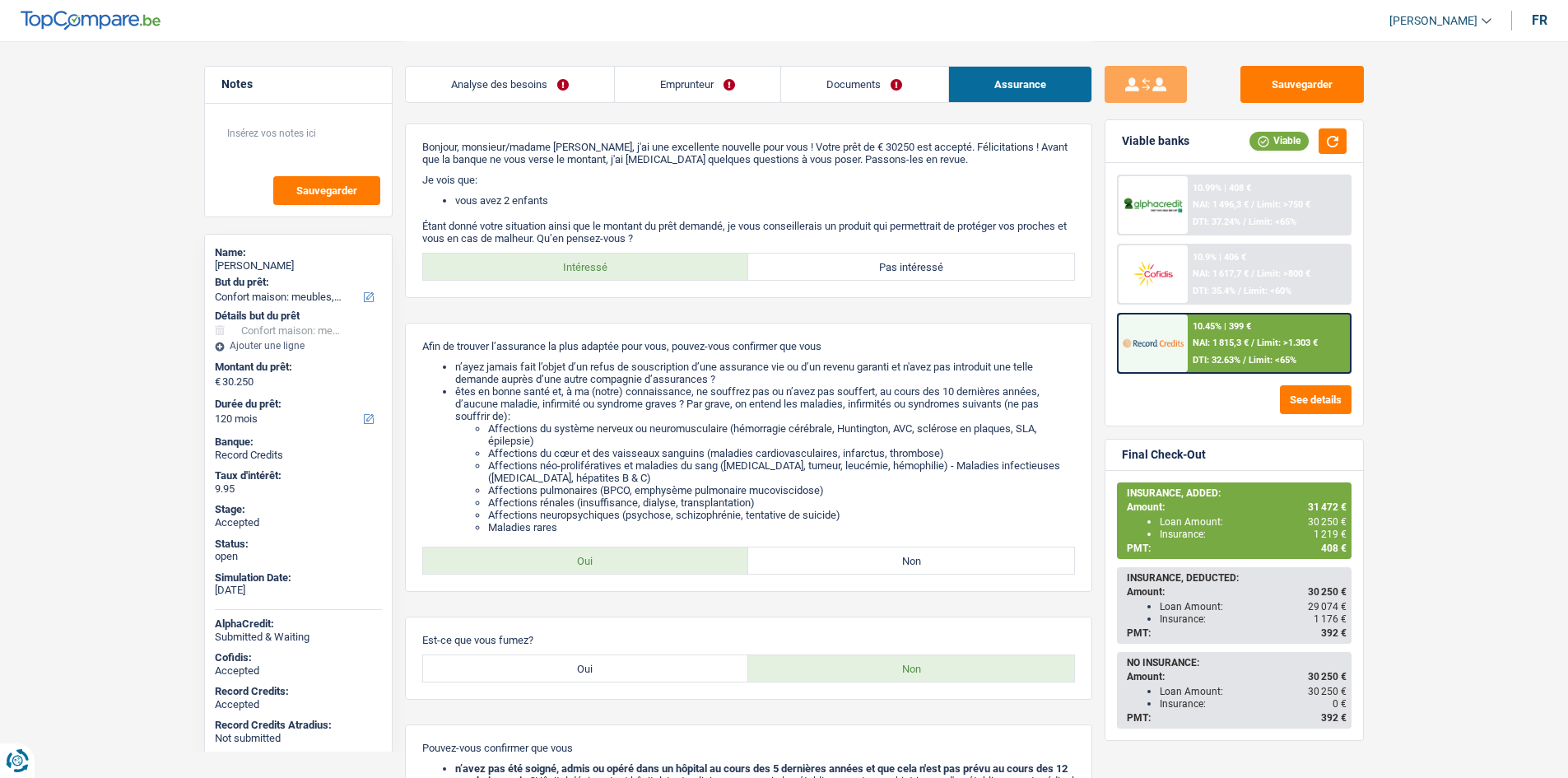
click at [674, 95] on link "Emprunteur" at bounding box center [697, 84] width 166 height 35
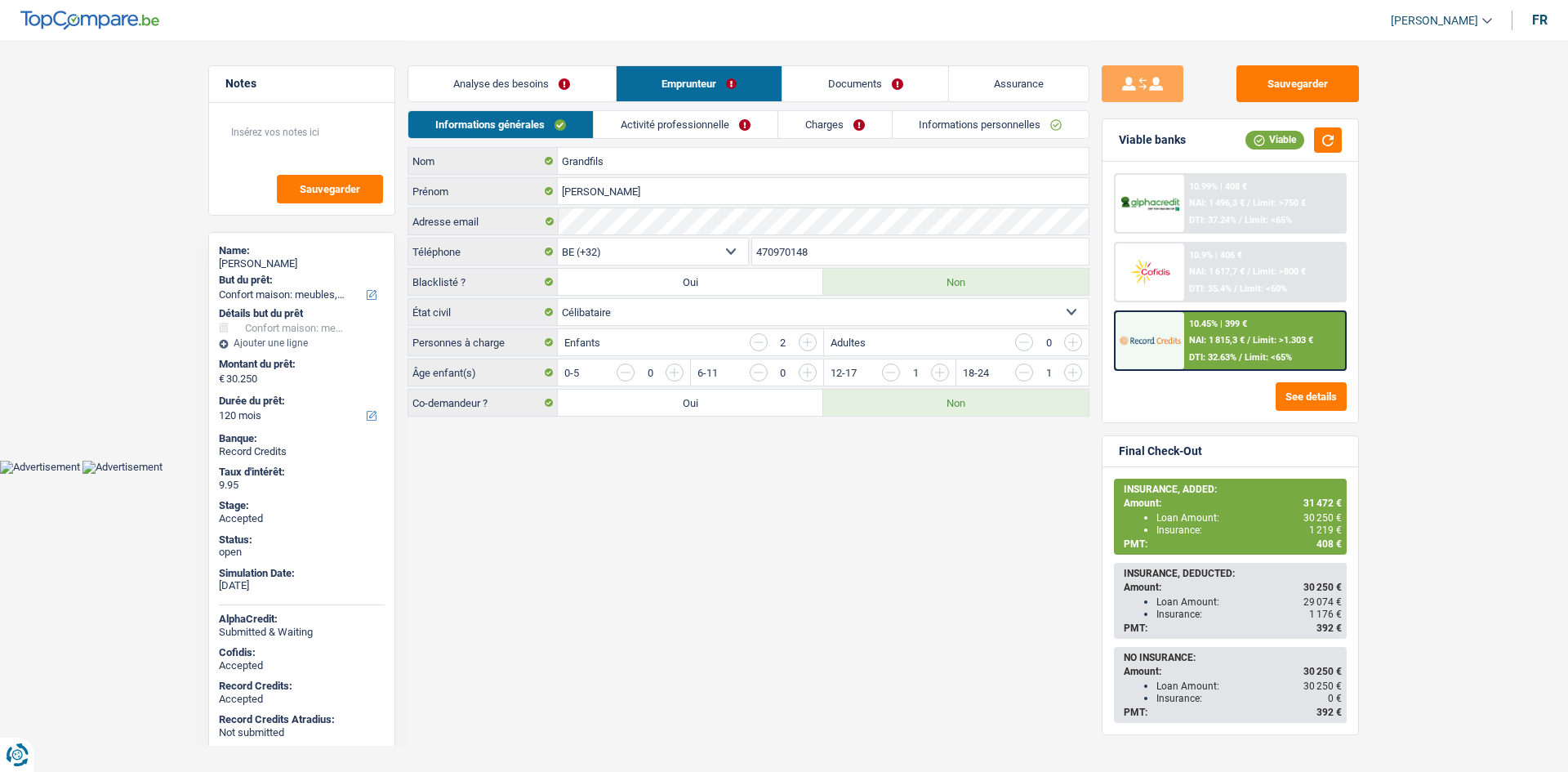
click at [647, 132] on link "Activité professionnelle" at bounding box center [686, 124] width 183 height 27
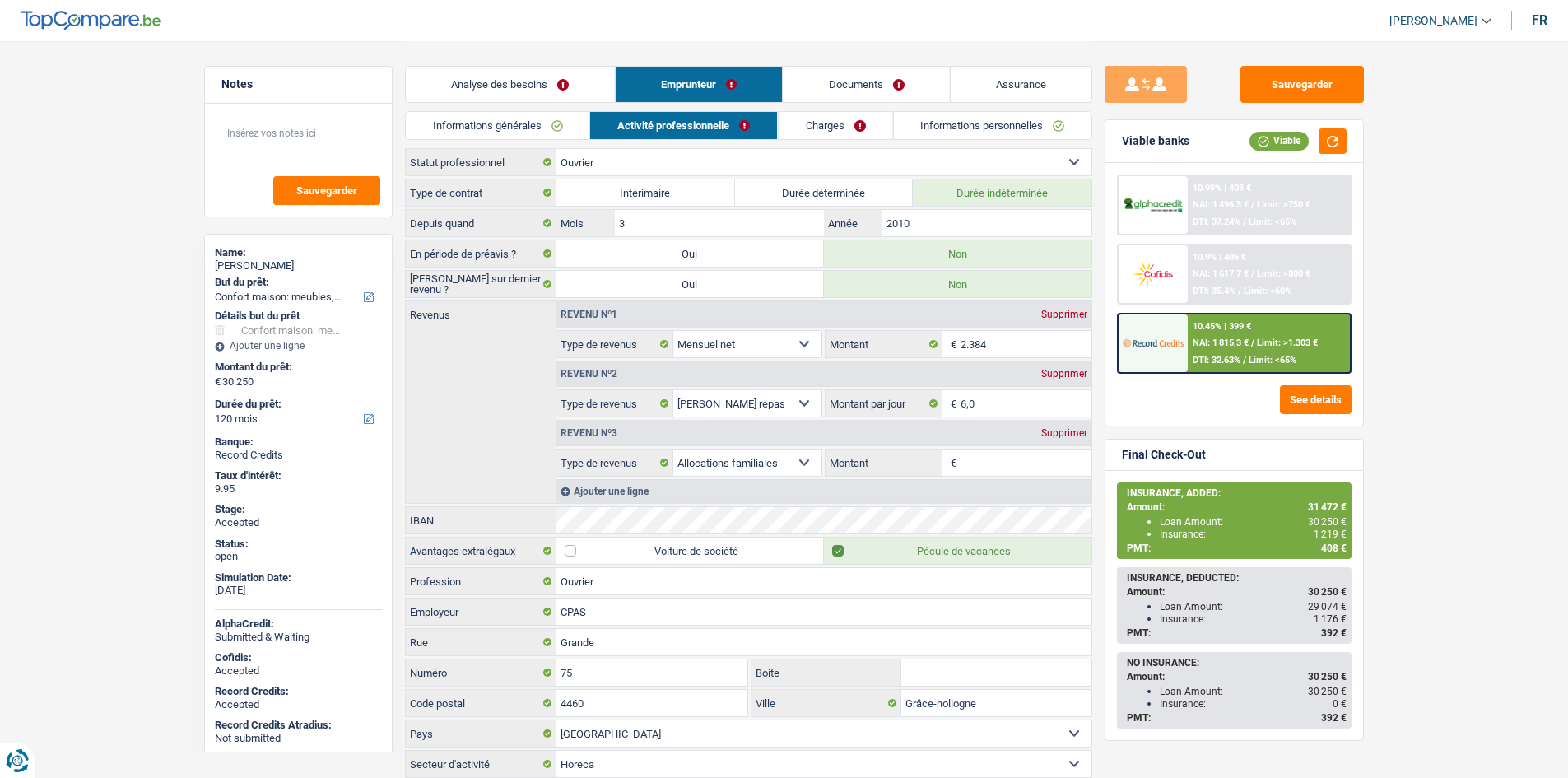
click at [821, 137] on link "Charges" at bounding box center [834, 125] width 114 height 27
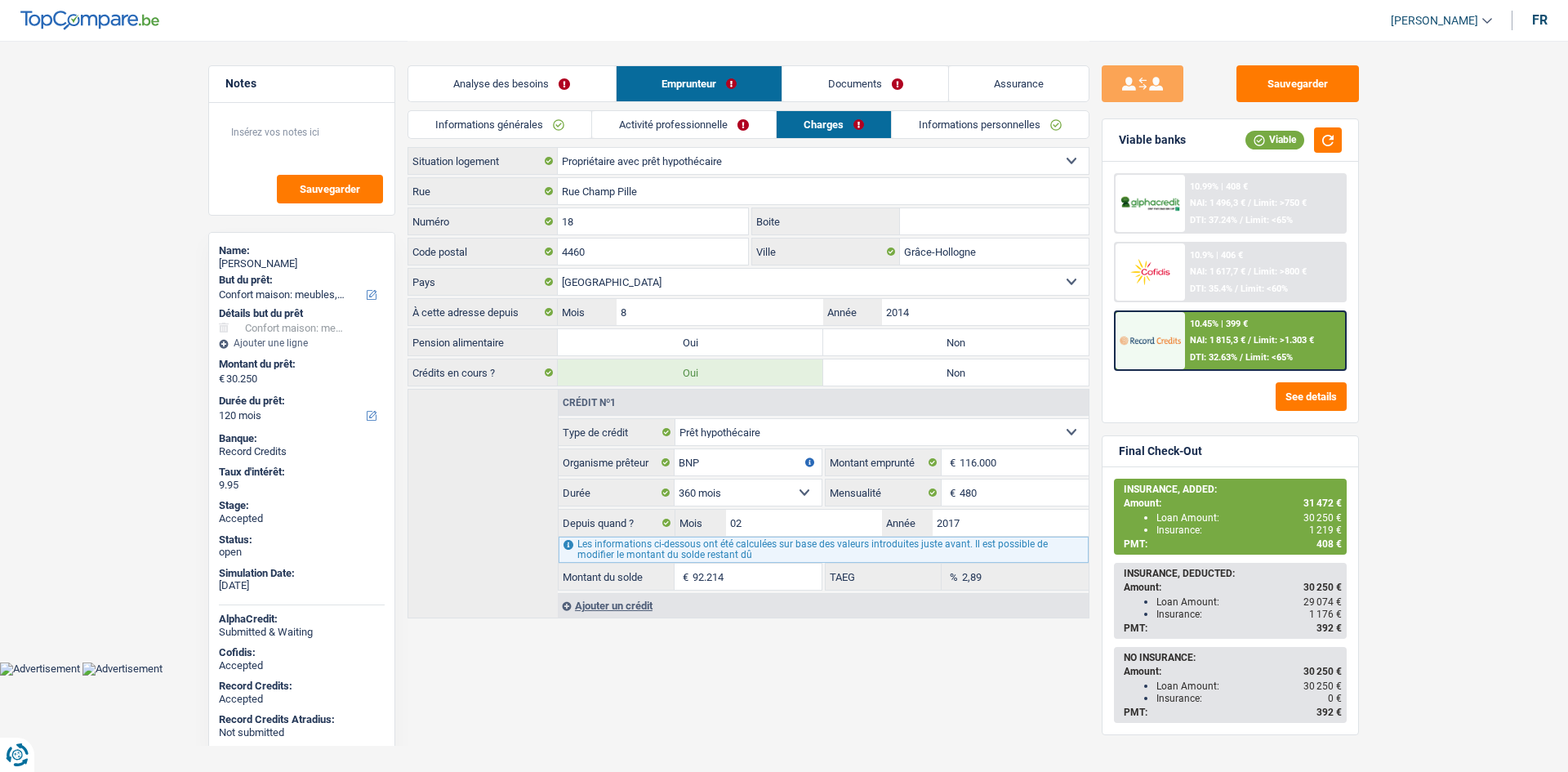
click at [1242, 345] on span "NAI: 1 815,3 €" at bounding box center [1217, 340] width 55 height 11
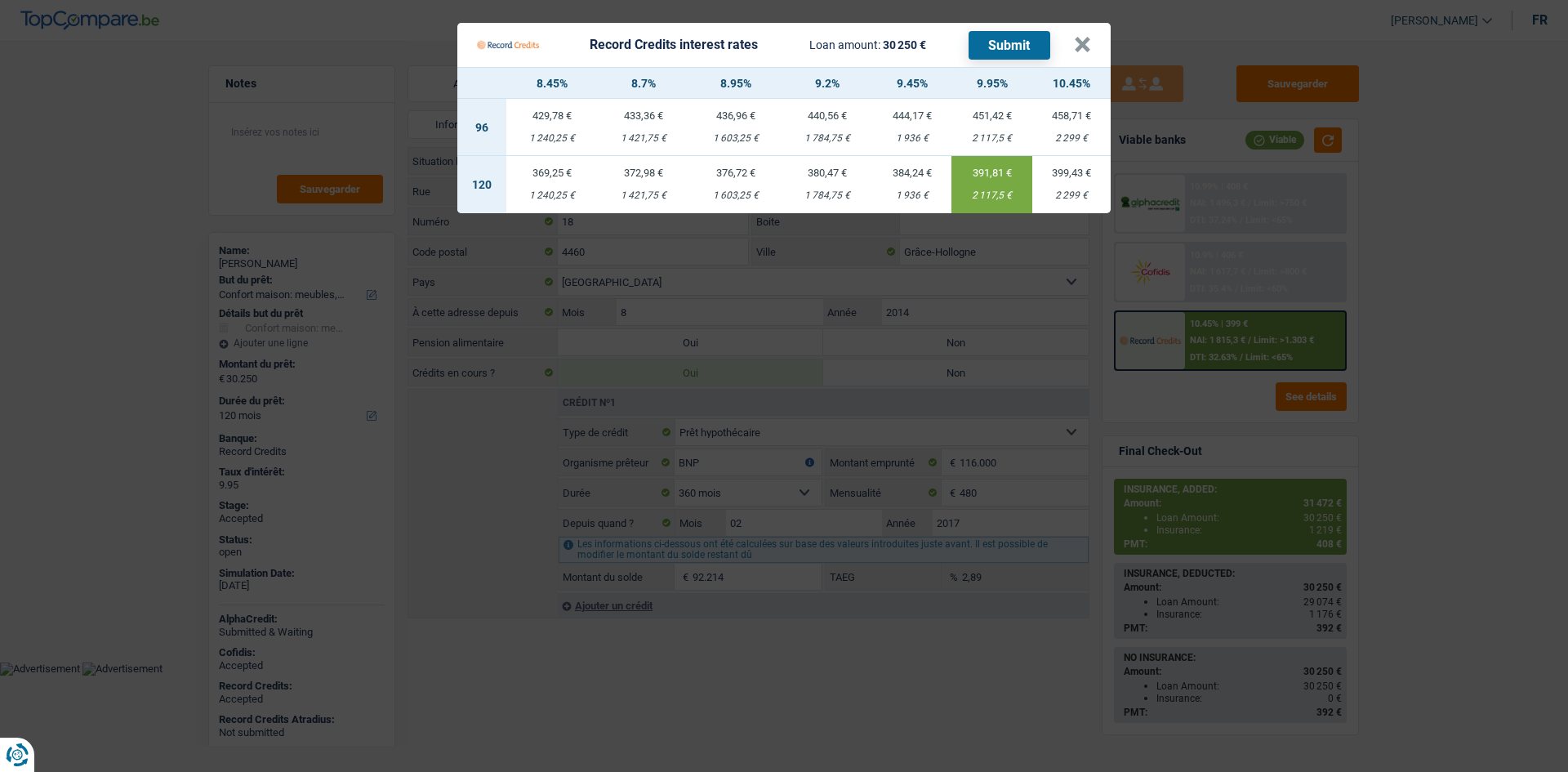
click at [739, 185] on td "376,72 € 1 603,25 €" at bounding box center [735, 184] width 92 height 57
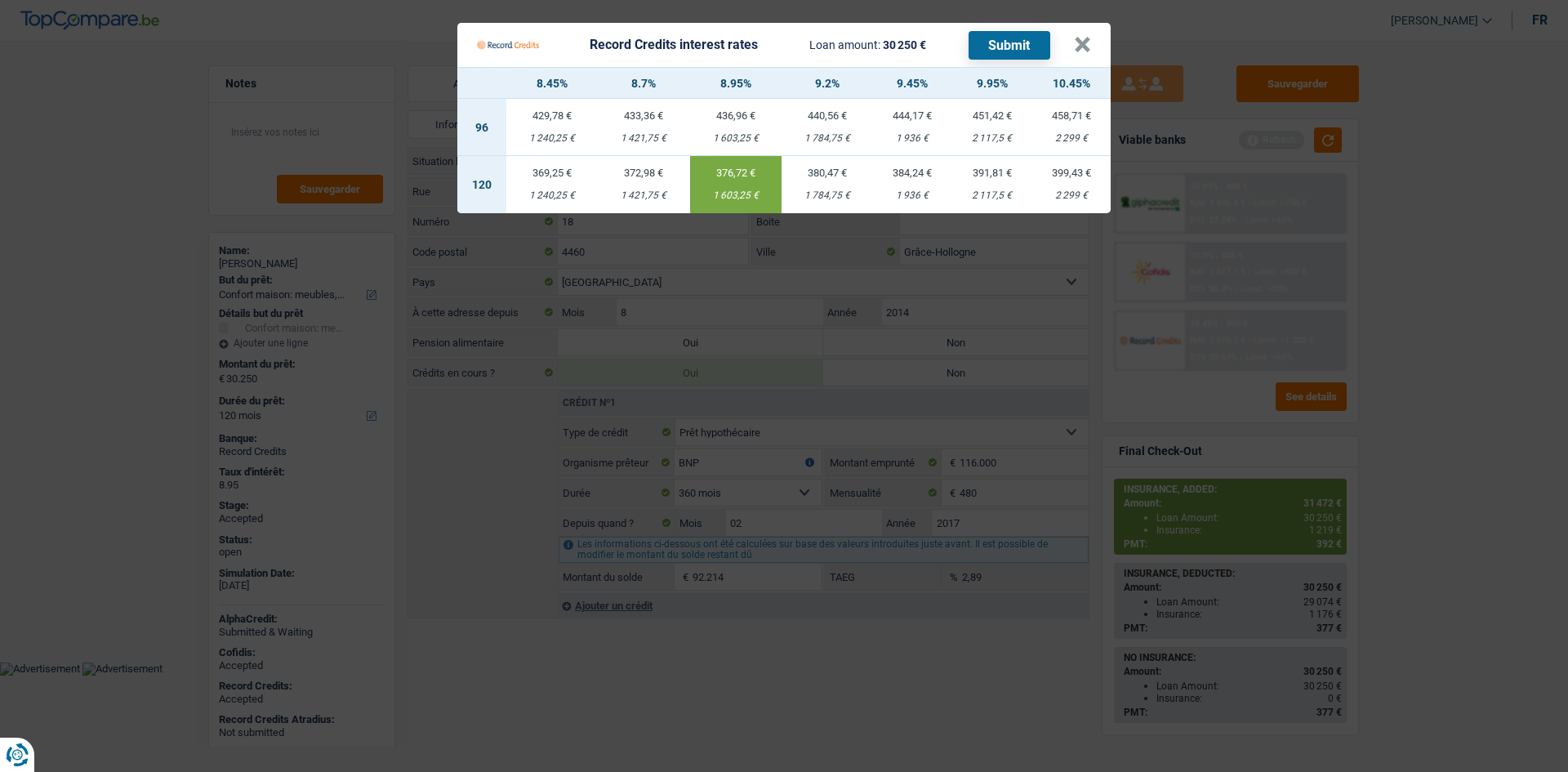
click at [1465, 360] on Credits "Record Credits interest rates Loan amount: 30 250 € Submit × 8.45% 8.7% 8.95% 9…" at bounding box center [784, 386] width 1568 height 772
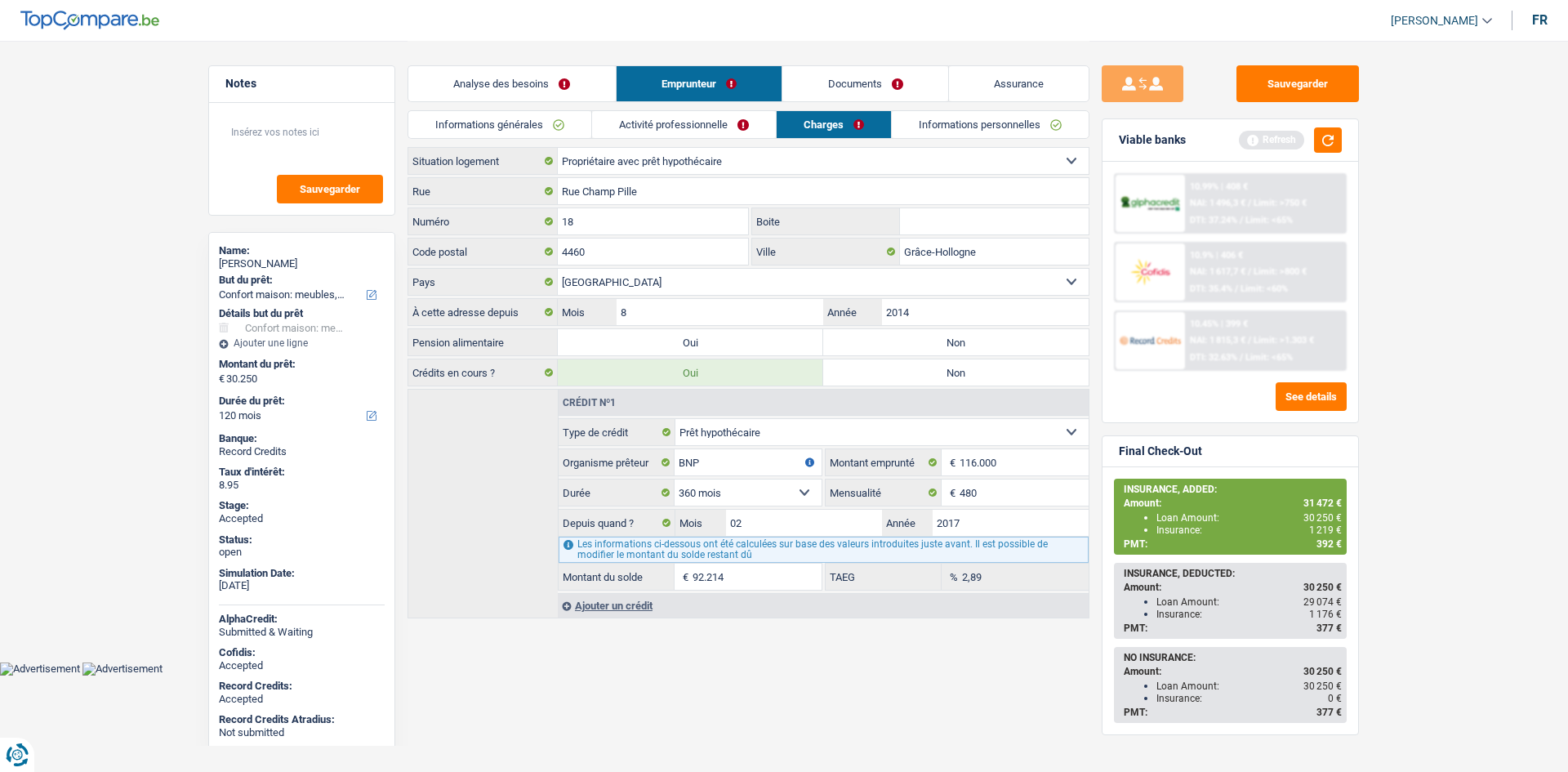
click at [1466, 353] on main "Notes Sauvegarder Name: [PERSON_NAME] But du prêt: Confort maison: meubles, tex…" at bounding box center [784, 331] width 1568 height 662
click at [1337, 136] on button "button" at bounding box center [1328, 140] width 28 height 26
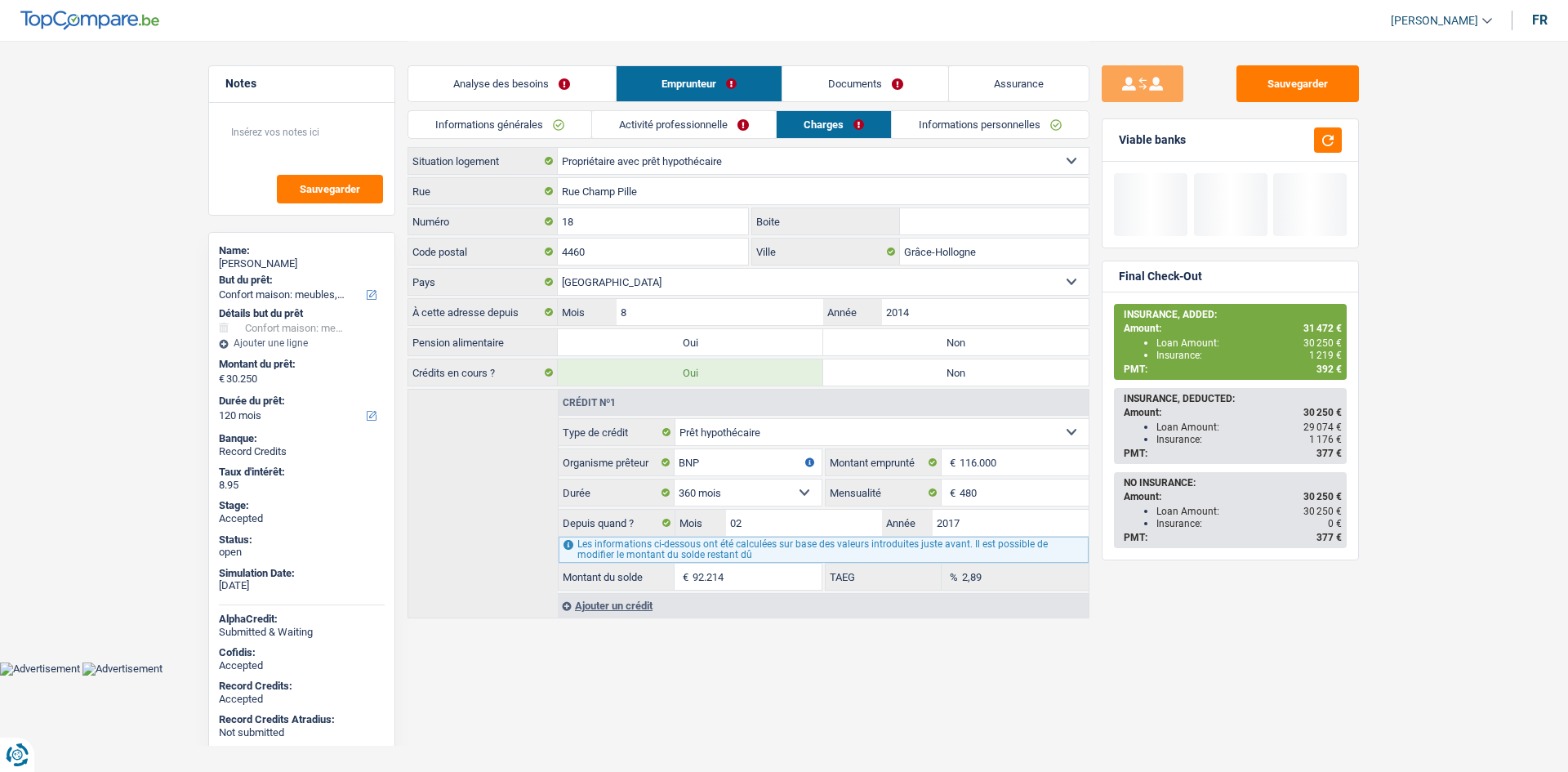
click at [1504, 231] on main "Notes Sauvegarder Name: [PERSON_NAME] But du prêt: Confort maison: meubles, tex…" at bounding box center [784, 331] width 1568 height 662
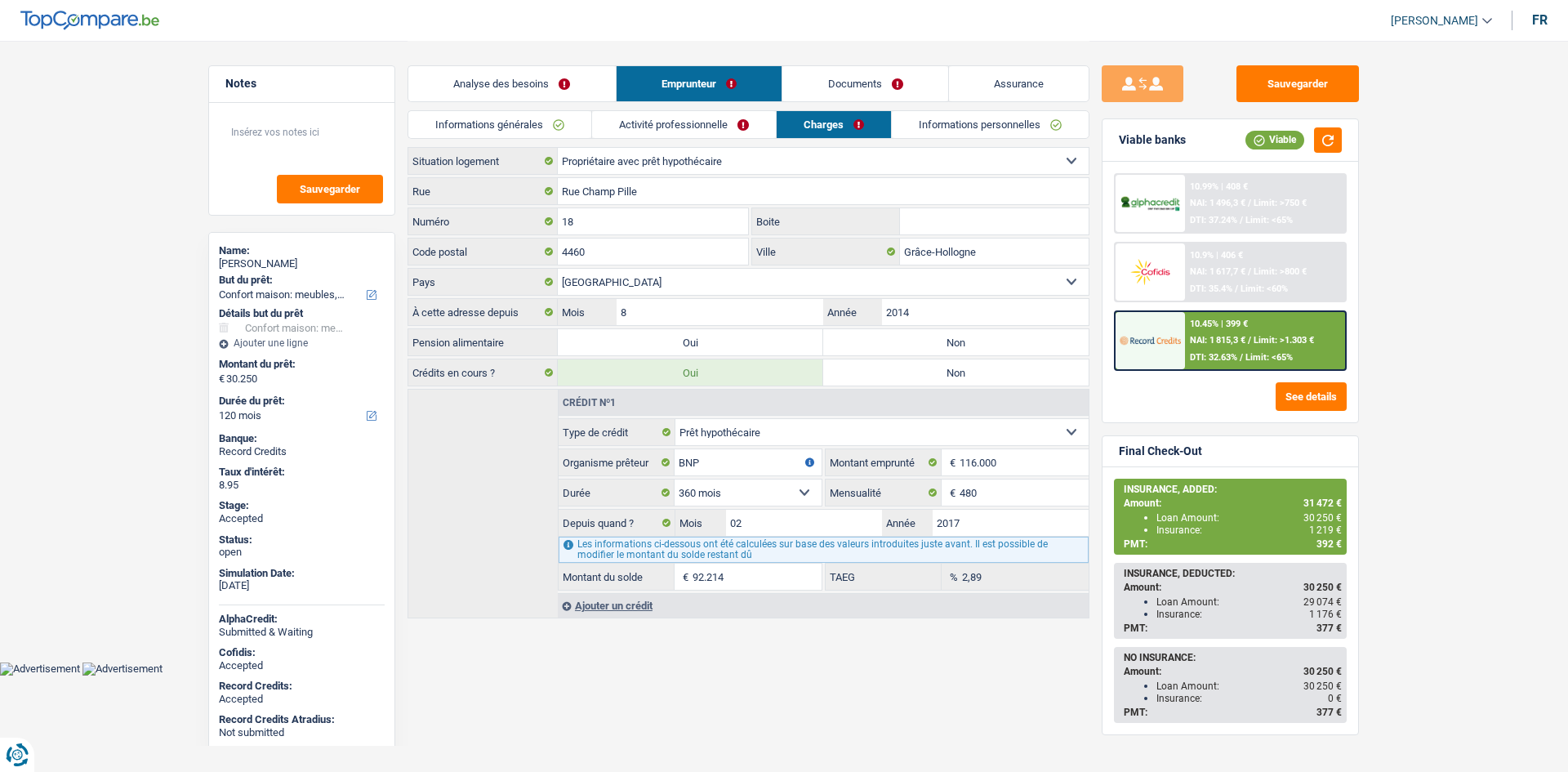
click at [990, 88] on link "Assurance" at bounding box center [1019, 83] width 140 height 35
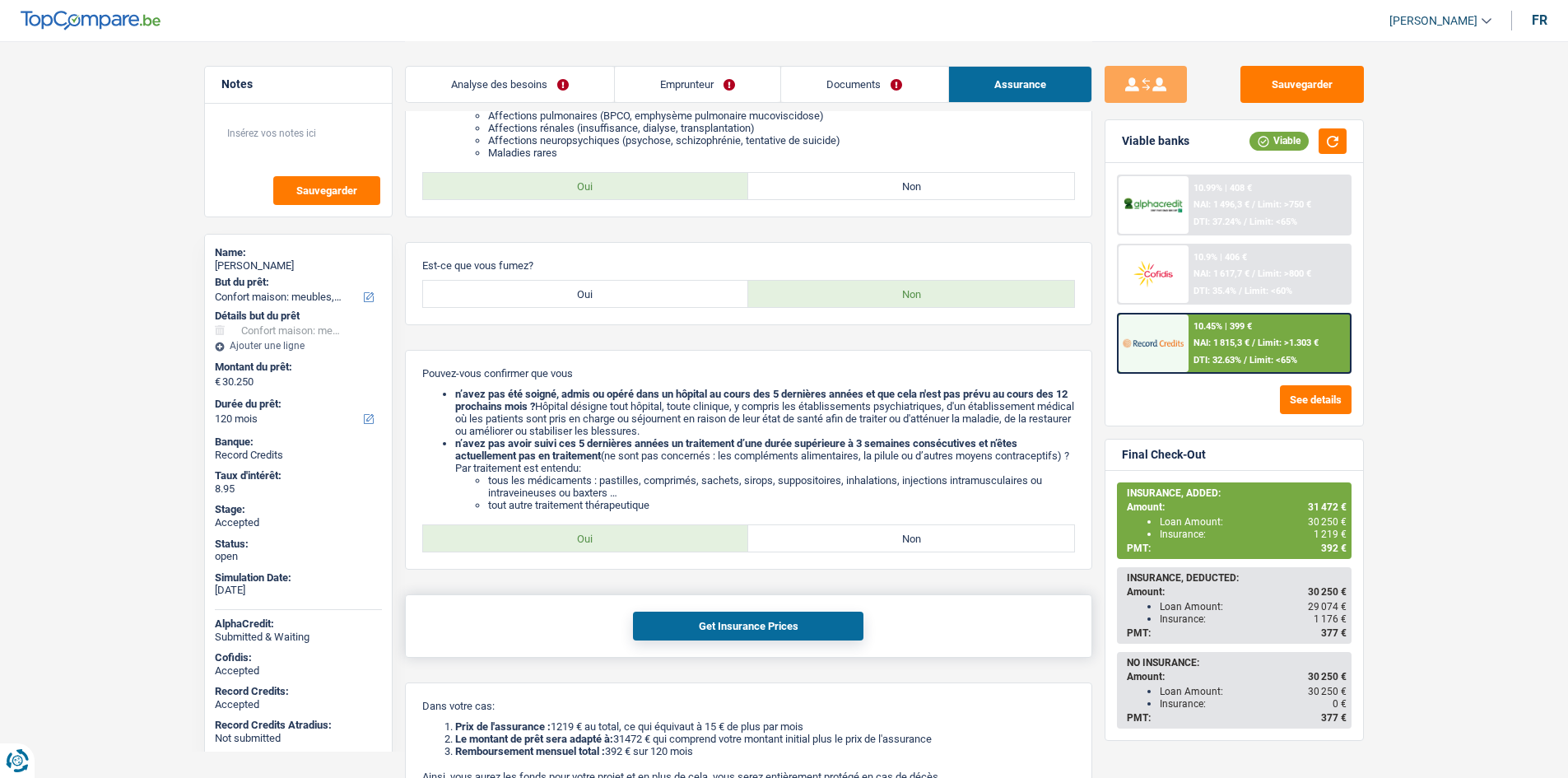
scroll to position [576, 0]
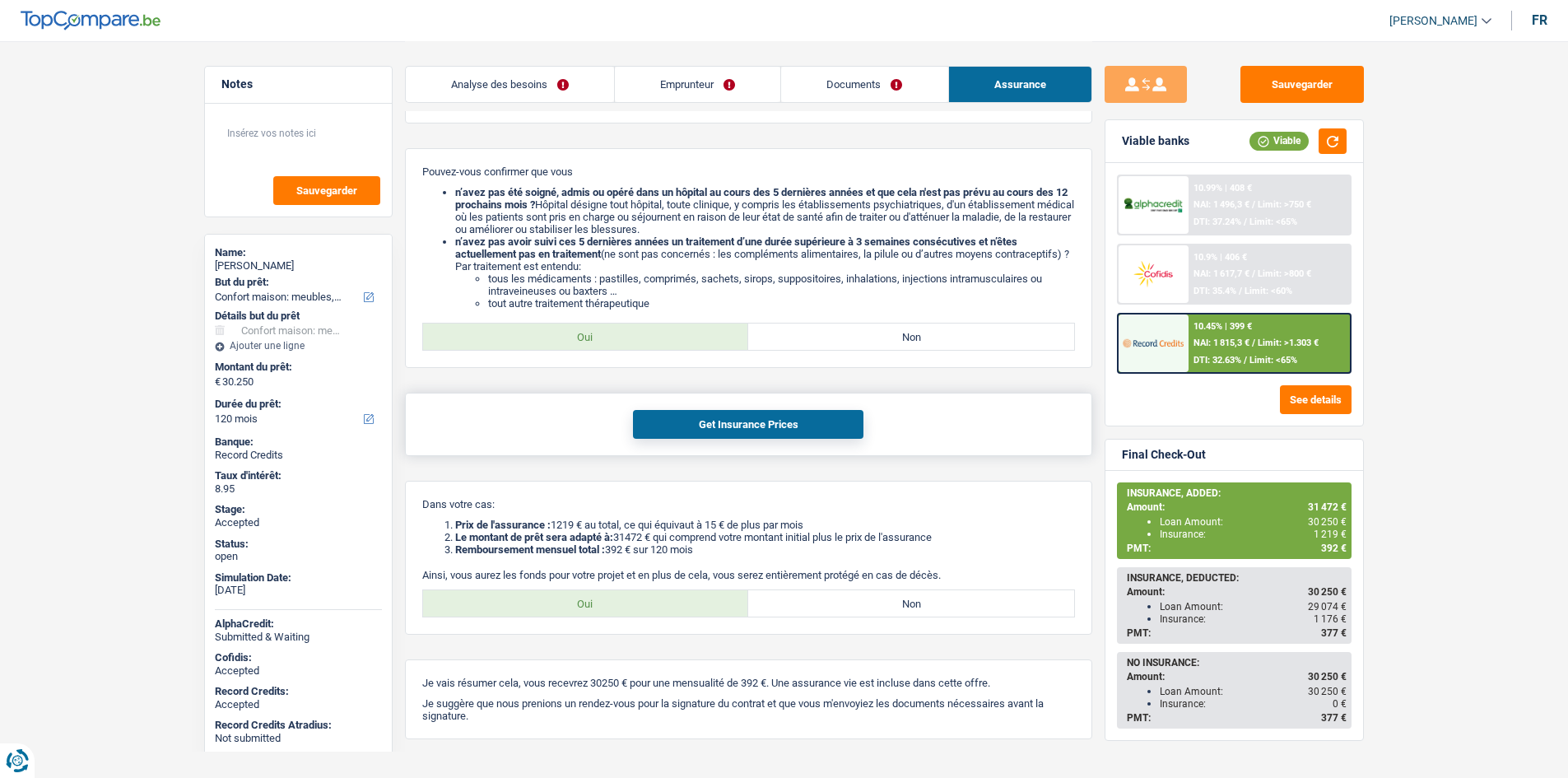
click at [780, 419] on button "Get Insurance Prices" at bounding box center [748, 424] width 231 height 29
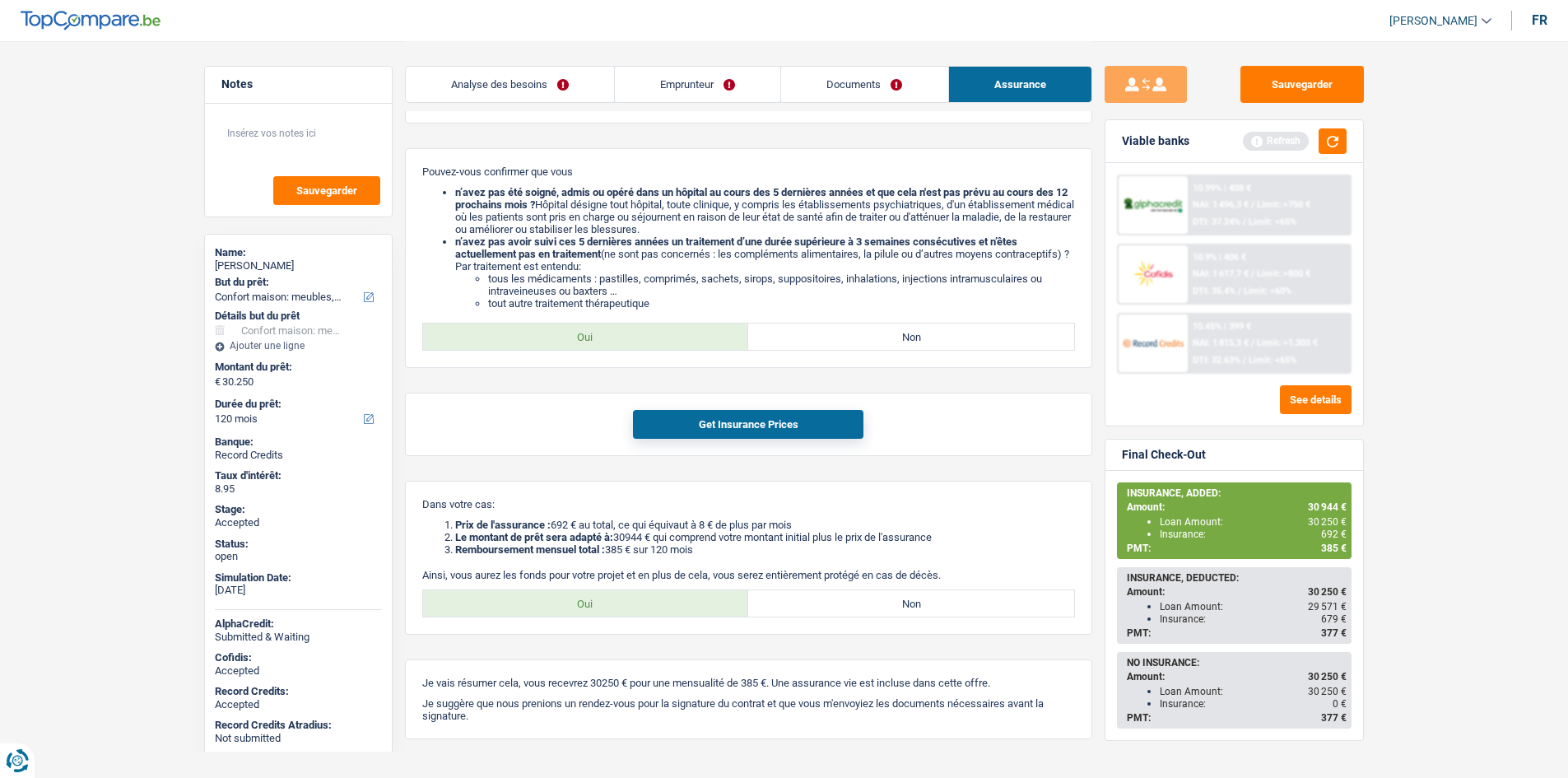
click at [1285, 355] on span "Limit: <65%" at bounding box center [1272, 360] width 47 height 11
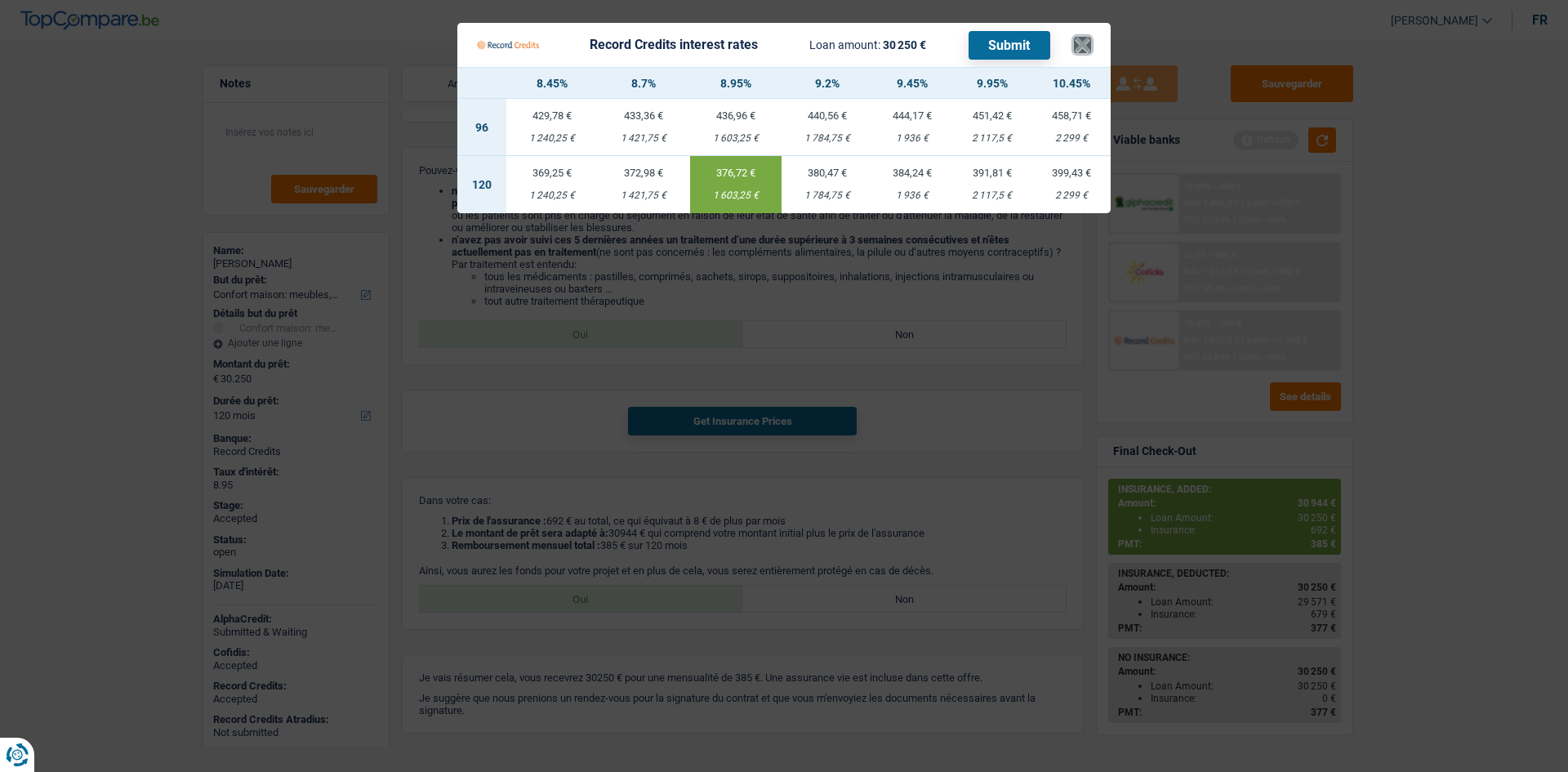
drag, startPoint x: 1087, startPoint y: 47, endPoint x: 1101, endPoint y: 69, distance: 26.1
click at [1086, 47] on button "×" at bounding box center [1082, 45] width 17 height 17
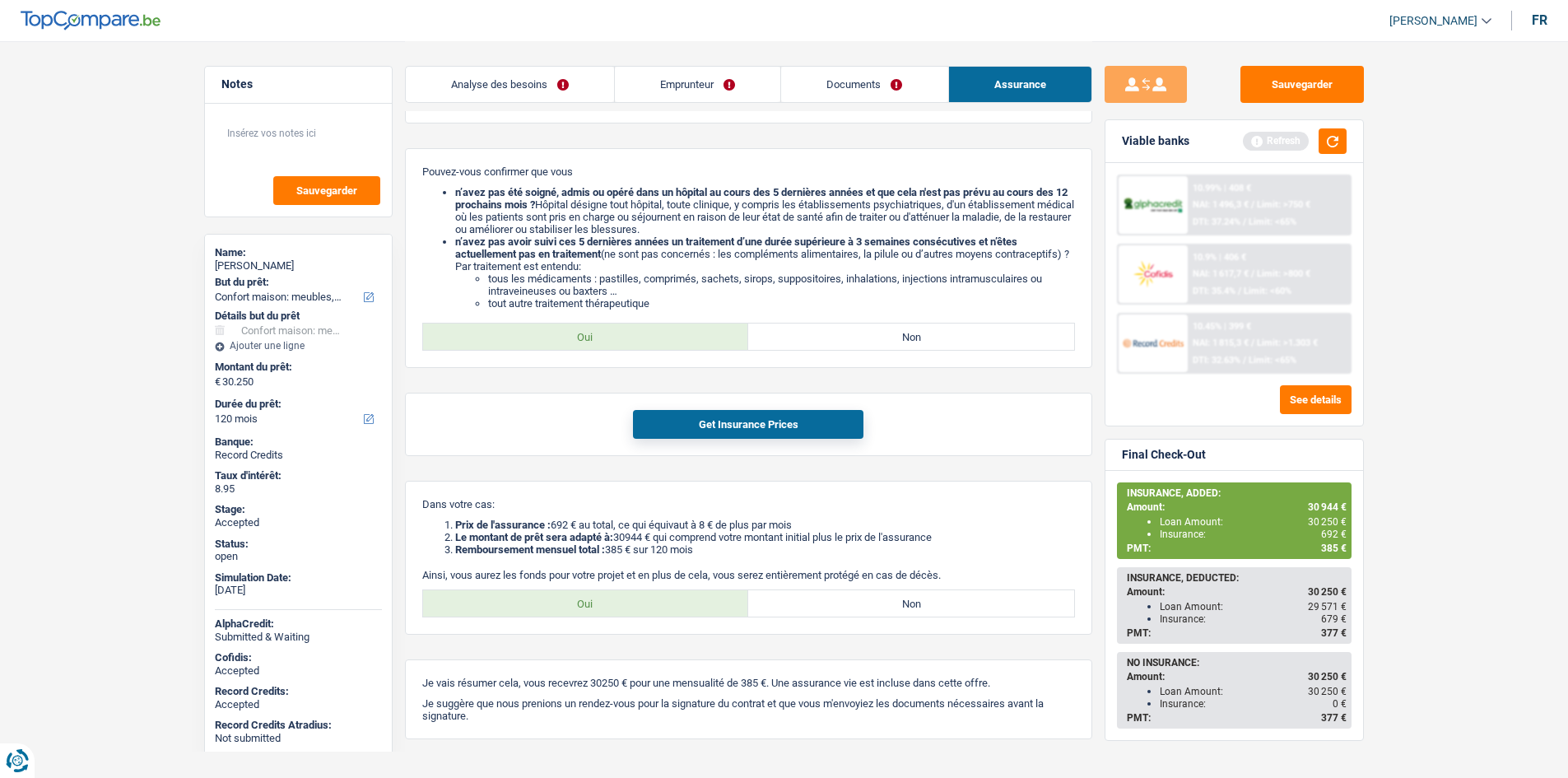
click at [1461, 397] on main "Notes Sauvegarder Name: [PERSON_NAME] But du prêt: Confort maison: meubles, tex…" at bounding box center [784, 114] width 1568 height 1381
click at [1329, 145] on button "button" at bounding box center [1332, 141] width 28 height 26
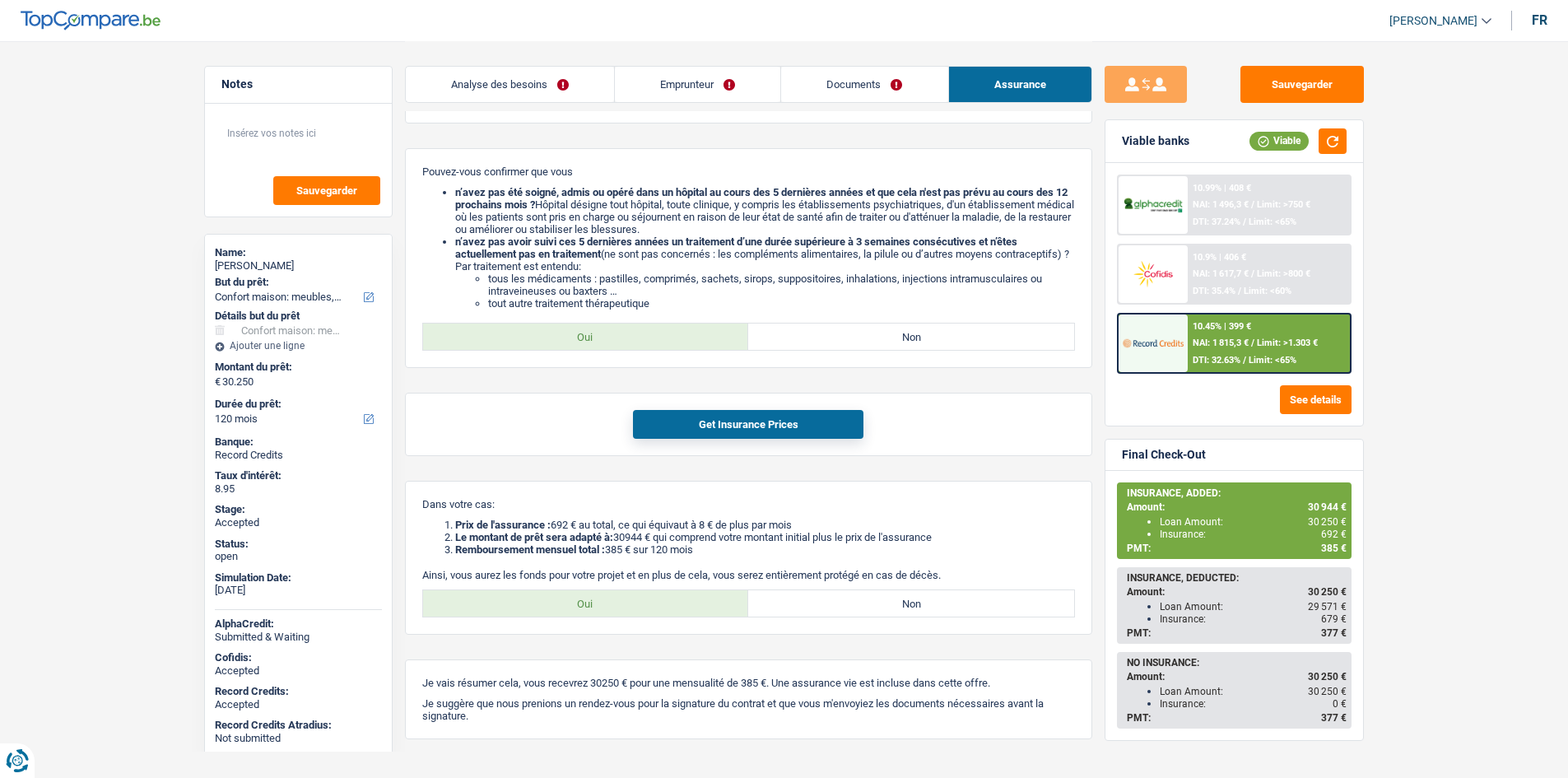
click at [1259, 332] on div "10.45% | 399 € NAI: 1 815,3 € / Limit: >1.303 € DTI: 32.63% / Limit: <65%" at bounding box center [1268, 343] width 162 height 57
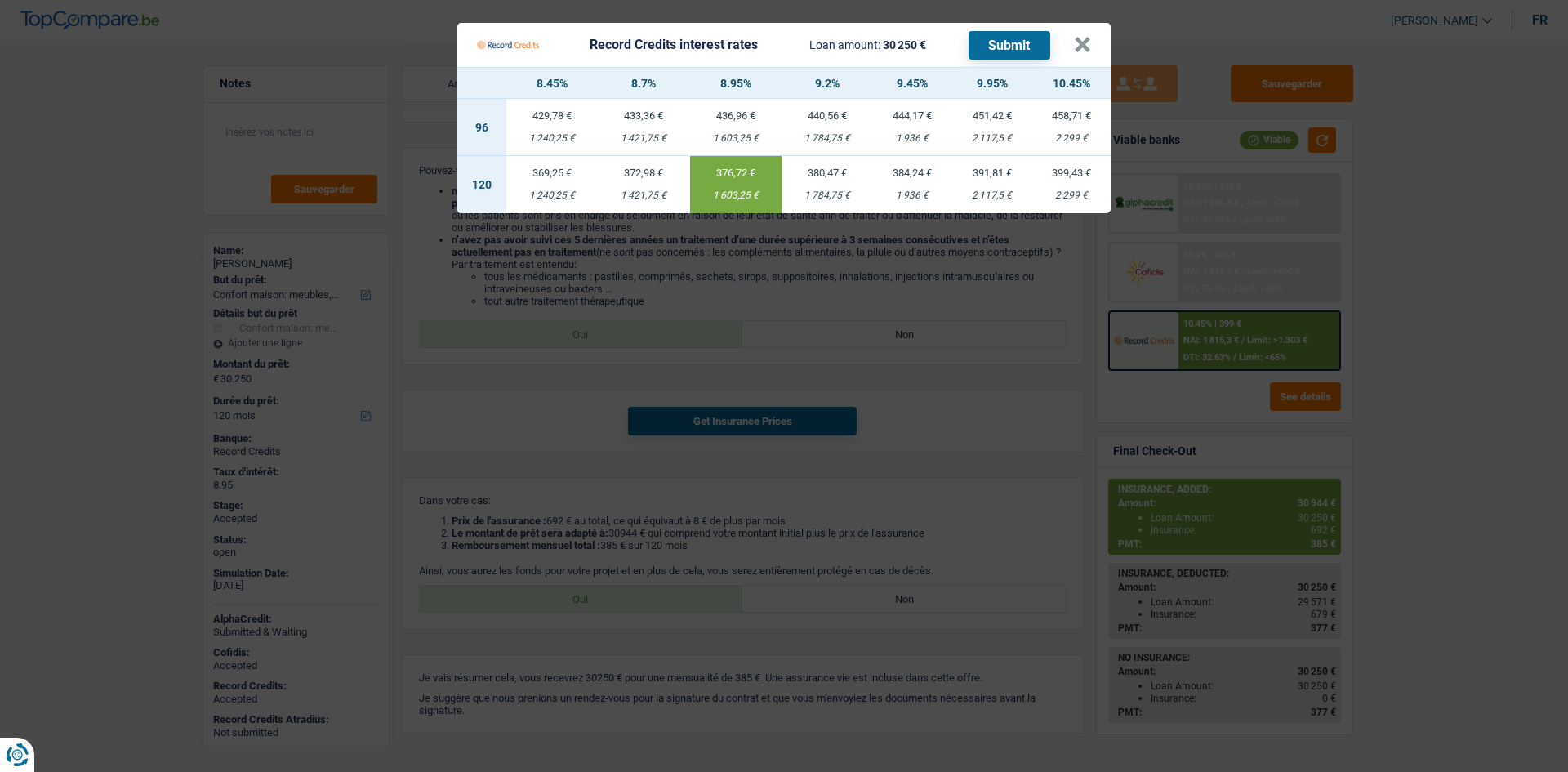
click at [648, 200] on div "1 421,75 €" at bounding box center [643, 195] width 92 height 11
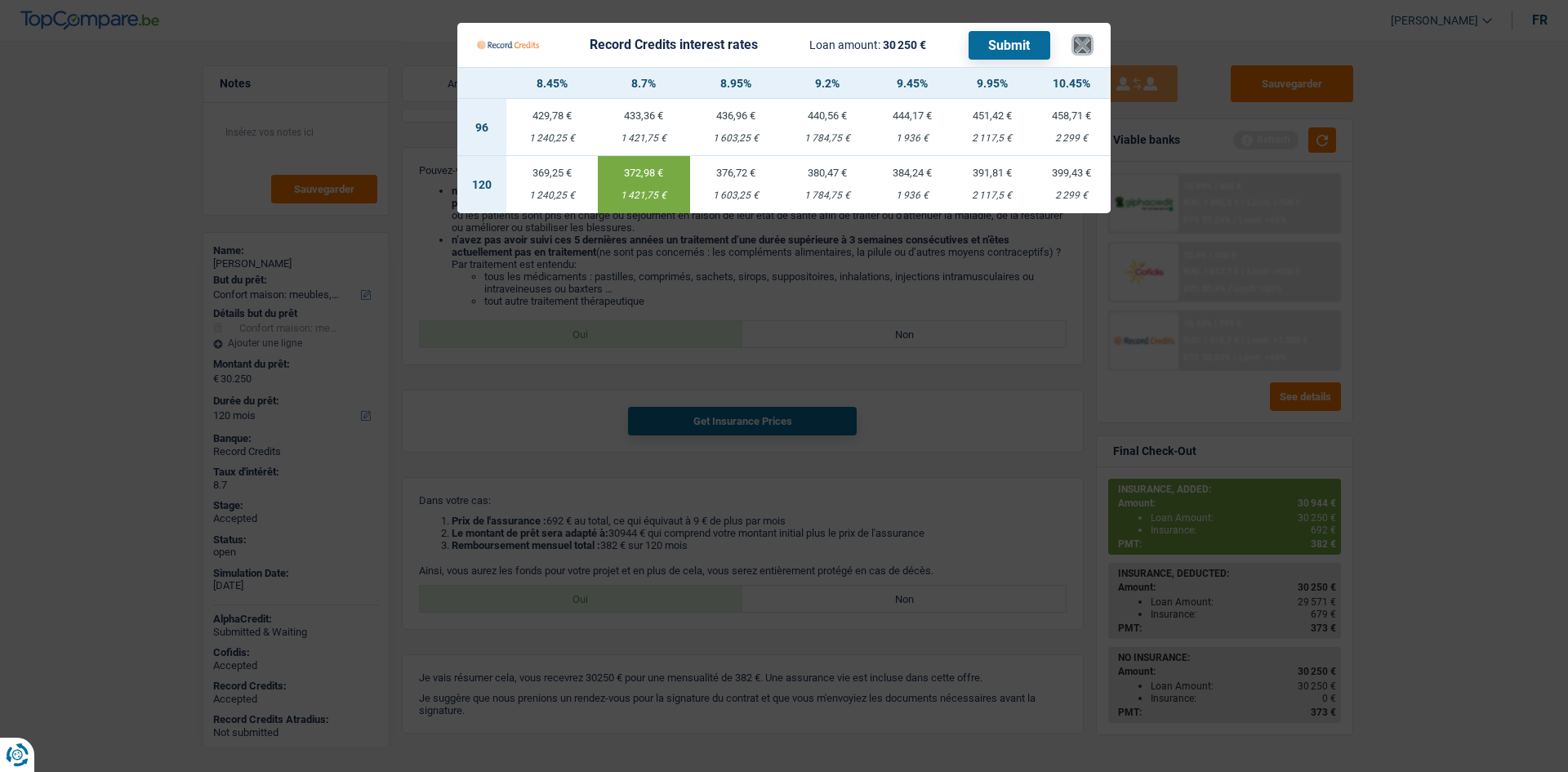
click at [1086, 46] on button "×" at bounding box center [1082, 45] width 17 height 17
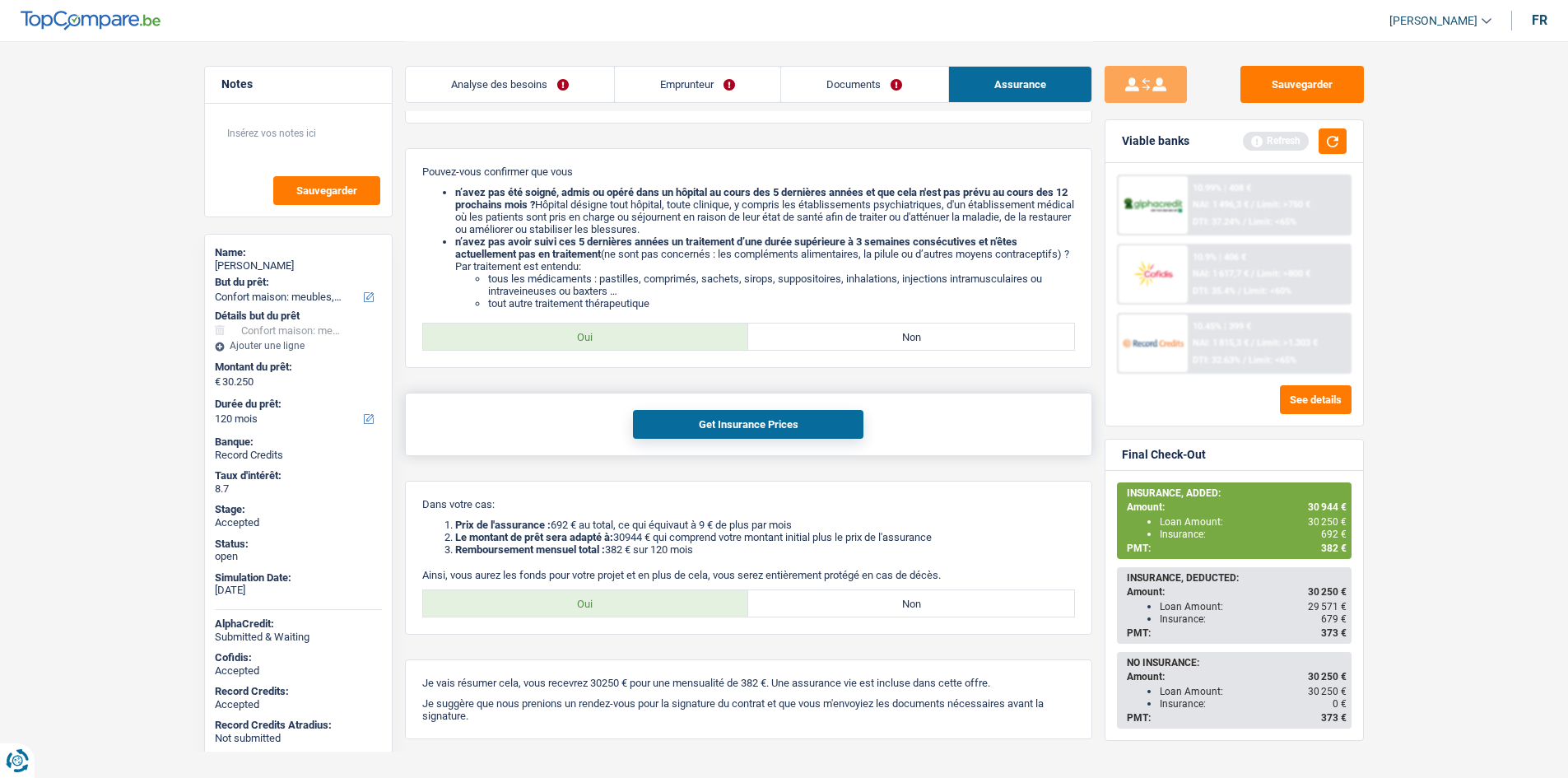
click at [833, 425] on button "Get Insurance Prices" at bounding box center [748, 424] width 231 height 29
click at [1257, 342] on div "NAI: 1 815,3 € / Limit: >1.303 €" at bounding box center [1255, 342] width 125 height 11
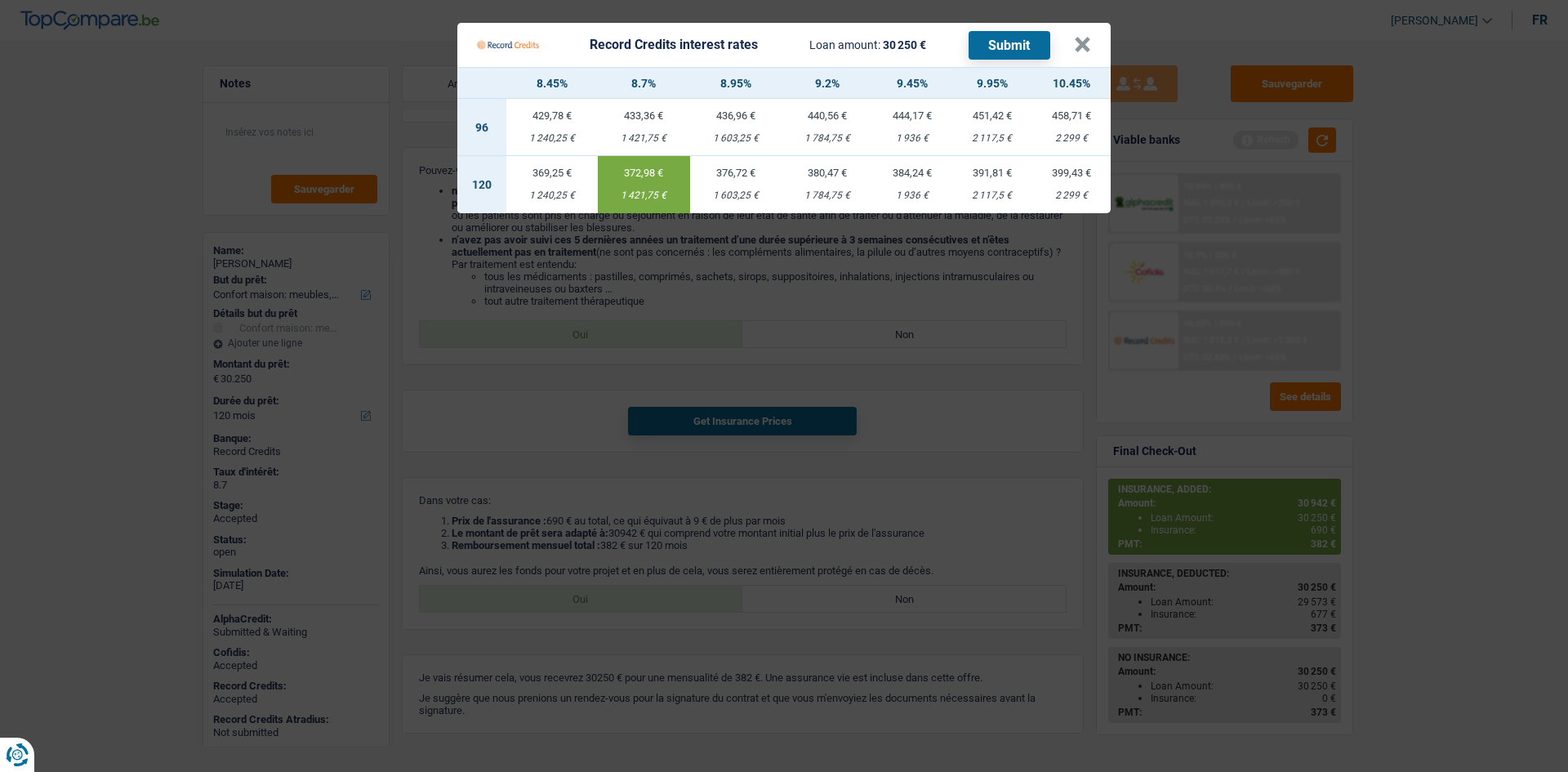
click at [746, 185] on td "376,72 € 1 603,25 €" at bounding box center [735, 184] width 92 height 57
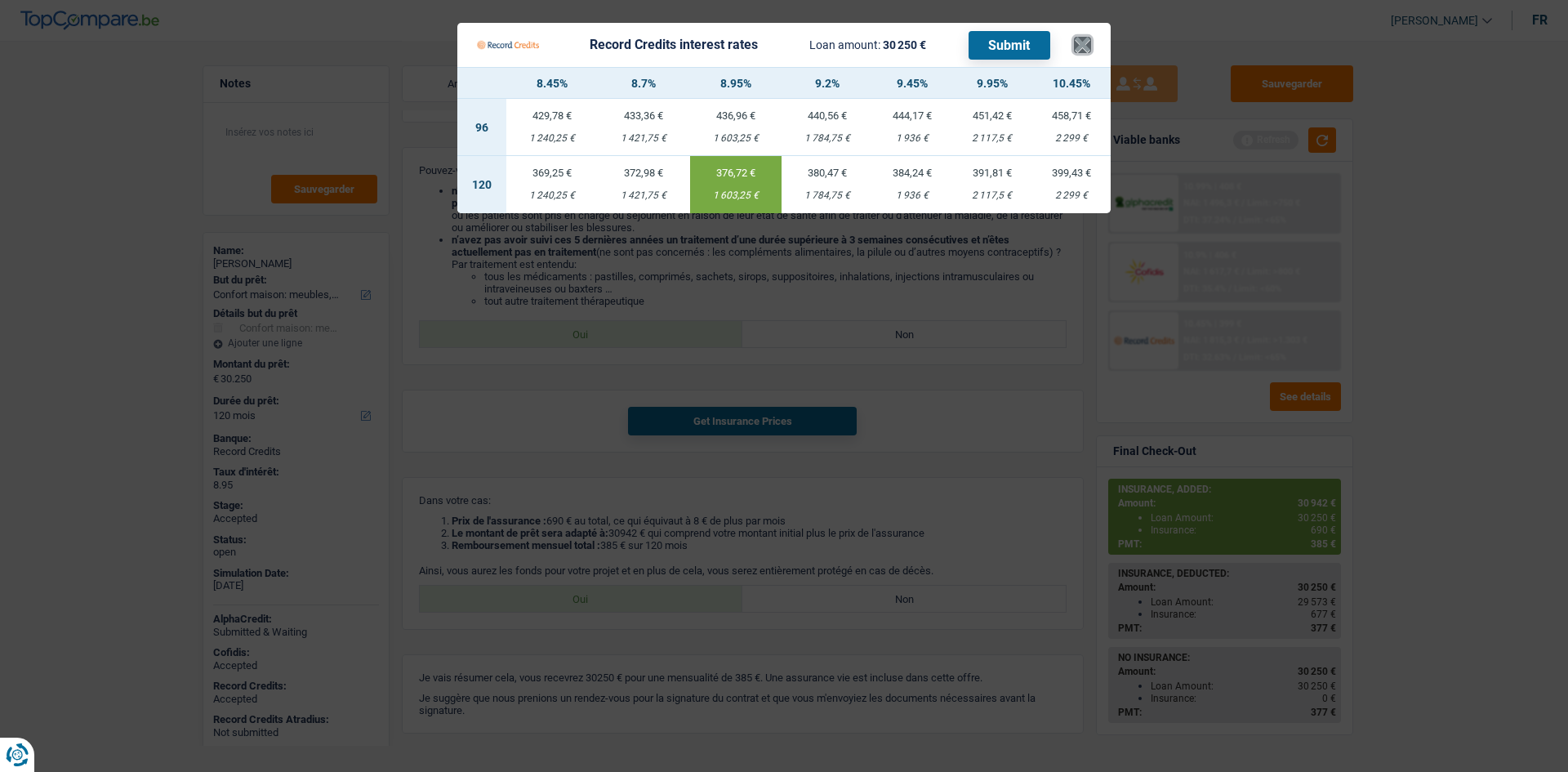
click at [1085, 47] on button "×" at bounding box center [1082, 45] width 17 height 17
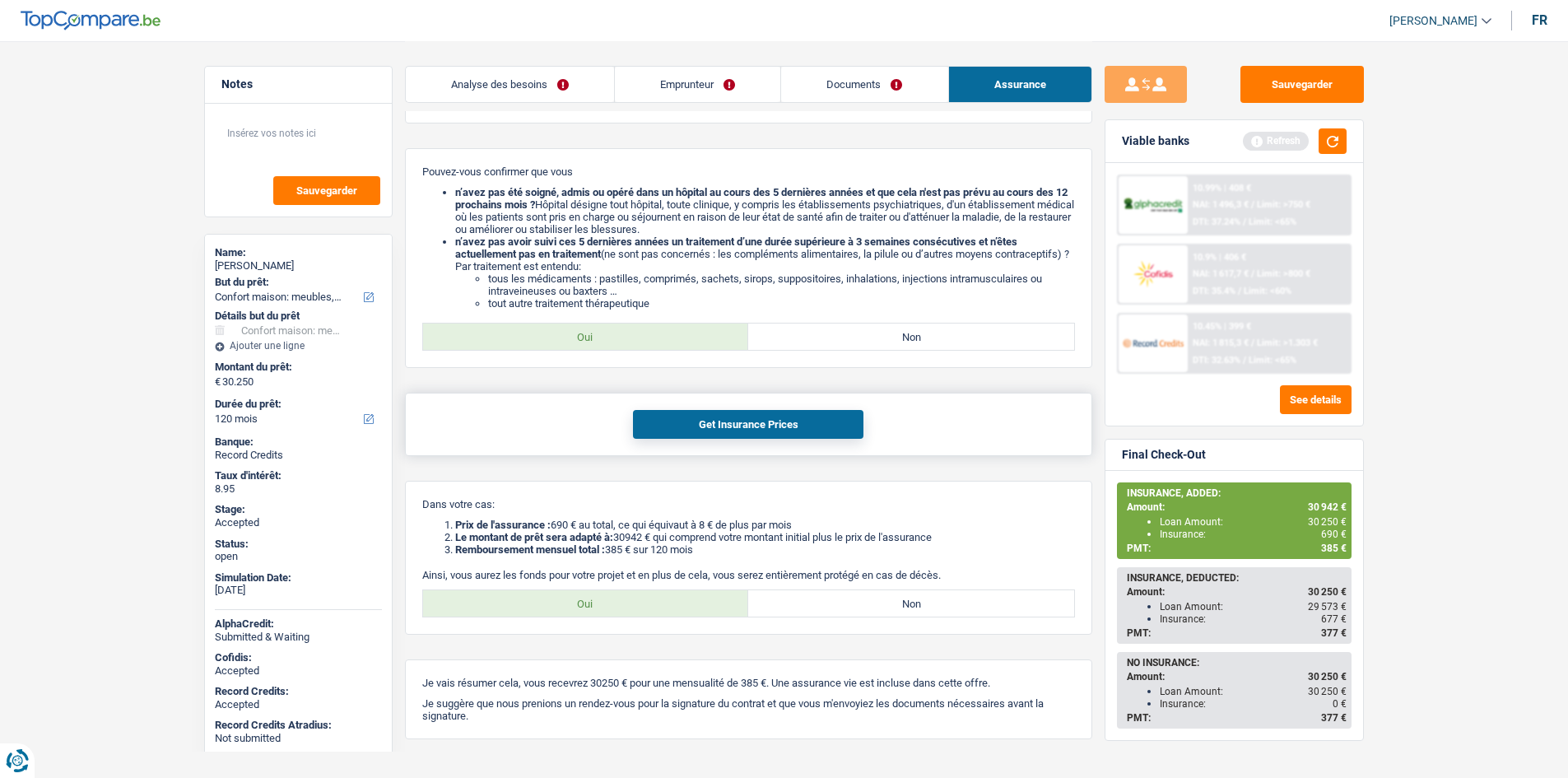
click at [769, 426] on button "Get Insurance Prices" at bounding box center [748, 424] width 231 height 29
click at [700, 76] on link "Emprunteur" at bounding box center [697, 84] width 166 height 35
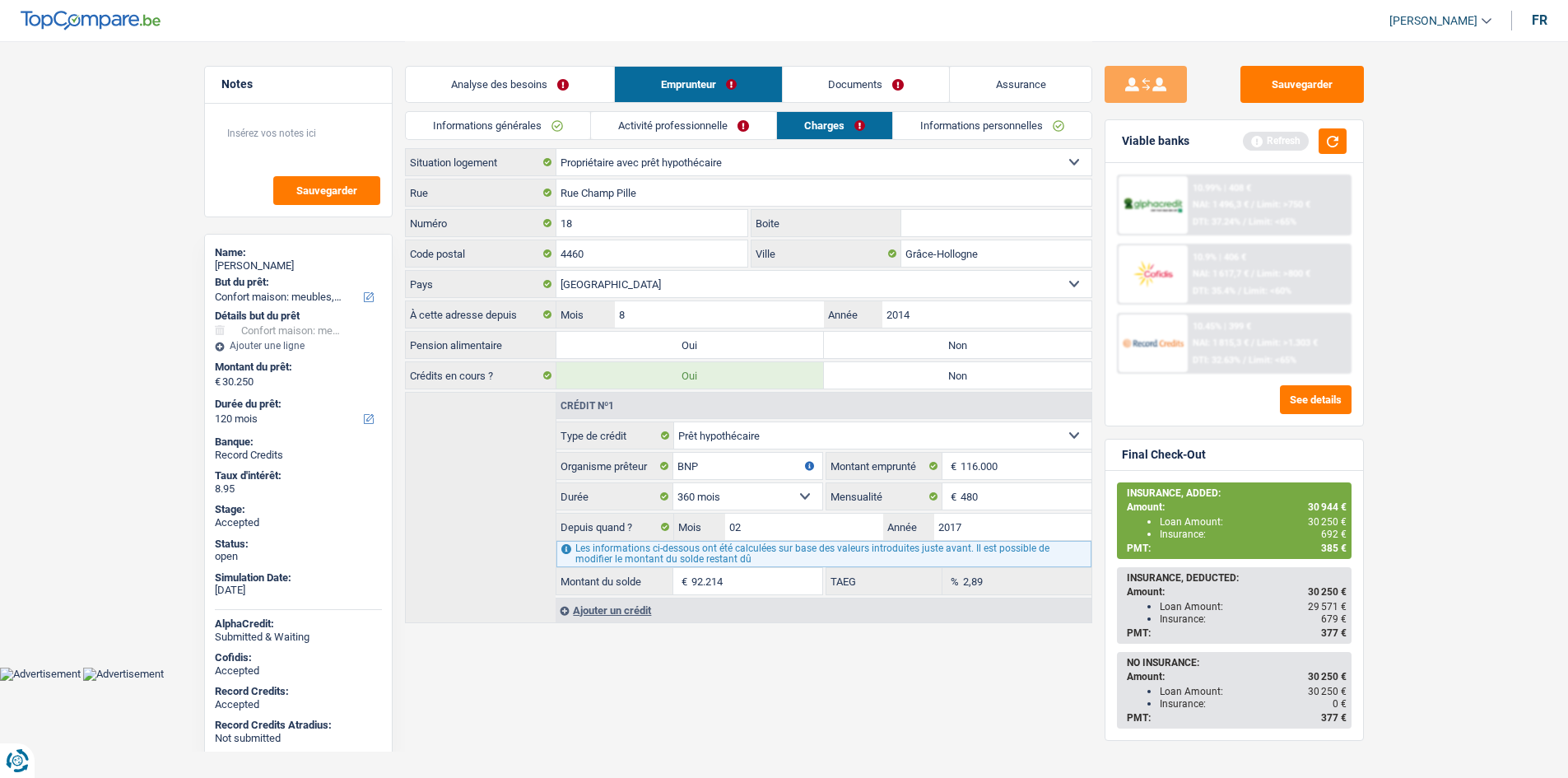
scroll to position [0, 0]
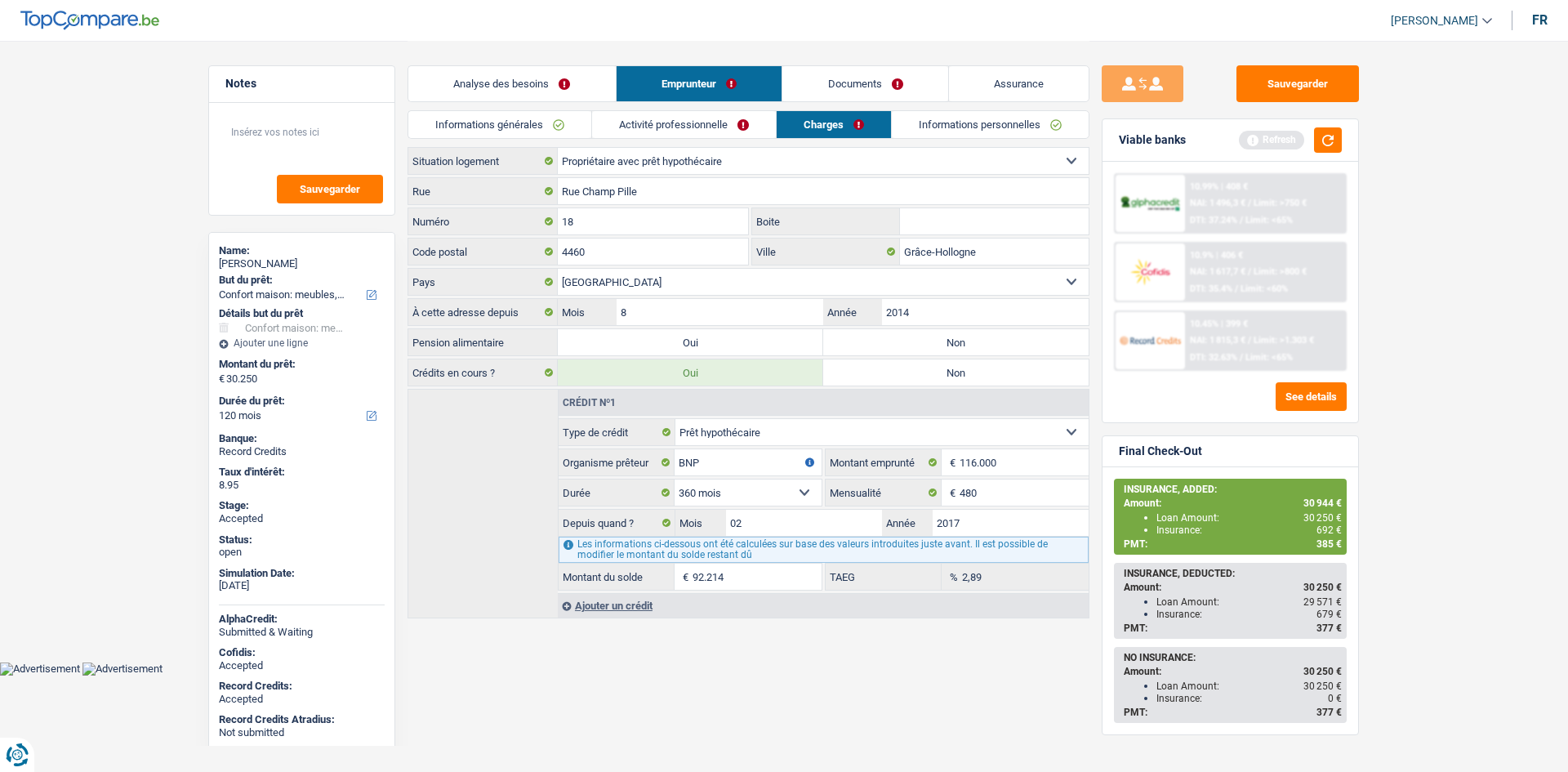
click at [904, 26] on header "[PERSON_NAME] Se déconnecter fr" at bounding box center [784, 21] width 1568 height 41
click at [715, 203] on input "Rue Champ Pille" at bounding box center [823, 191] width 530 height 26
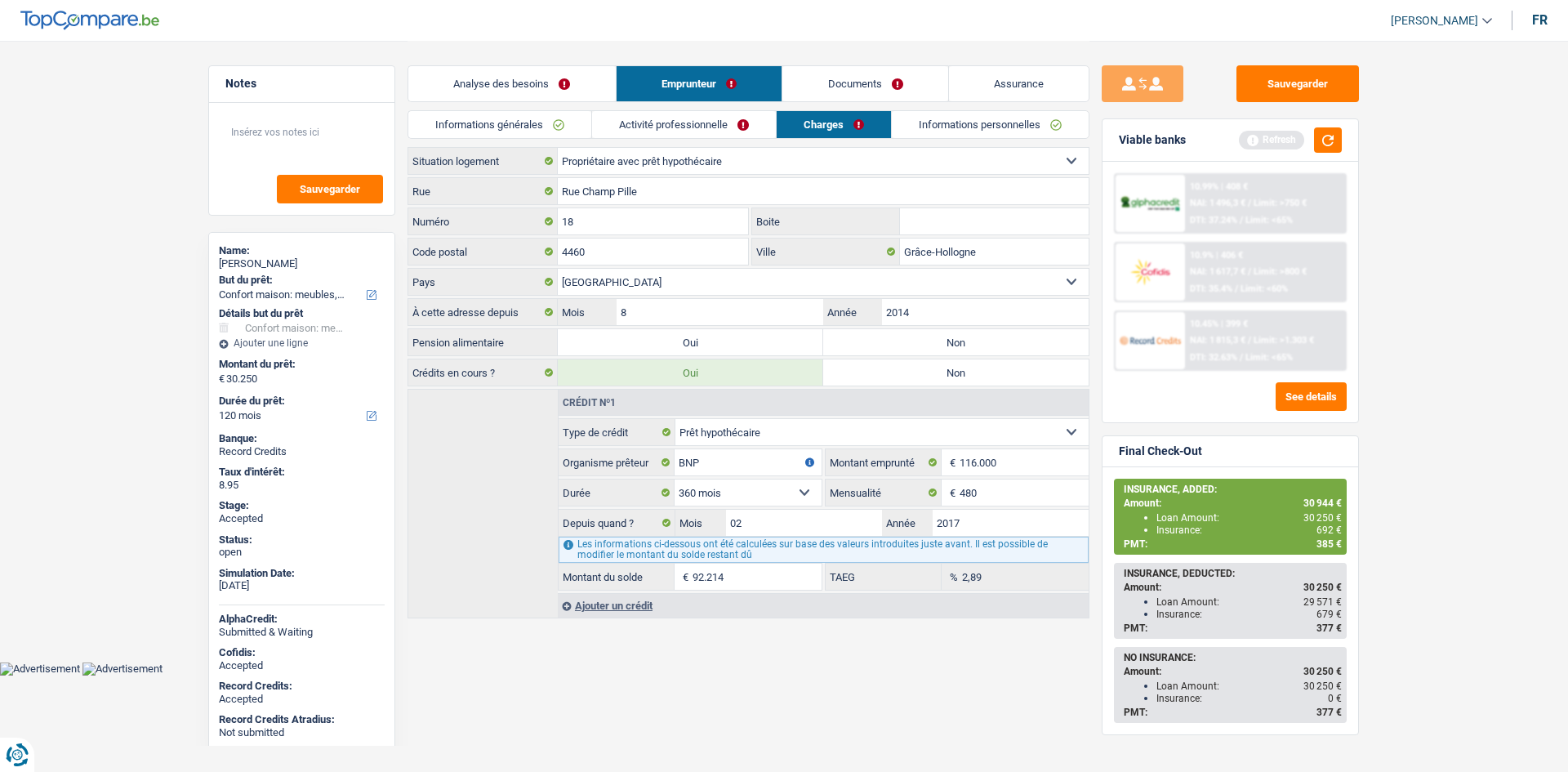
click at [662, 121] on link "Activité professionnelle" at bounding box center [684, 124] width 183 height 27
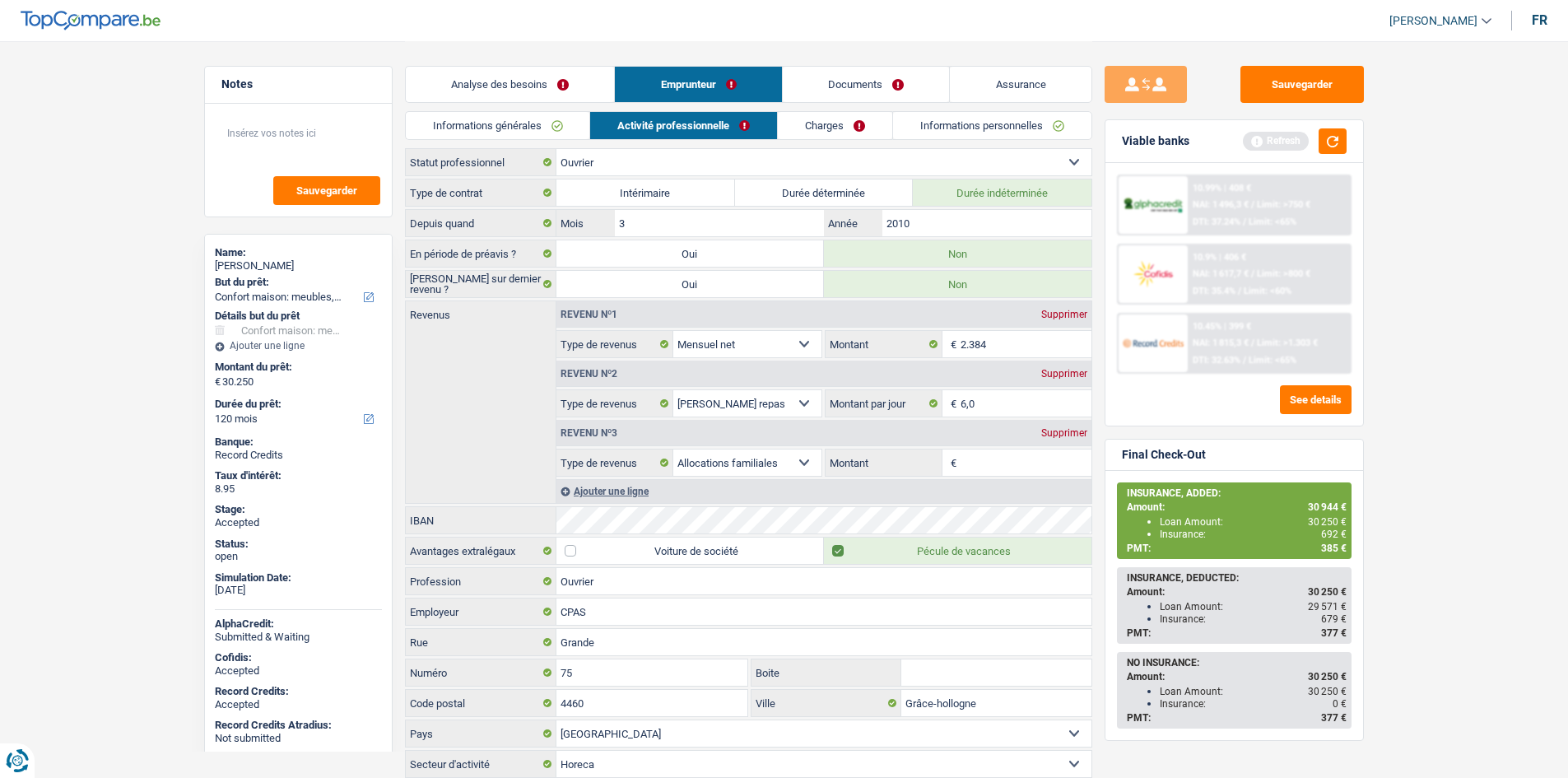
click at [533, 25] on header "[PERSON_NAME] Se déconnecter fr" at bounding box center [784, 21] width 1568 height 42
click at [286, 271] on div "[PERSON_NAME]" at bounding box center [298, 266] width 167 height 13
copy div "[PERSON_NAME]"
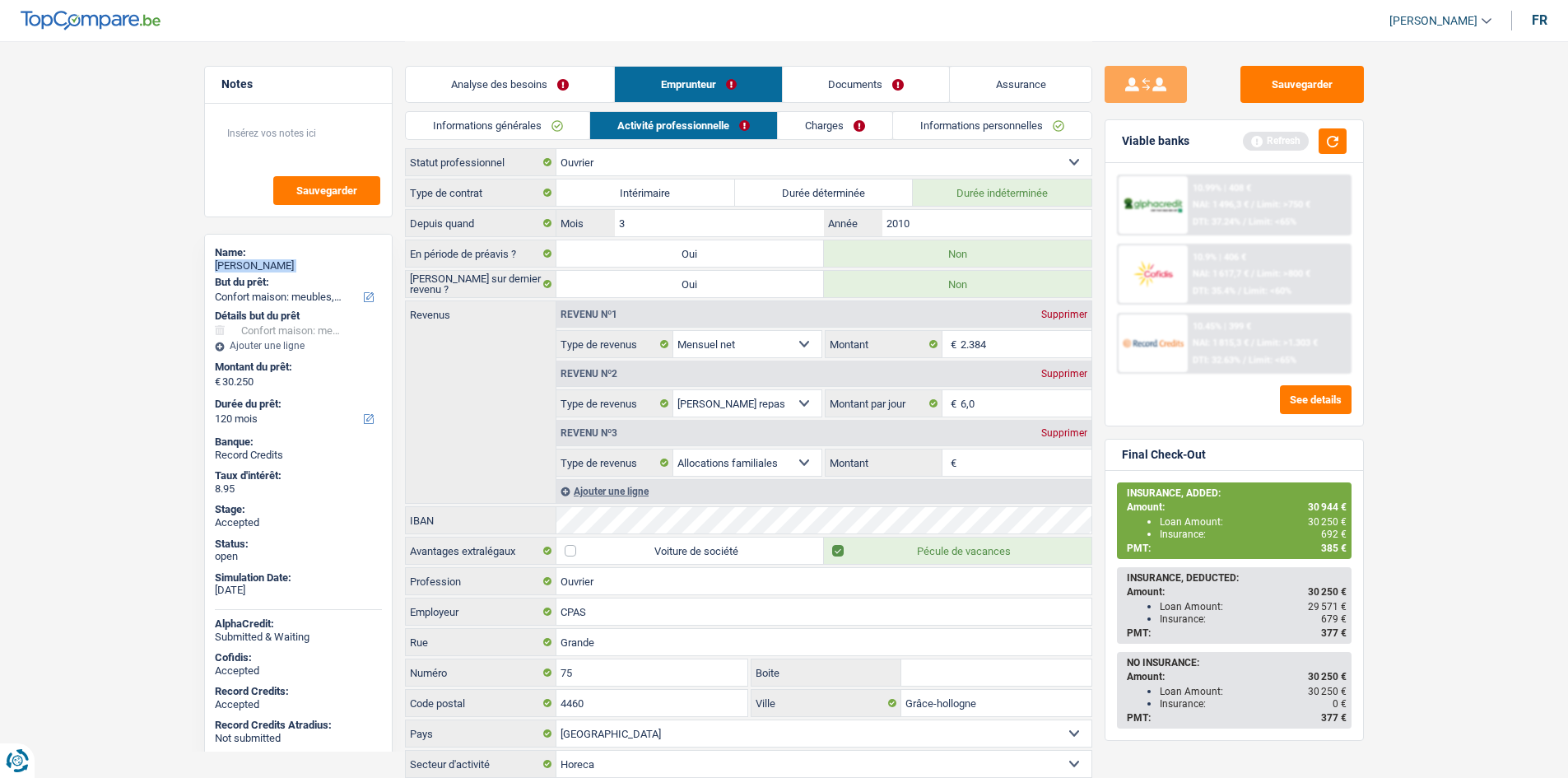
drag, startPoint x: 565, startPoint y: 127, endPoint x: 578, endPoint y: 132, distance: 13.9
click at [565, 127] on link "Informations générales" at bounding box center [497, 125] width 184 height 27
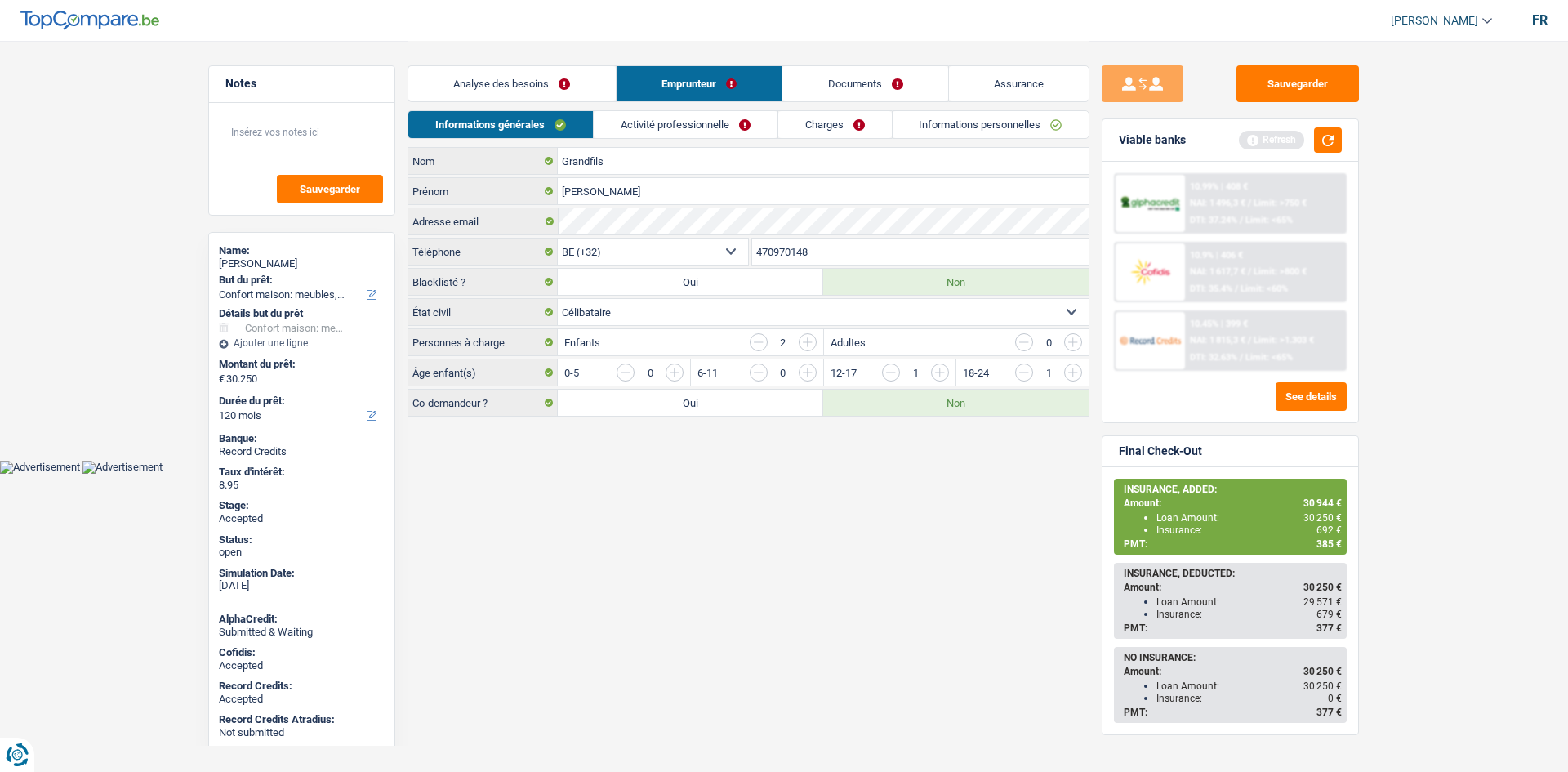
click at [784, 244] on input "470970148" at bounding box center [920, 252] width 337 height 26
click at [283, 130] on textarea at bounding box center [302, 138] width 163 height 49
type textarea "4 2"
click at [672, 116] on link "Activité professionnelle" at bounding box center [686, 124] width 183 height 27
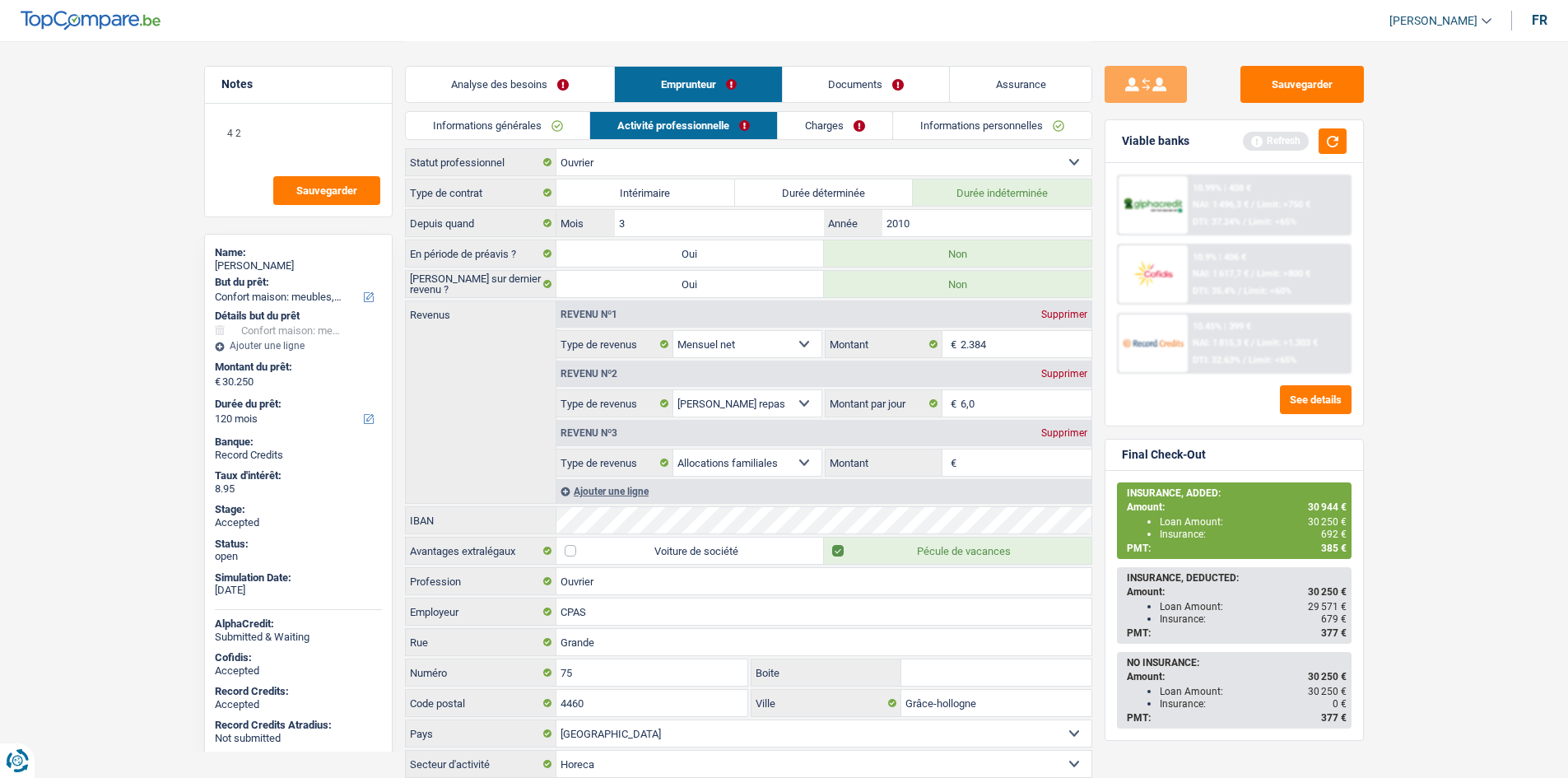
click at [872, 127] on link "Charges" at bounding box center [834, 125] width 114 height 27
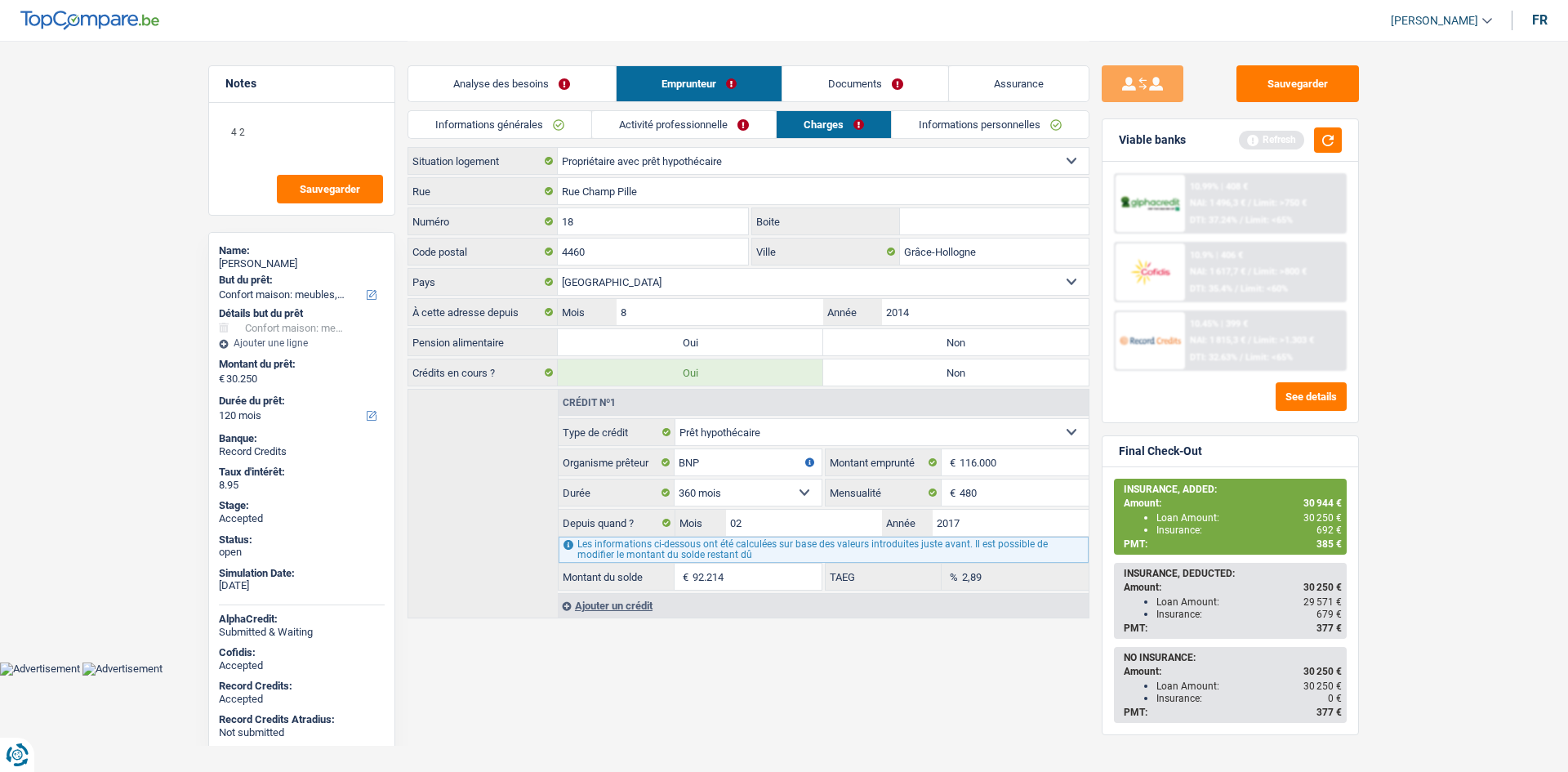
click at [944, 215] on input "Boite" at bounding box center [994, 222] width 188 height 26
type input "18"
click at [966, 132] on link "Informations personnelles" at bounding box center [990, 124] width 197 height 27
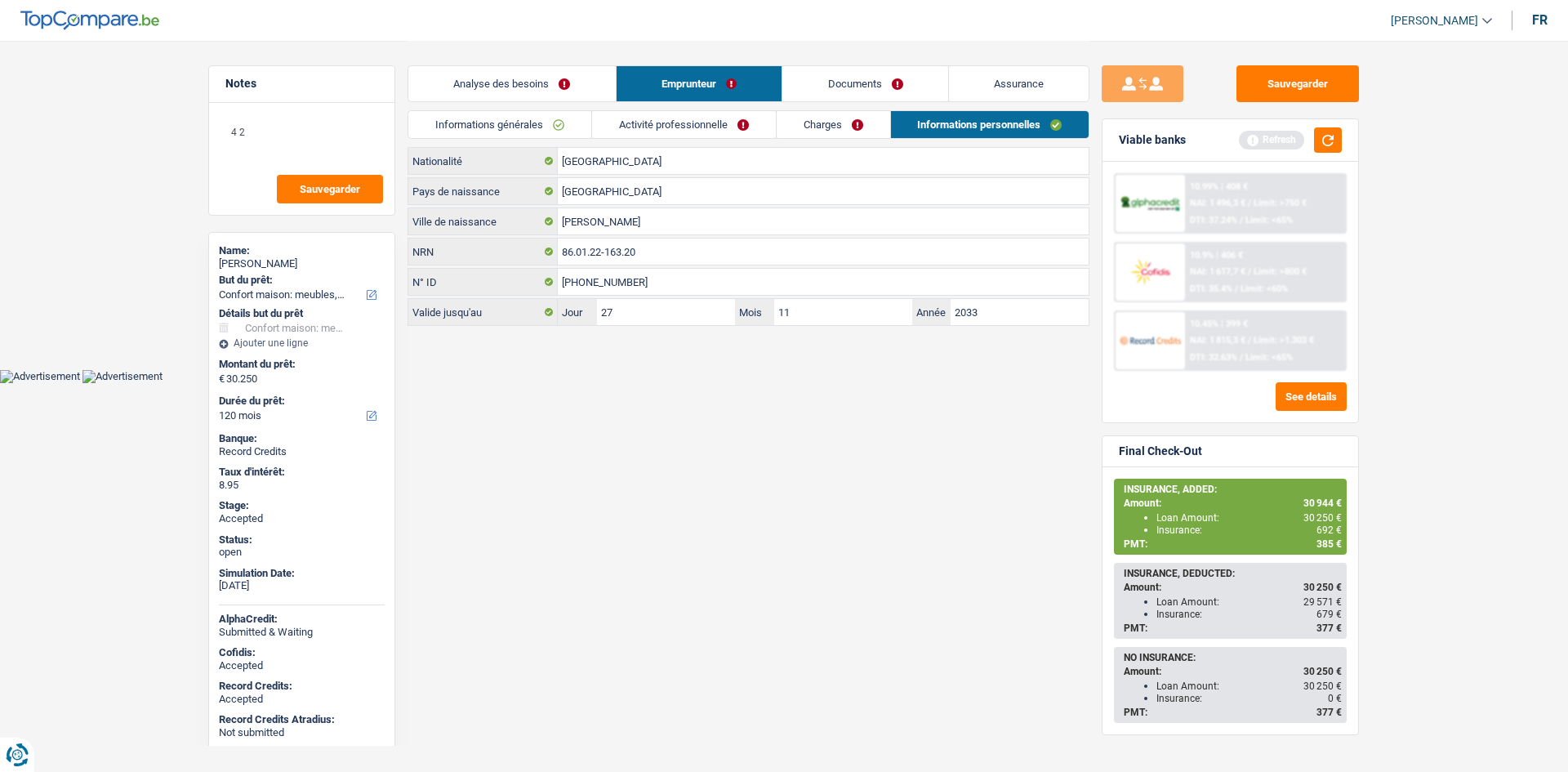
click at [869, 384] on html "Vous avez le contrôle de vos données Nous utilisons des cookies, tout comme nos…" at bounding box center [784, 192] width 1568 height 384
click at [867, 83] on link "Documents" at bounding box center [865, 83] width 166 height 35
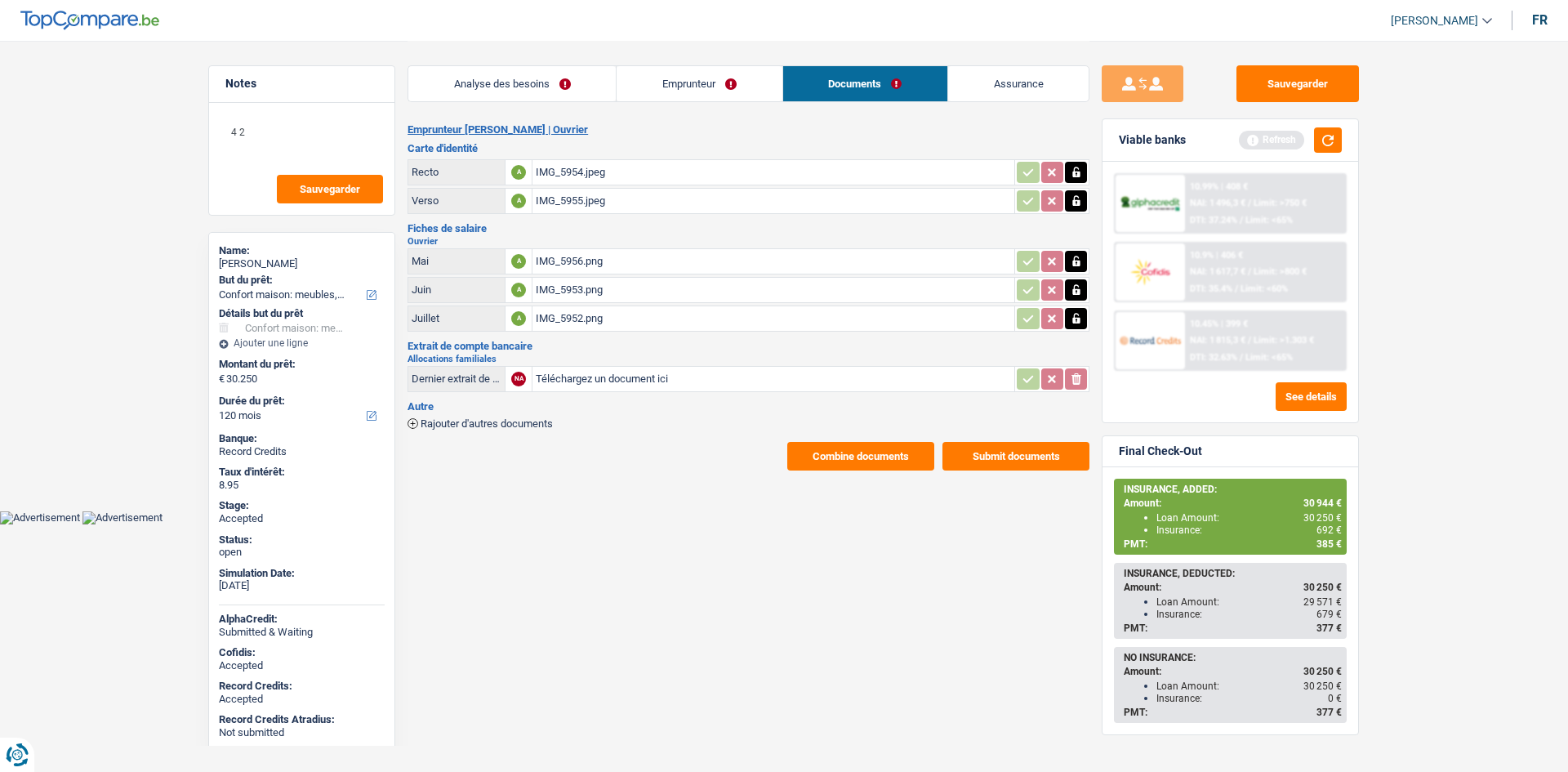
click at [579, 93] on link "Analyse des besoins" at bounding box center [511, 83] width 207 height 35
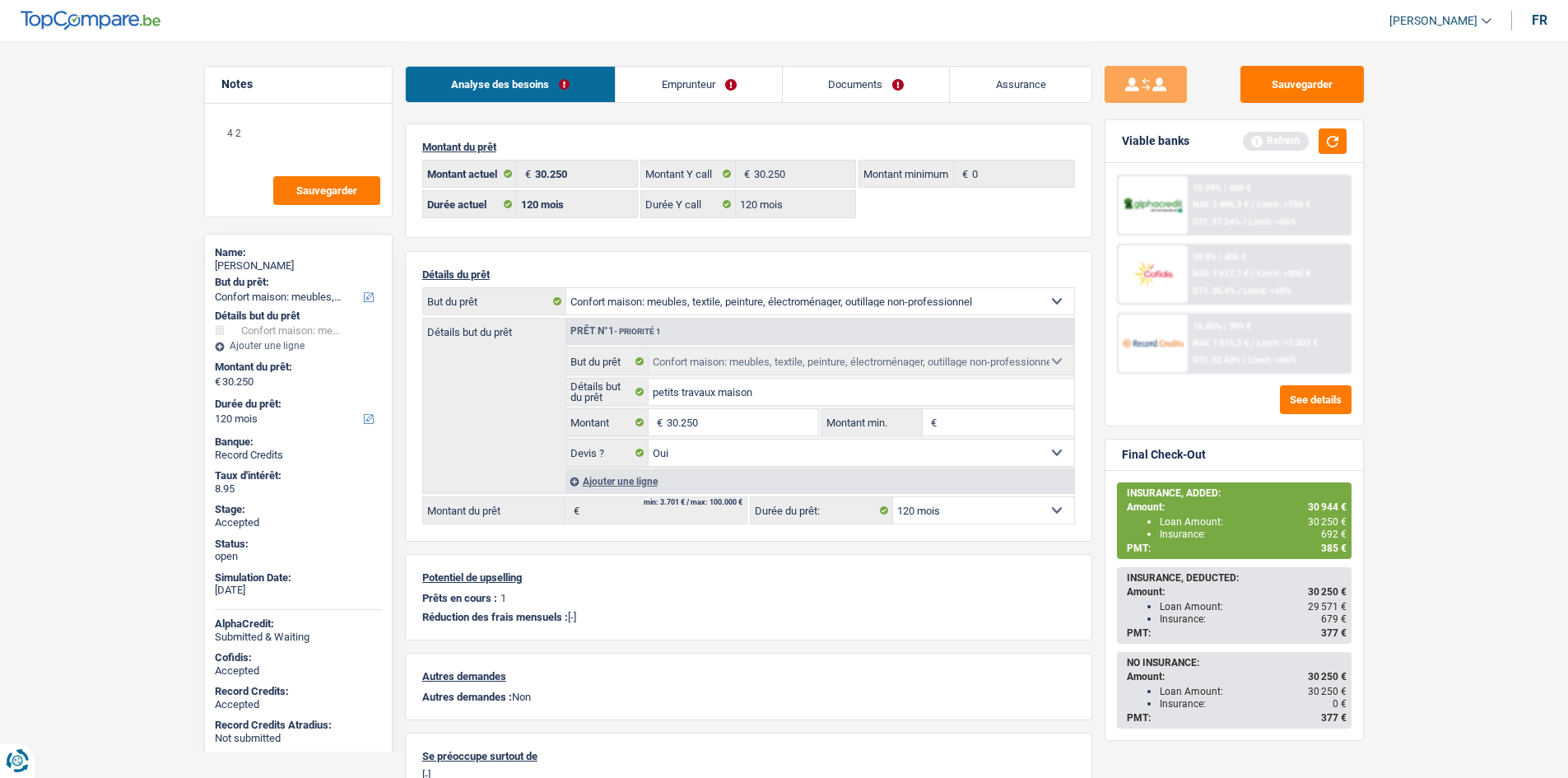
click at [1240, 307] on div "10.99% | 408 € NAI: 1 496,3 € / Limit: >750 € DTI: 37.24% / Limit: <65% 10.9% |…" at bounding box center [1234, 274] width 235 height 199
click at [1245, 340] on span "NAI: 1 815,3 €" at bounding box center [1220, 342] width 56 height 11
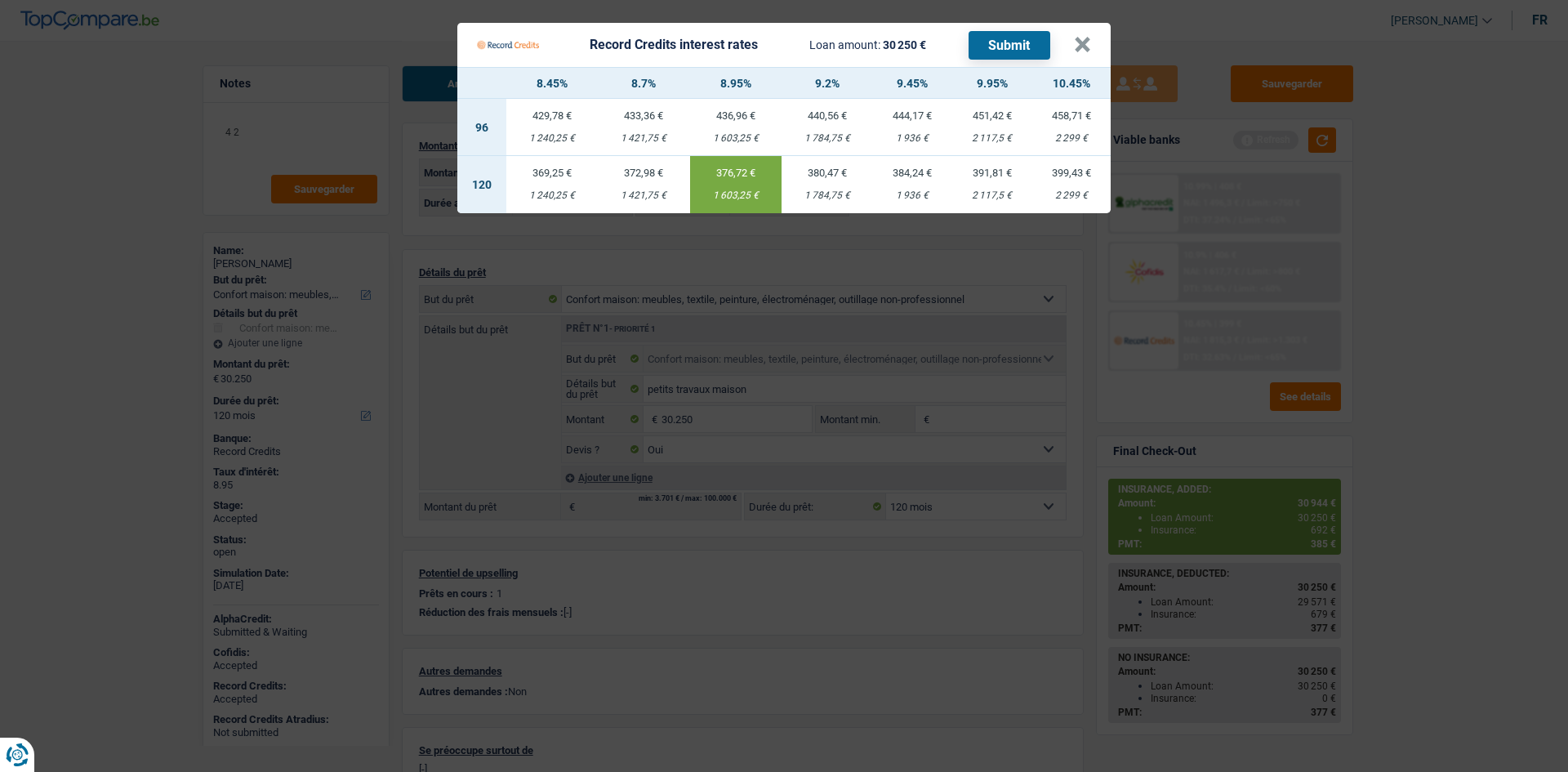
drag, startPoint x: 1003, startPoint y: 326, endPoint x: 896, endPoint y: 137, distance: 217.2
click at [1003, 322] on Credits "Record Credits interest rates Loan amount: 30 250 € Submit × 8.45% 8.7% 8.95% 9…" at bounding box center [784, 386] width 1568 height 772
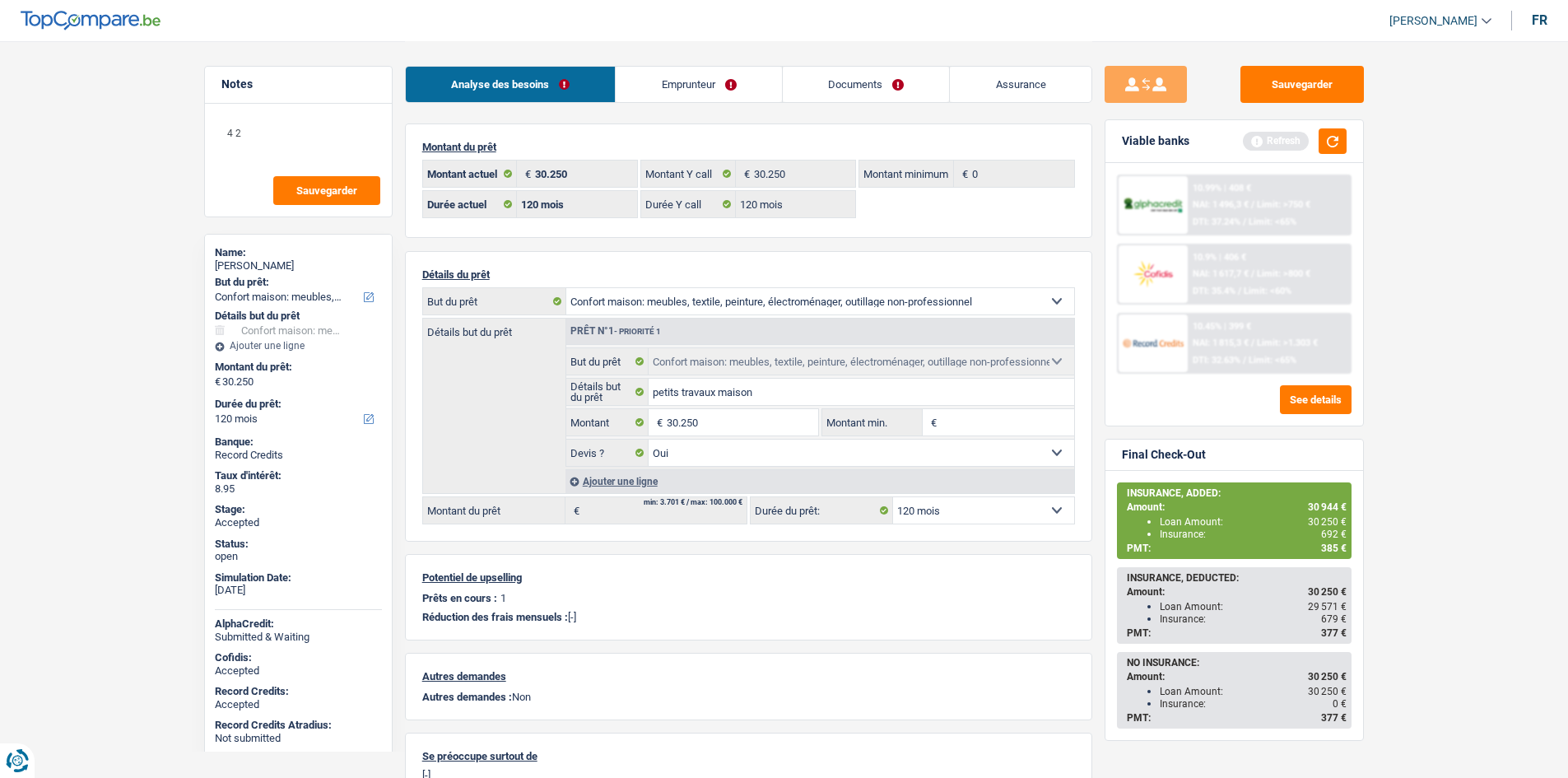
click at [716, 91] on link "Emprunteur" at bounding box center [699, 84] width 167 height 35
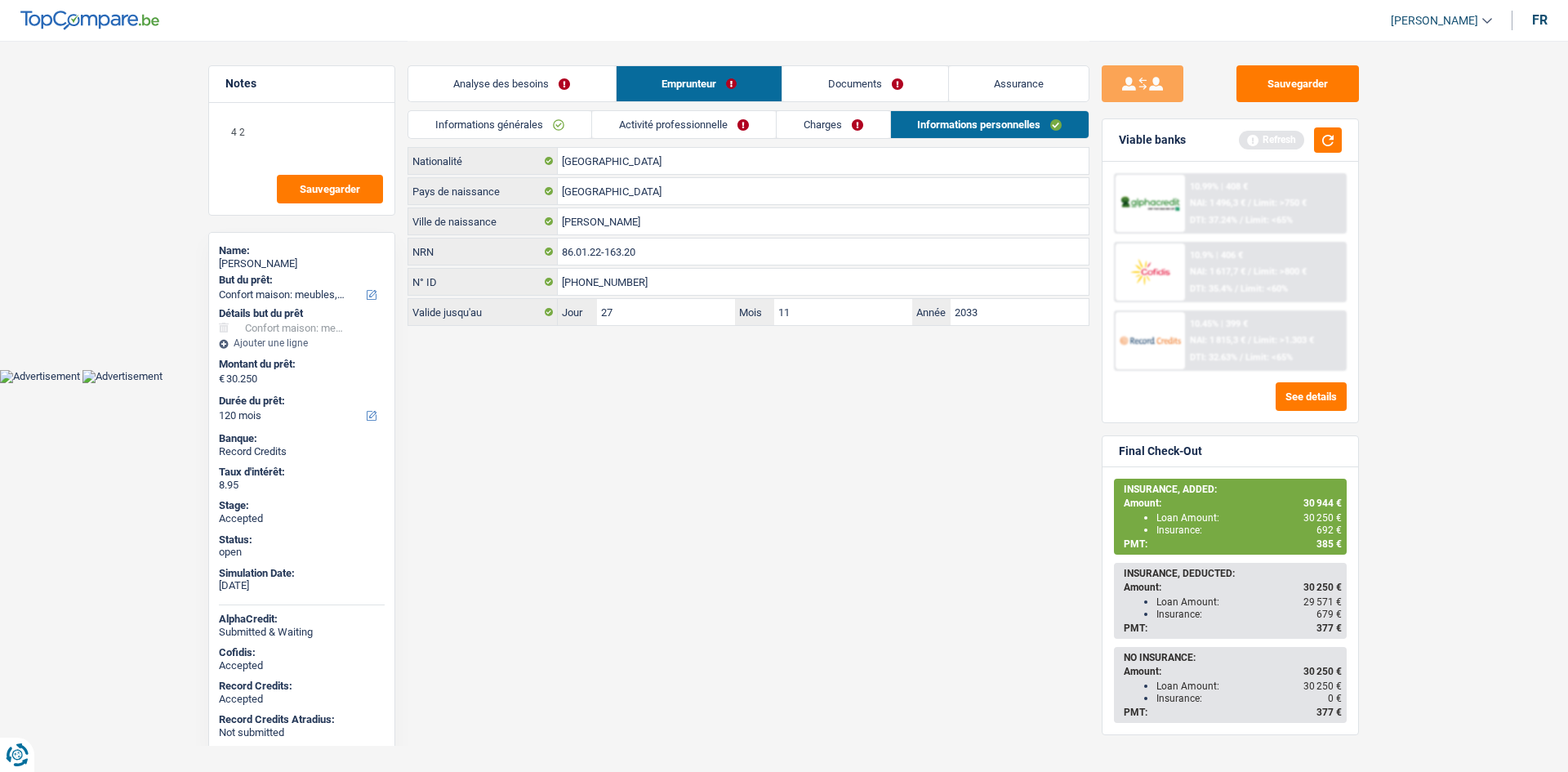
click at [851, 115] on link "Charges" at bounding box center [833, 124] width 113 height 27
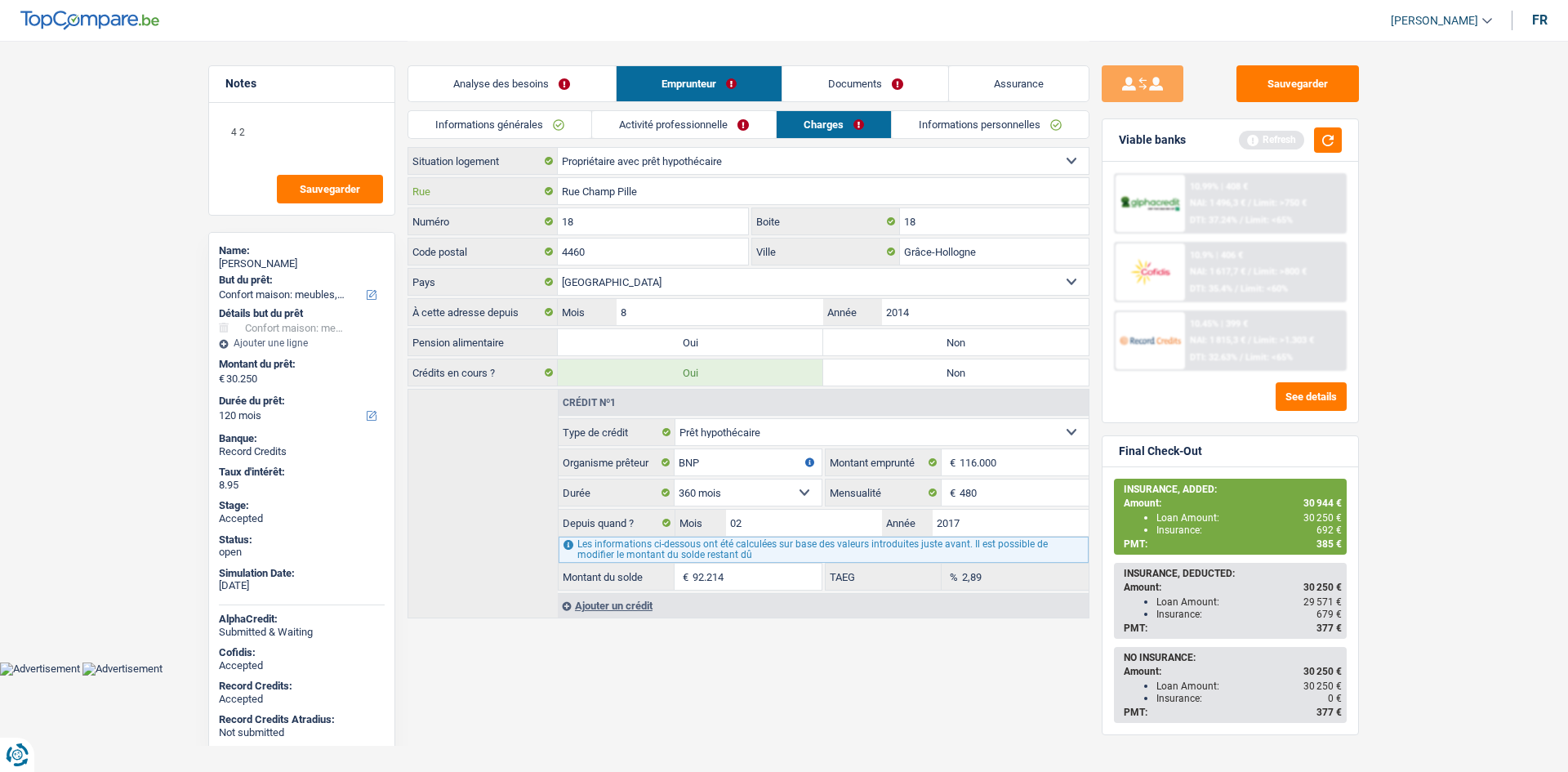
click at [673, 190] on input "Rue Champ Pille" at bounding box center [823, 191] width 530 height 26
click at [654, 226] on input "18" at bounding box center [653, 222] width 190 height 26
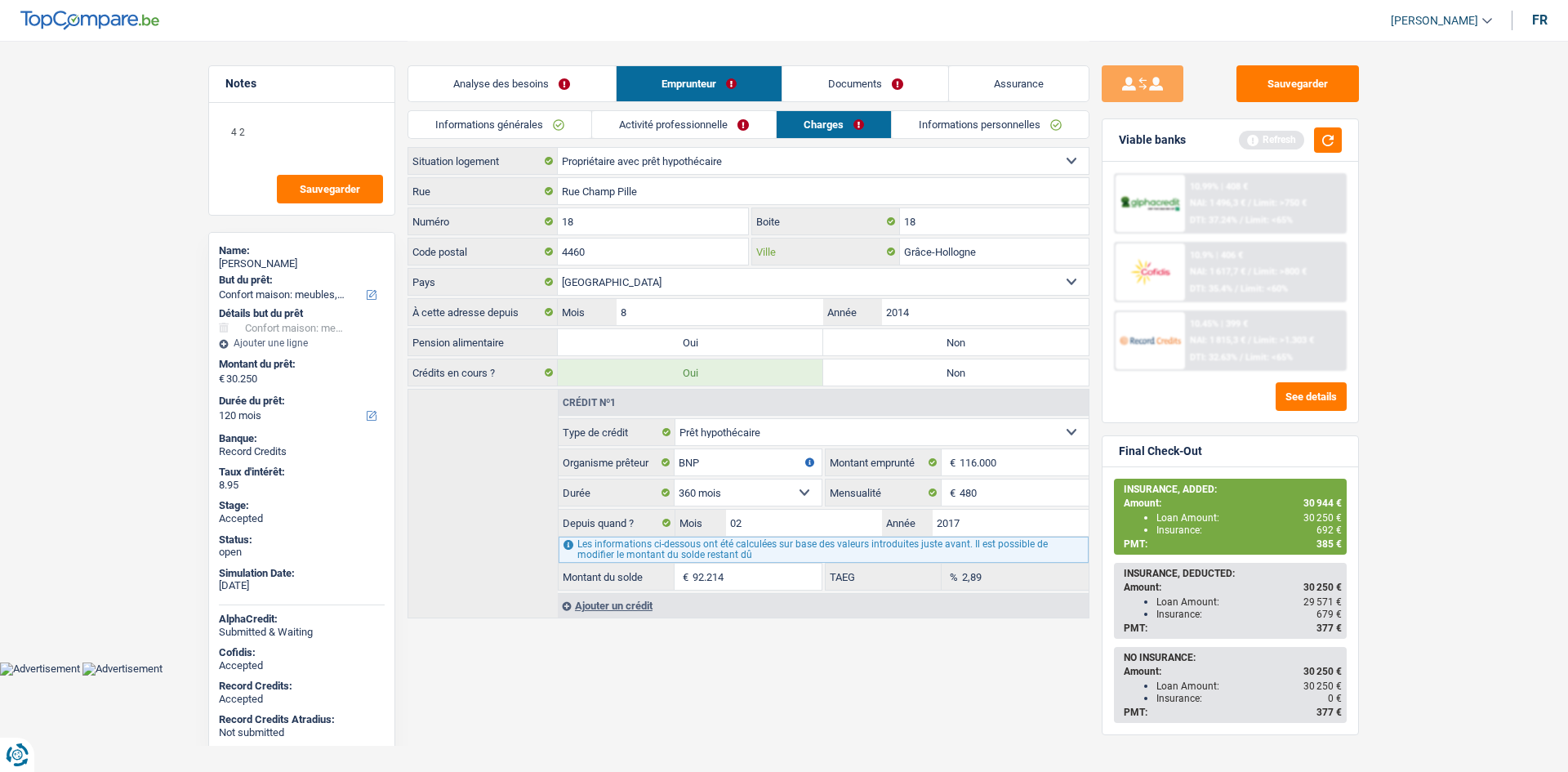
click at [974, 254] on input "Grâce-Hollogne" at bounding box center [994, 252] width 188 height 26
click at [986, 122] on link "Informations personnelles" at bounding box center [990, 124] width 197 height 27
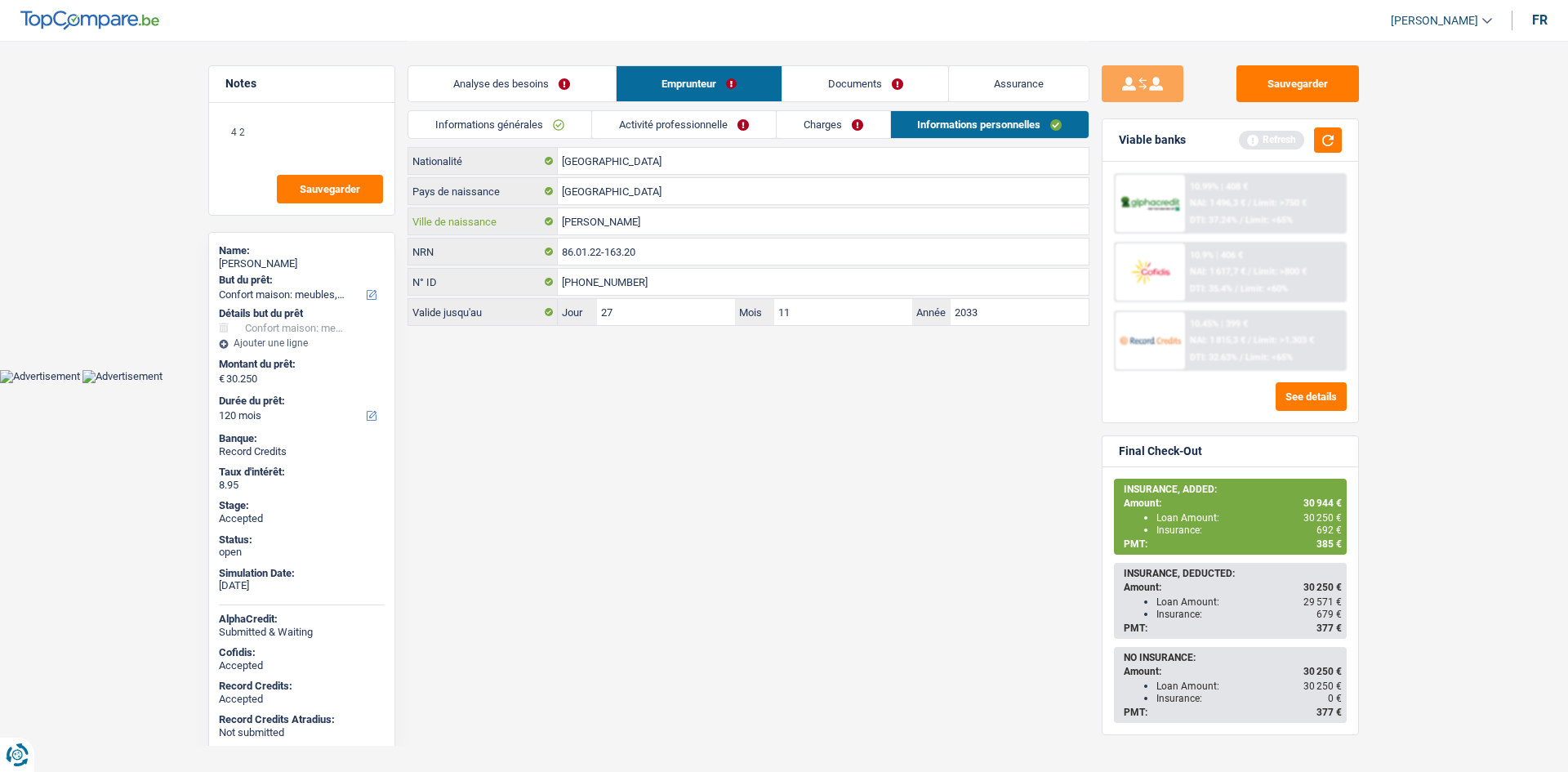
click at [702, 231] on input "[PERSON_NAME]" at bounding box center [823, 222] width 530 height 26
click at [1322, 532] on span "692 €" at bounding box center [1328, 531] width 26 height 12
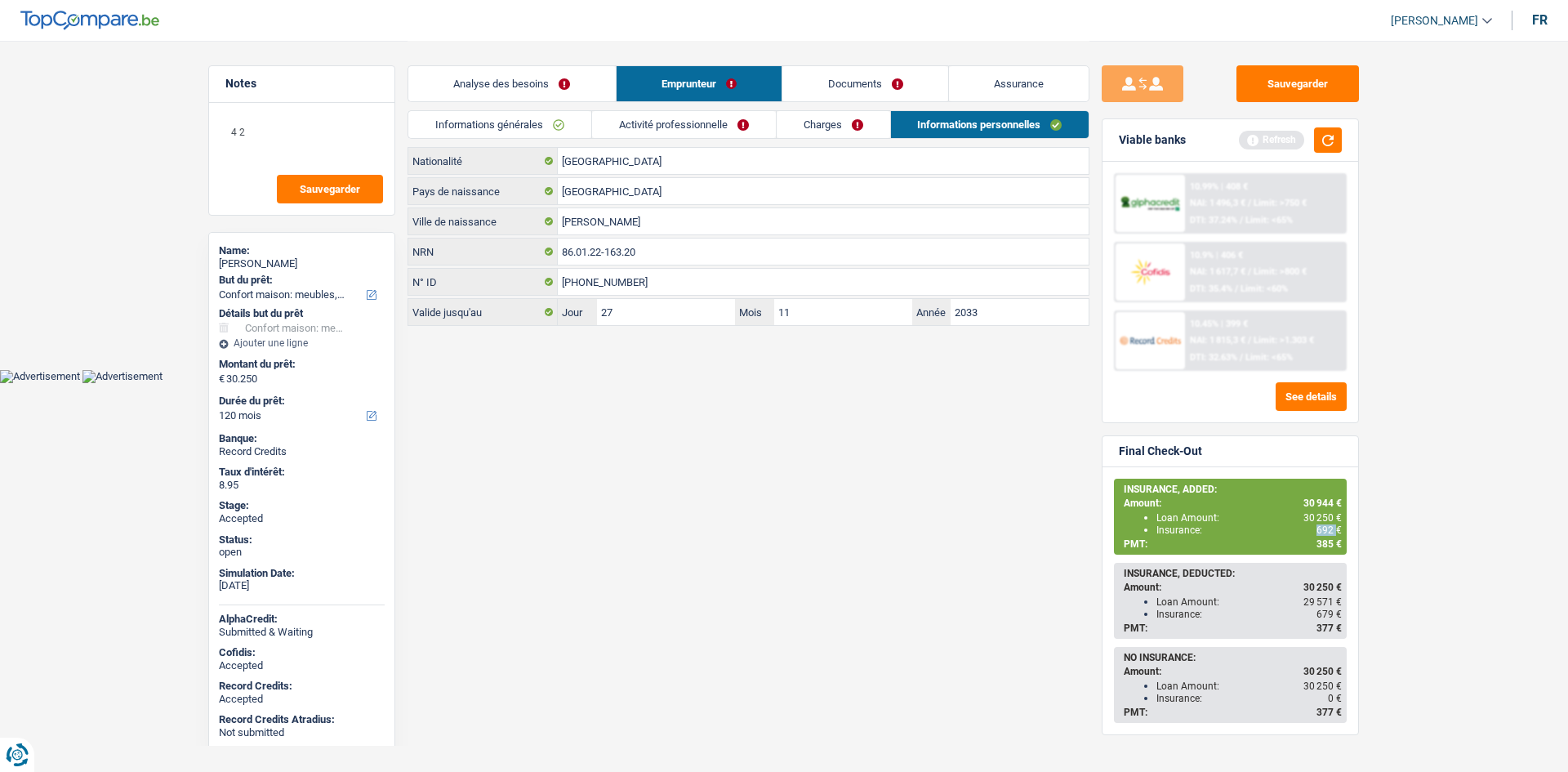
copy span "692"
click at [867, 129] on link "Charges" at bounding box center [833, 124] width 113 height 27
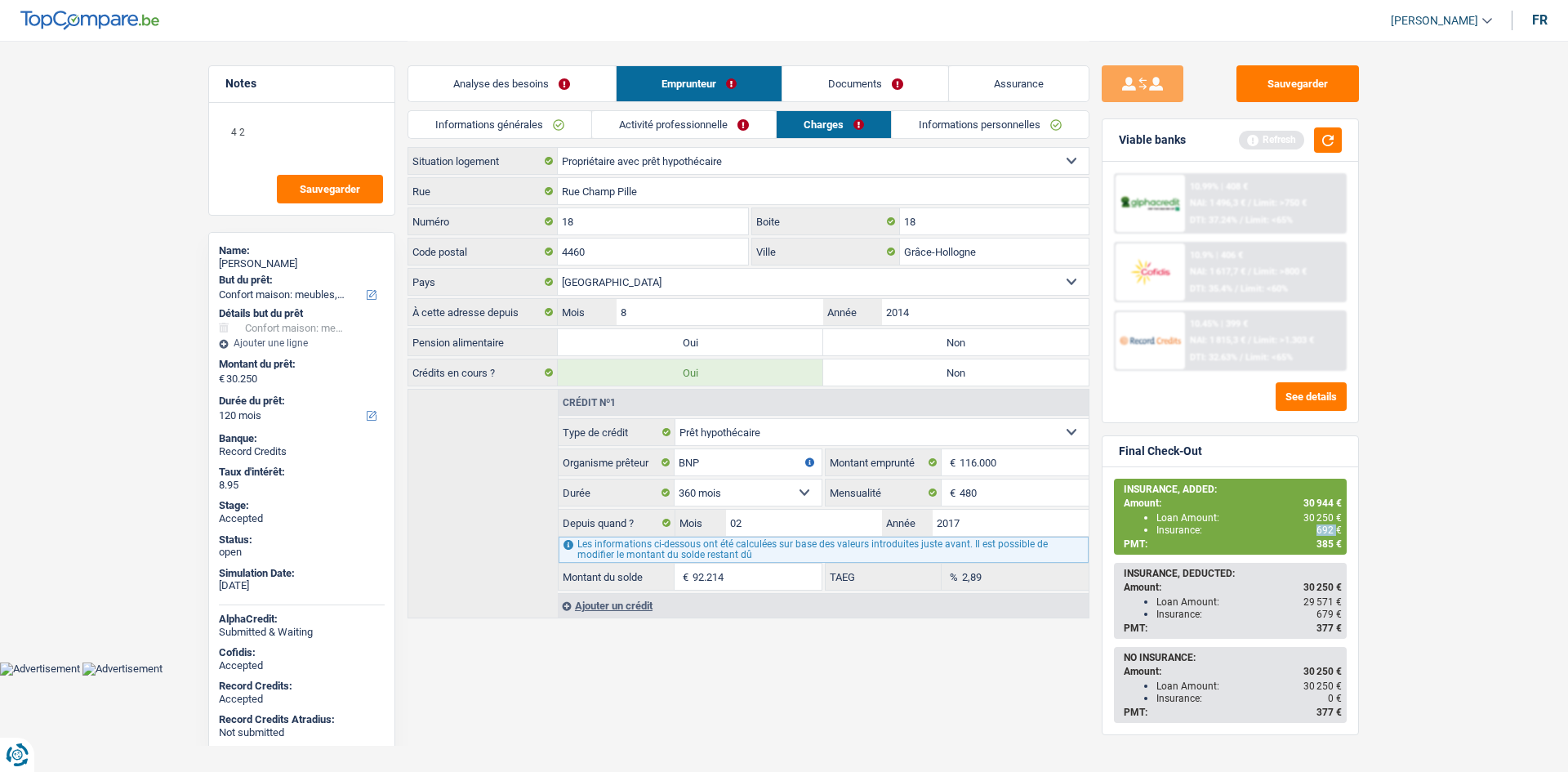
drag, startPoint x: 912, startPoint y: 83, endPoint x: 1013, endPoint y: 102, distance: 102.8
click at [914, 83] on link "Documents" at bounding box center [865, 83] width 166 height 35
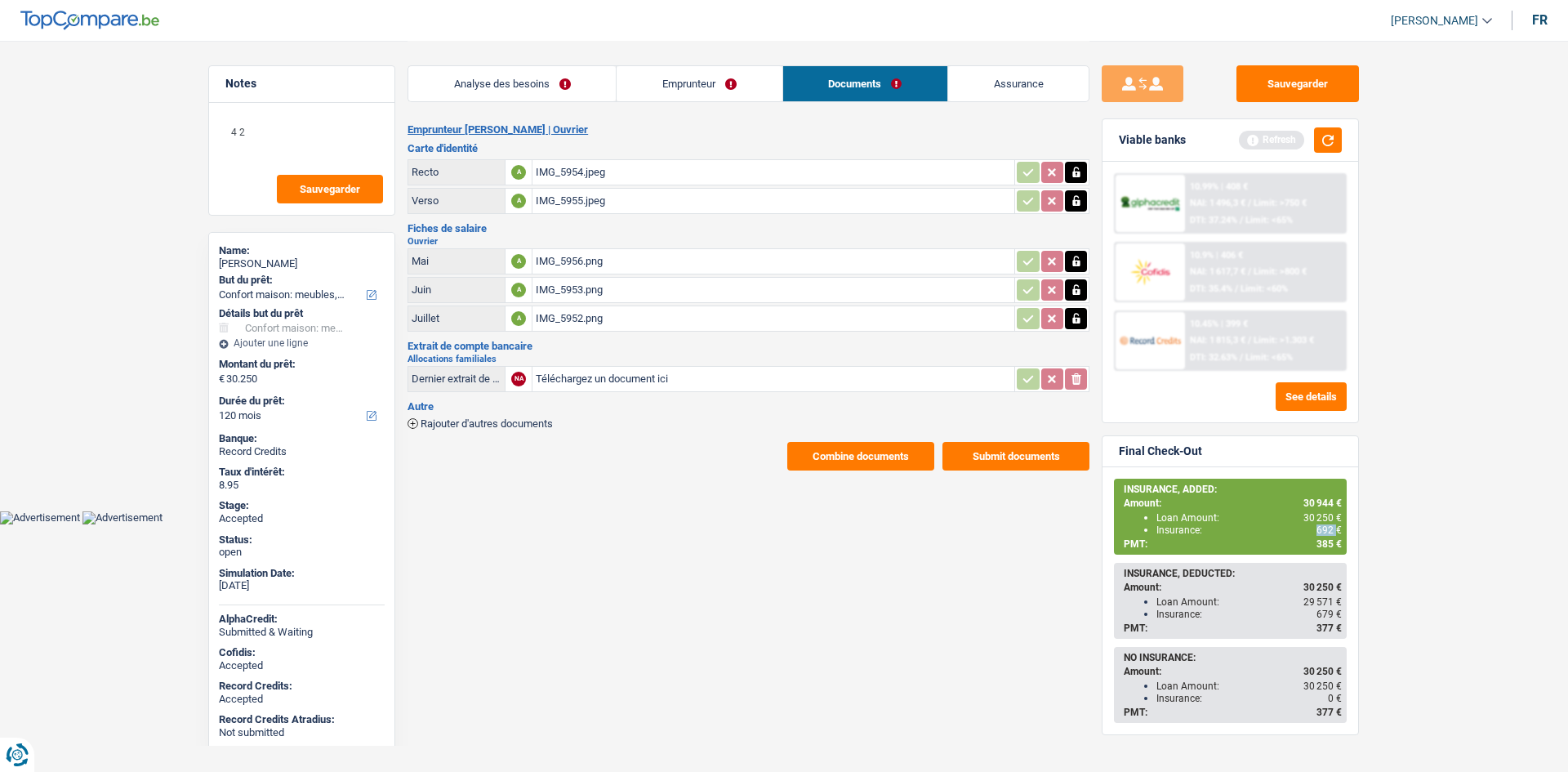
click at [1026, 76] on link "Assurance" at bounding box center [1018, 83] width 140 height 35
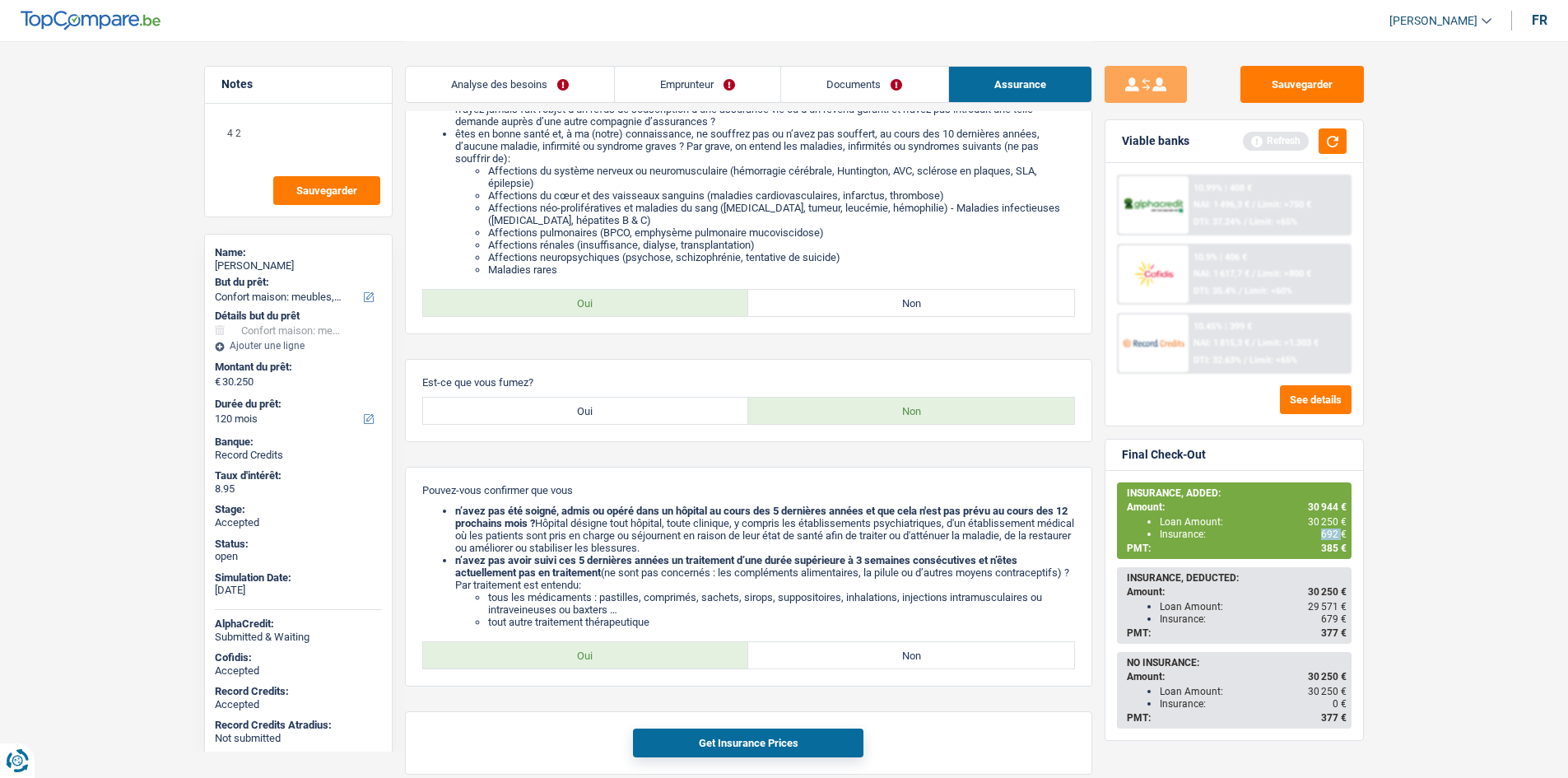
scroll to position [411, 0]
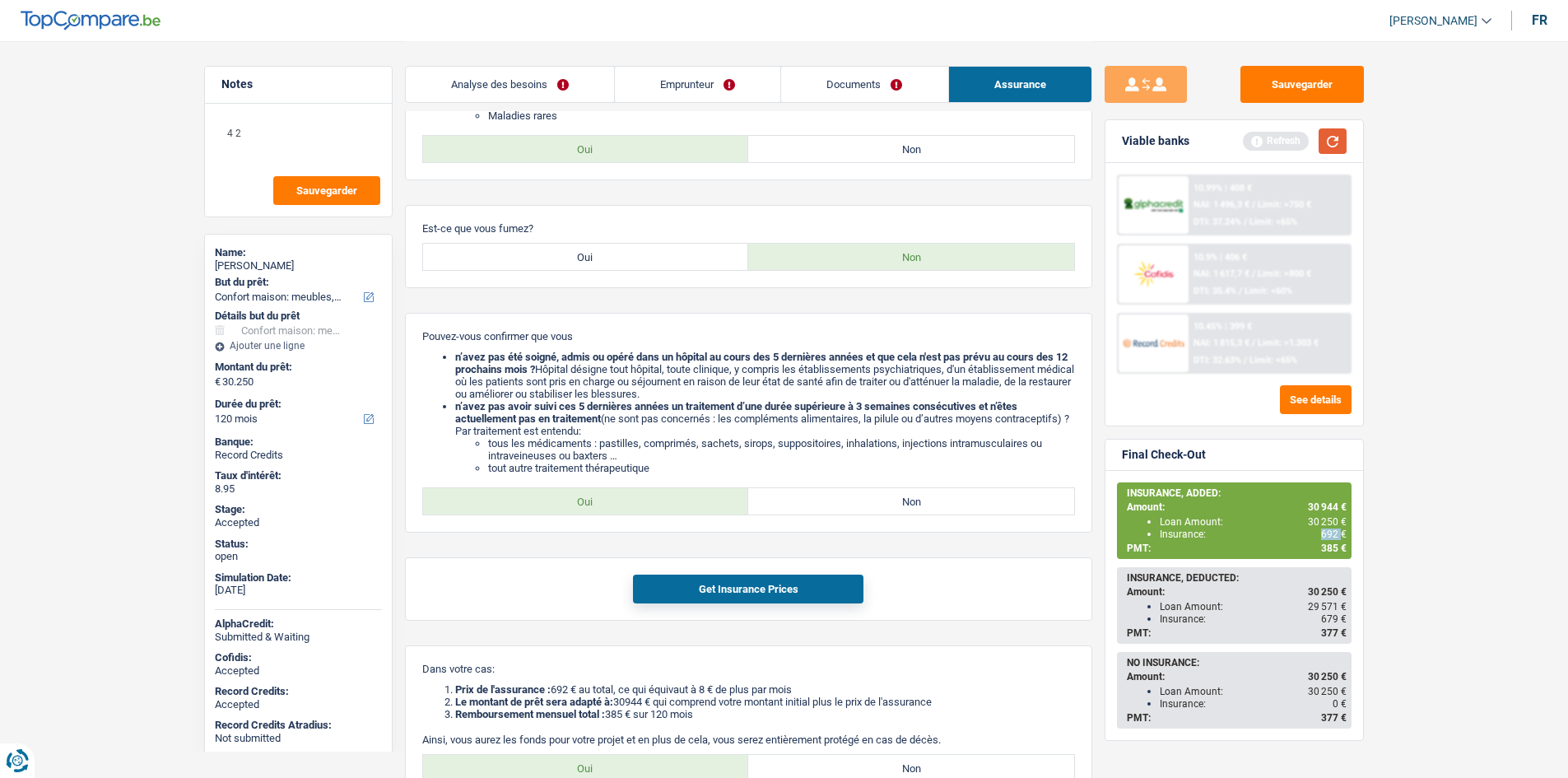
click at [1337, 145] on button "button" at bounding box center [1332, 141] width 28 height 26
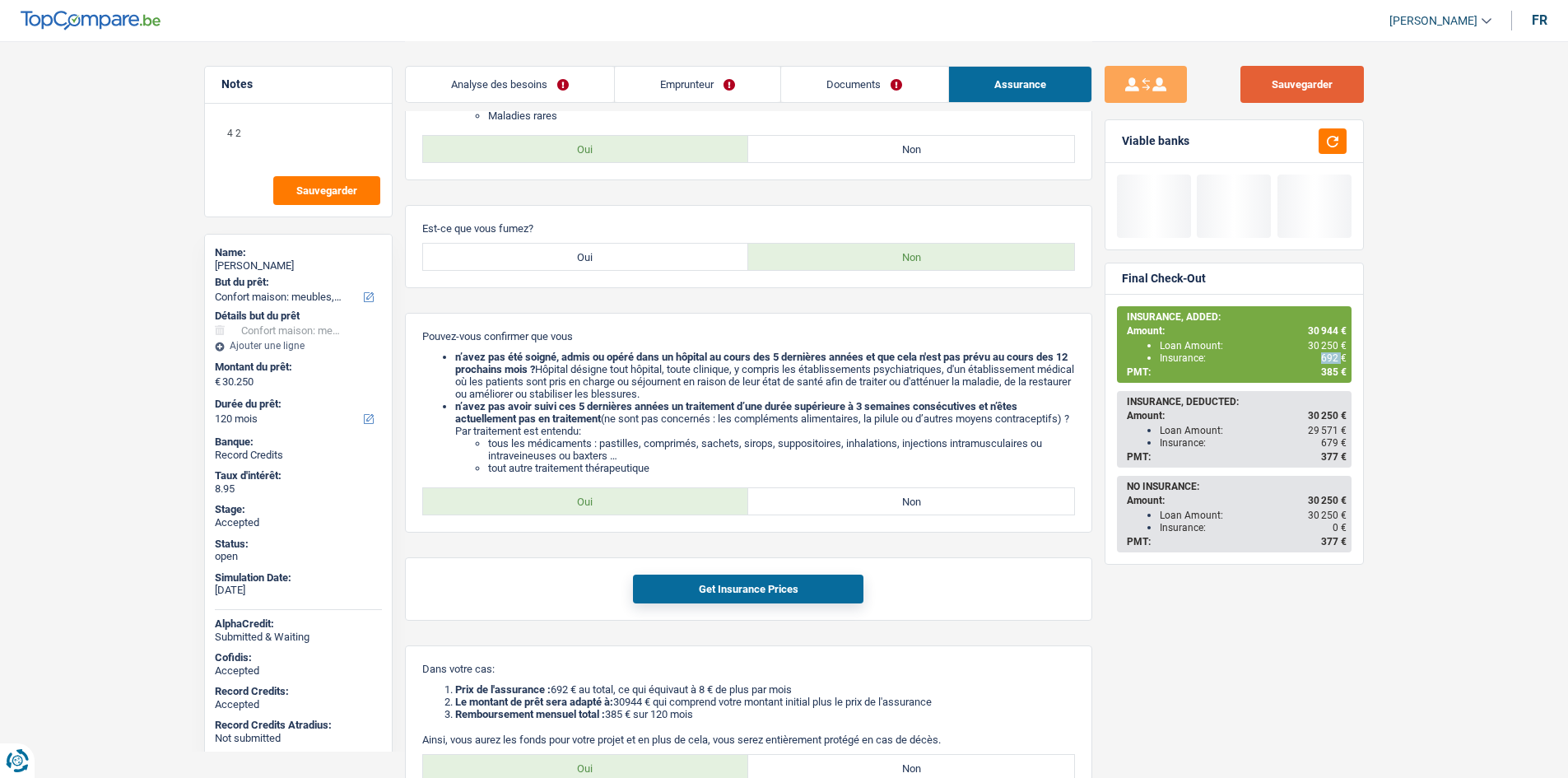
click at [1324, 93] on button "Sauvegarder" at bounding box center [1302, 84] width 123 height 37
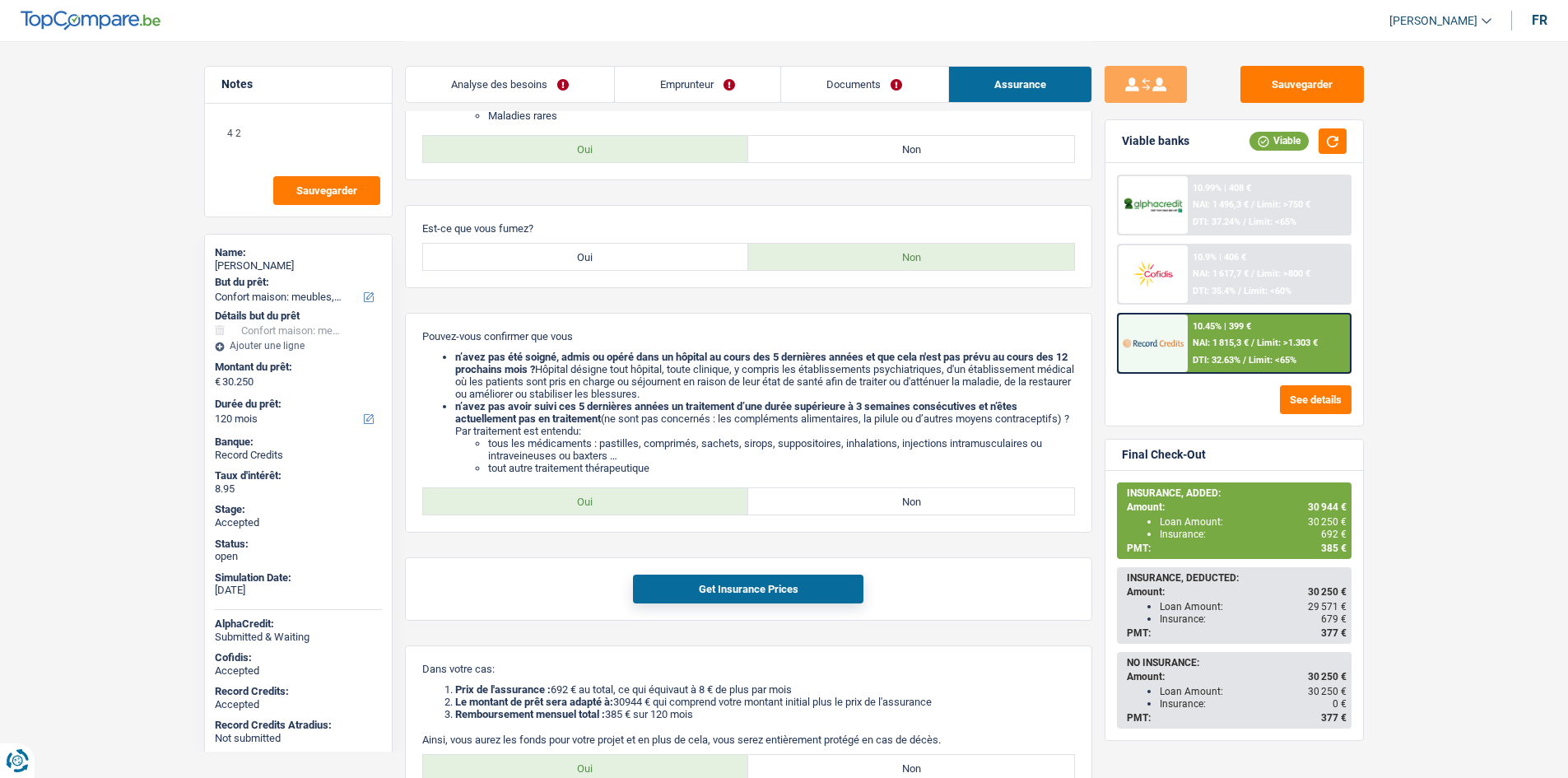
click at [1337, 64] on div "Sauvegarder Viable banks Viable 10.99% | 408 € NAI: 1 496,3 € / Limit: >750 € D…" at bounding box center [1235, 279] width 285 height 1299
click at [1341, 79] on button "Sauvegarder" at bounding box center [1302, 84] width 123 height 37
